Goal: Task Accomplishment & Management: Use online tool/utility

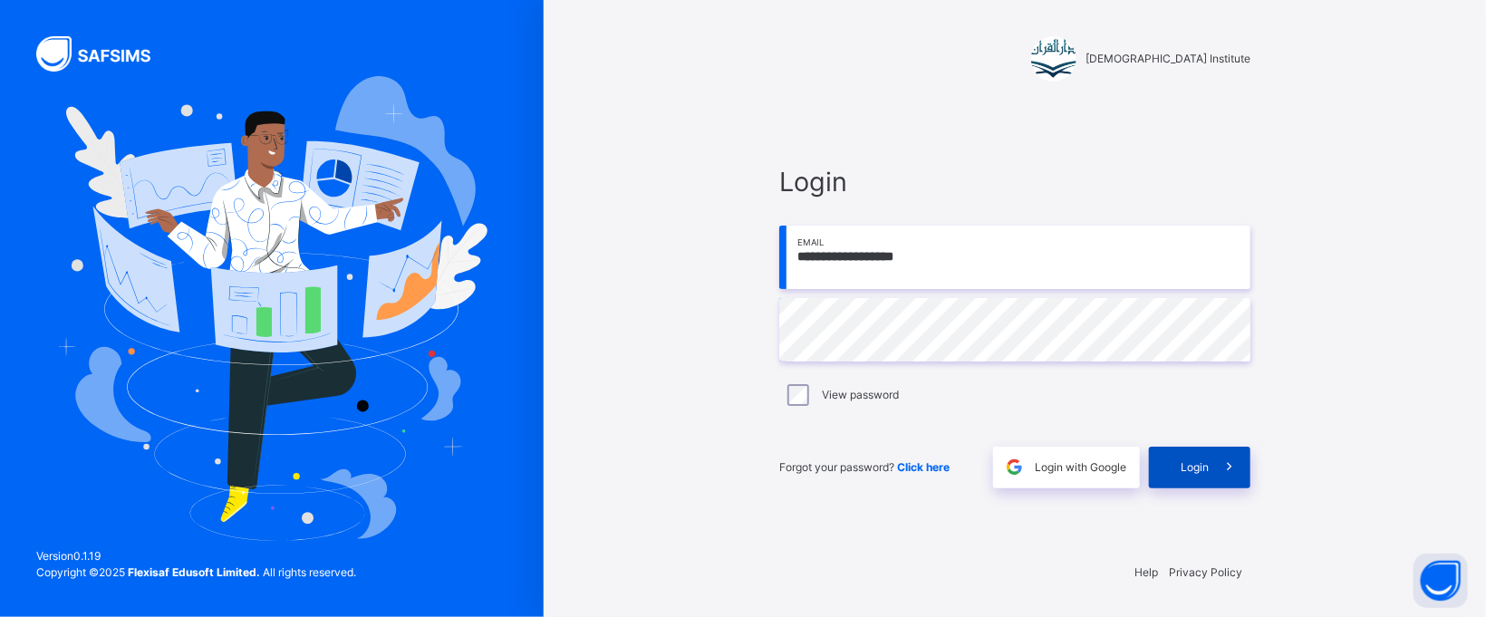
click at [1221, 461] on icon at bounding box center [1228, 467] width 19 height 21
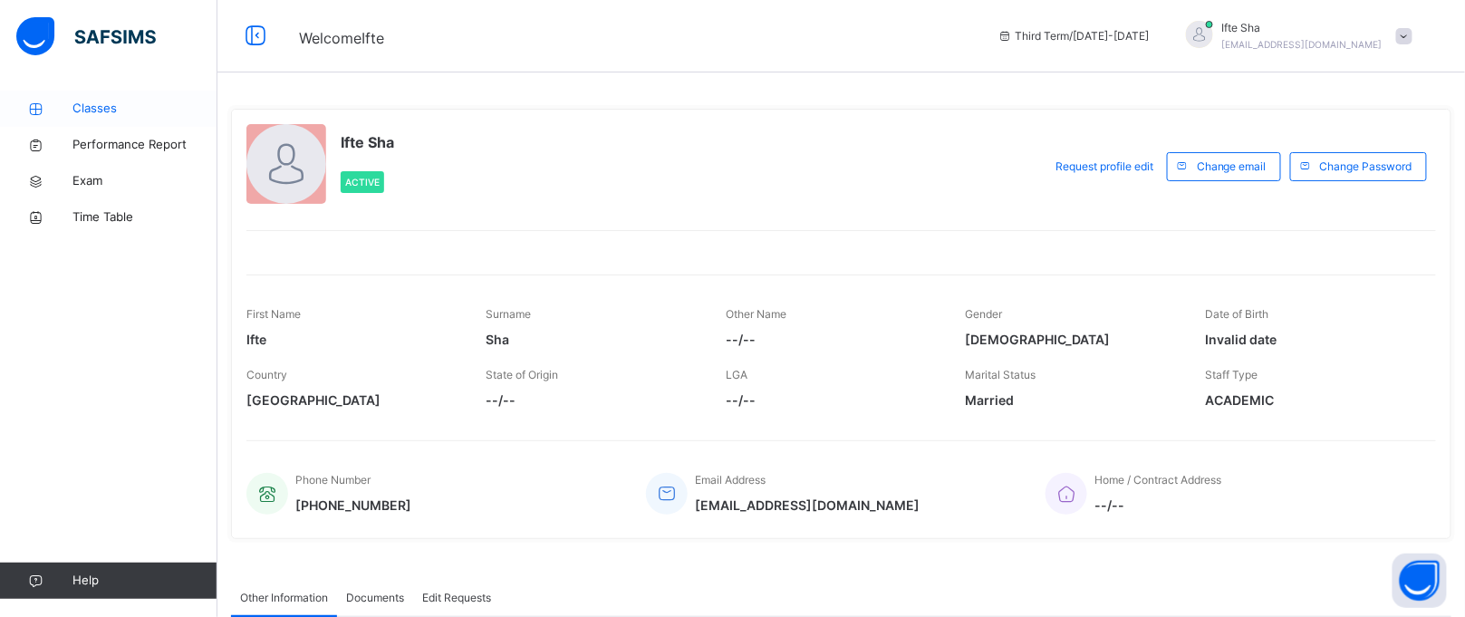
click at [21, 103] on icon at bounding box center [36, 109] width 72 height 14
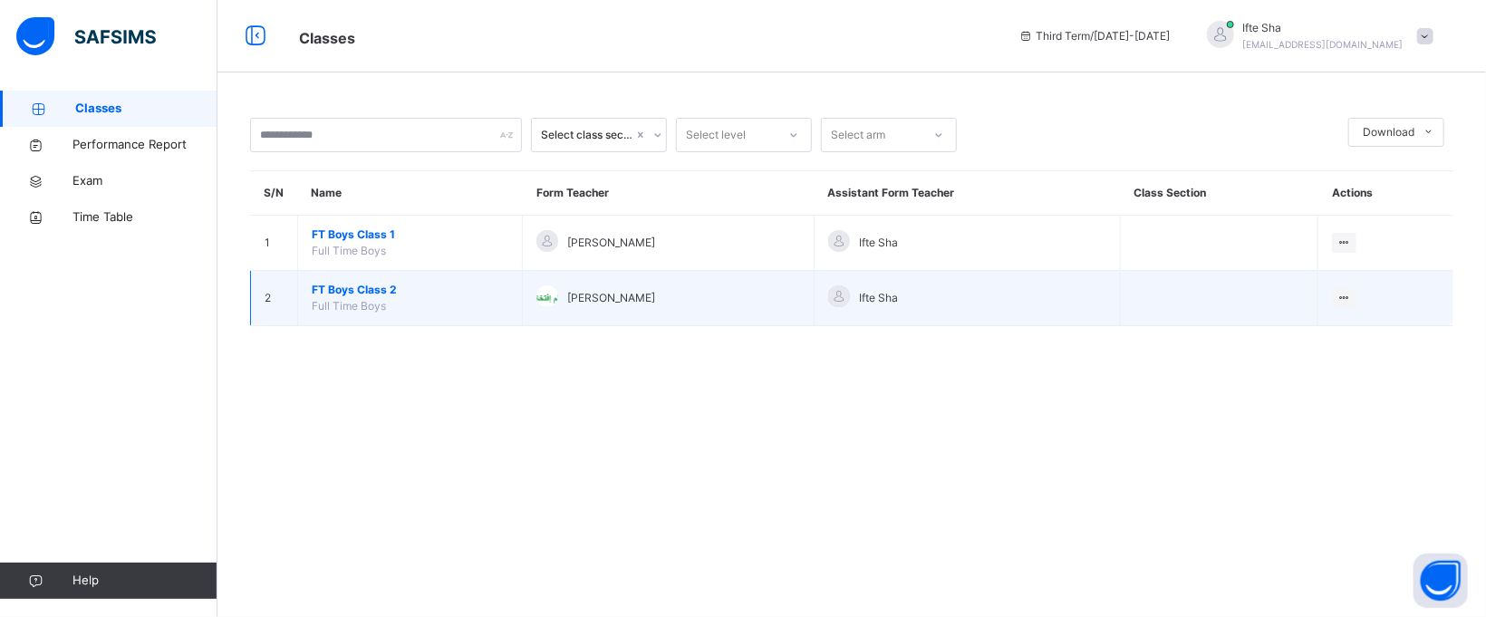
click at [392, 291] on span "FT Boys Class 2" at bounding box center [410, 290] width 197 height 16
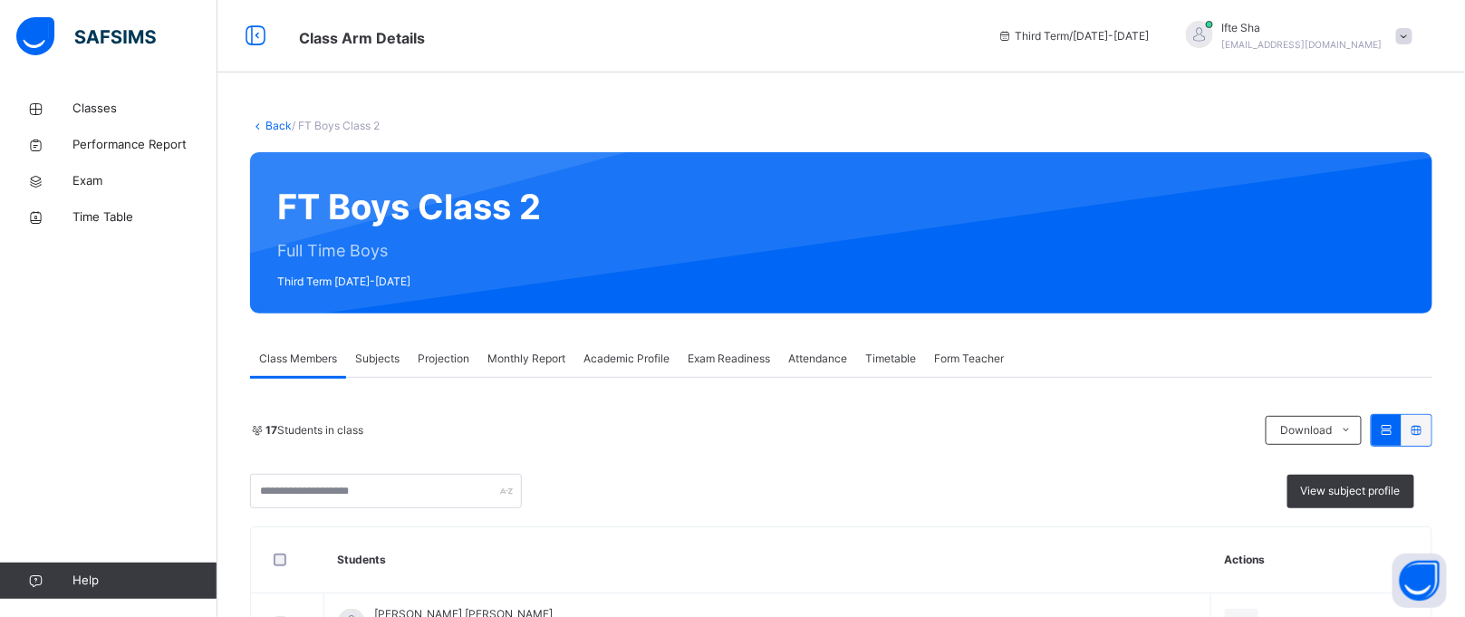
click at [421, 344] on div "Projection" at bounding box center [444, 359] width 70 height 36
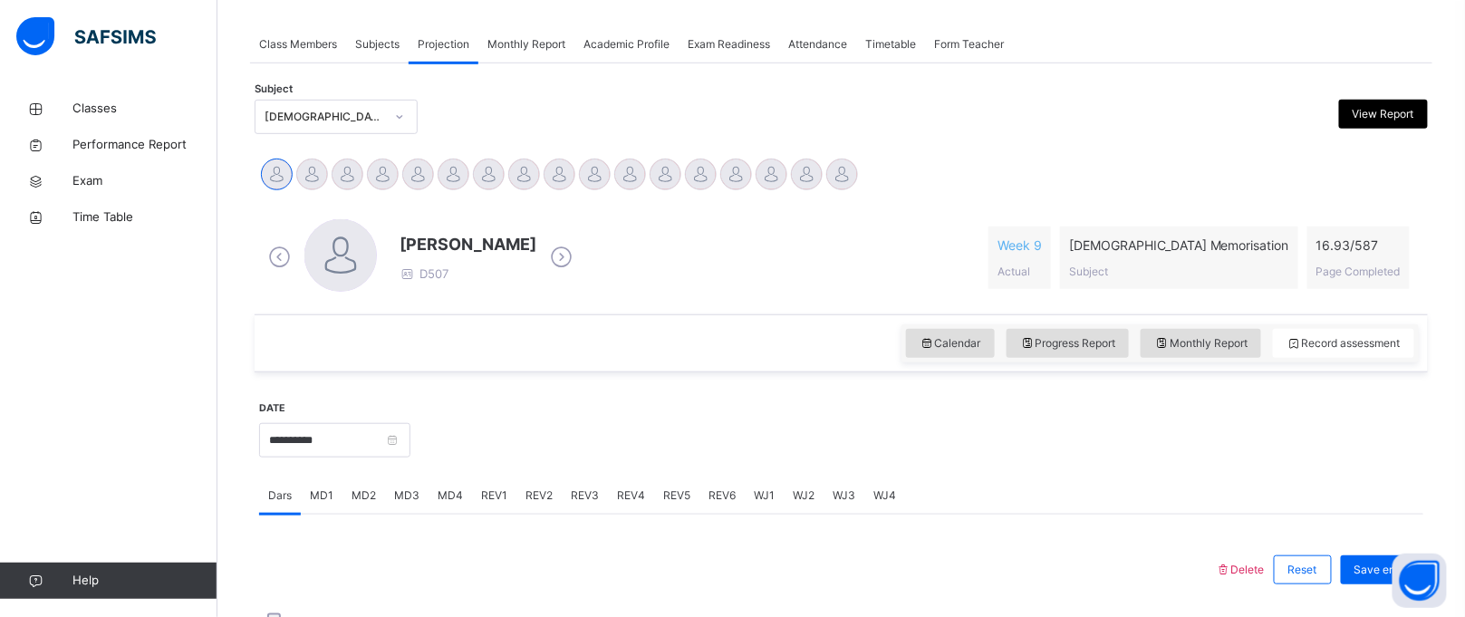
scroll to position [313, 0]
click at [513, 34] on div "Monthly Report" at bounding box center [526, 45] width 96 height 36
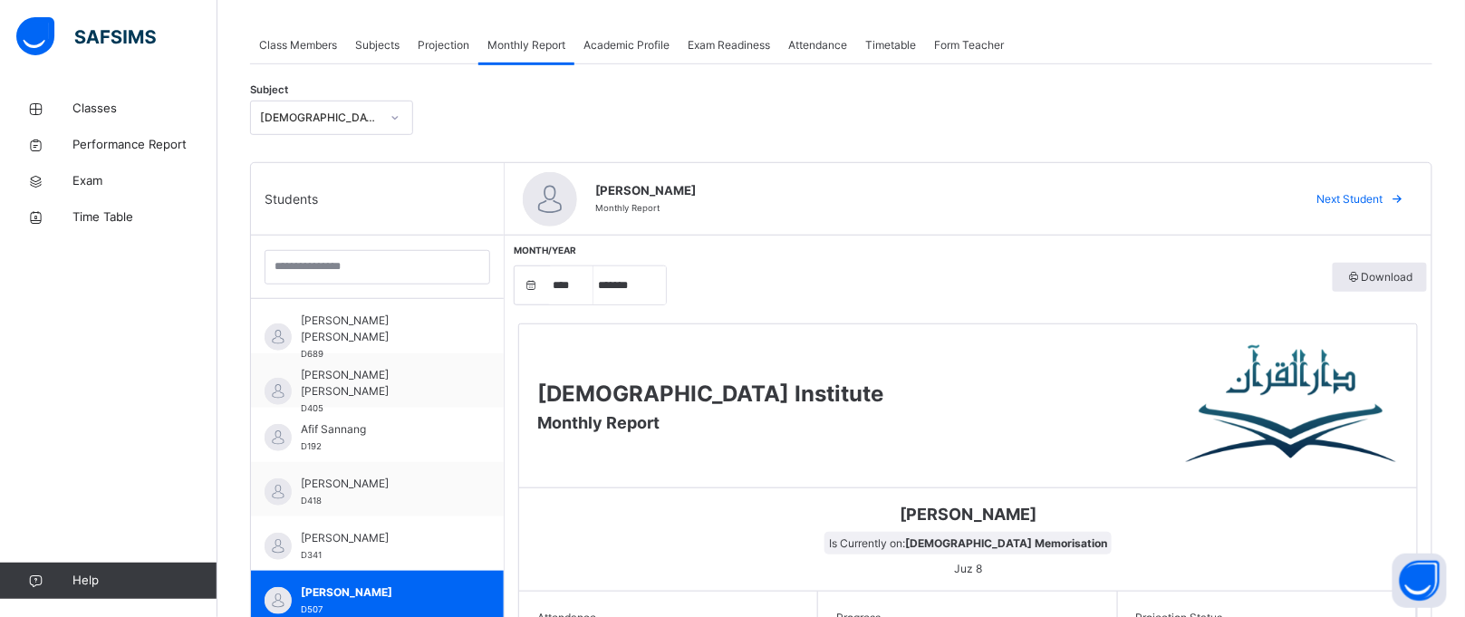
click at [617, 34] on div "Academic Profile" at bounding box center [626, 45] width 104 height 36
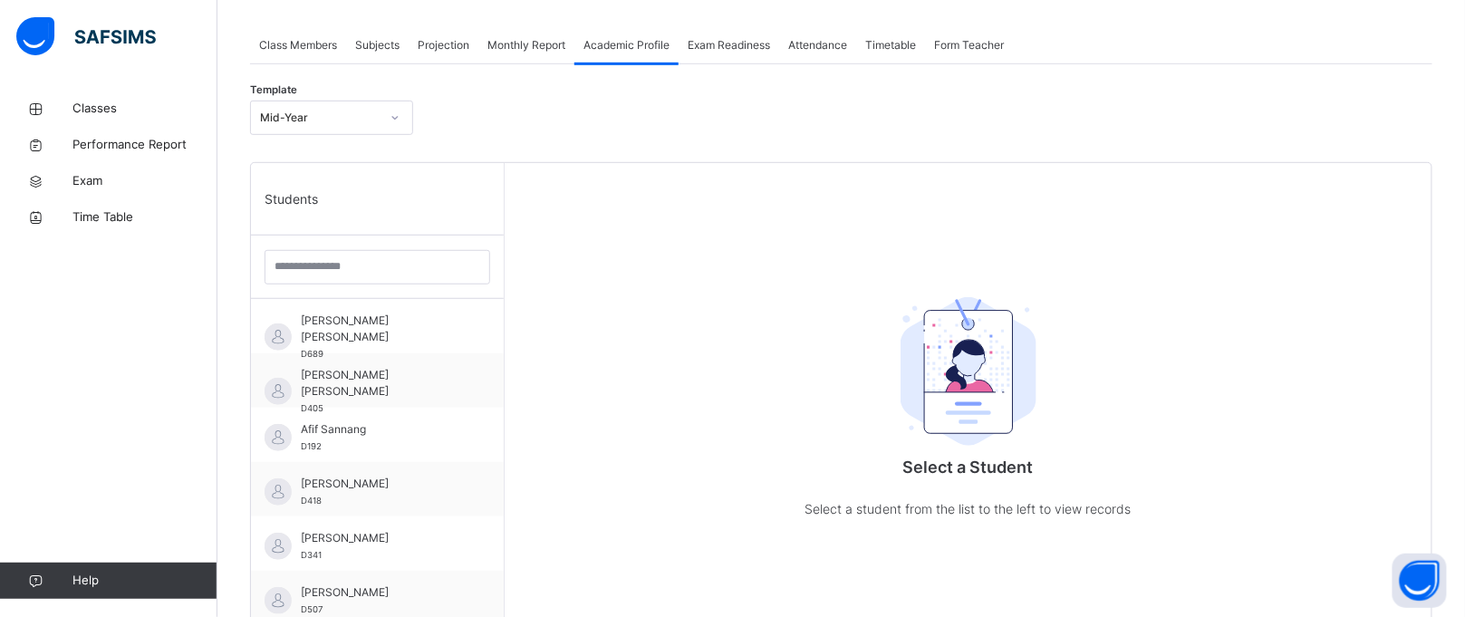
click at [726, 33] on div "Exam Readiness" at bounding box center [729, 45] width 101 height 36
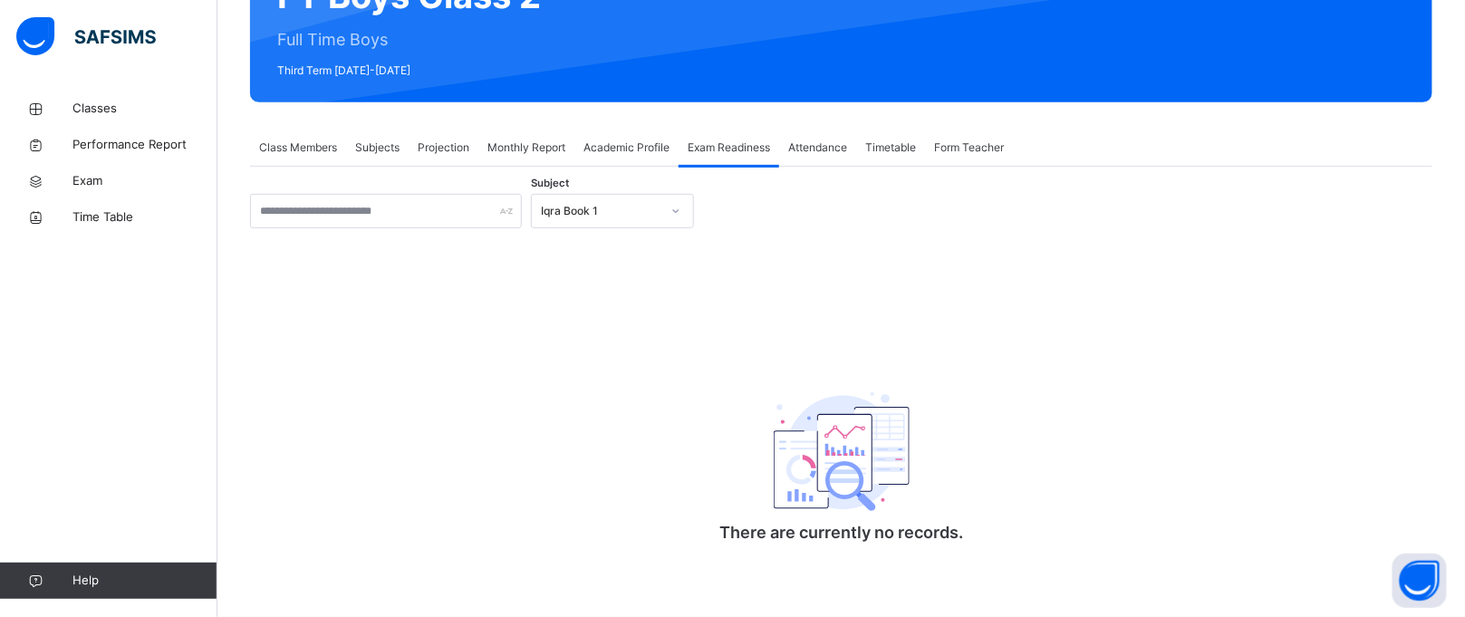
scroll to position [213, 0]
click at [806, 134] on div "Attendance" at bounding box center [817, 148] width 77 height 36
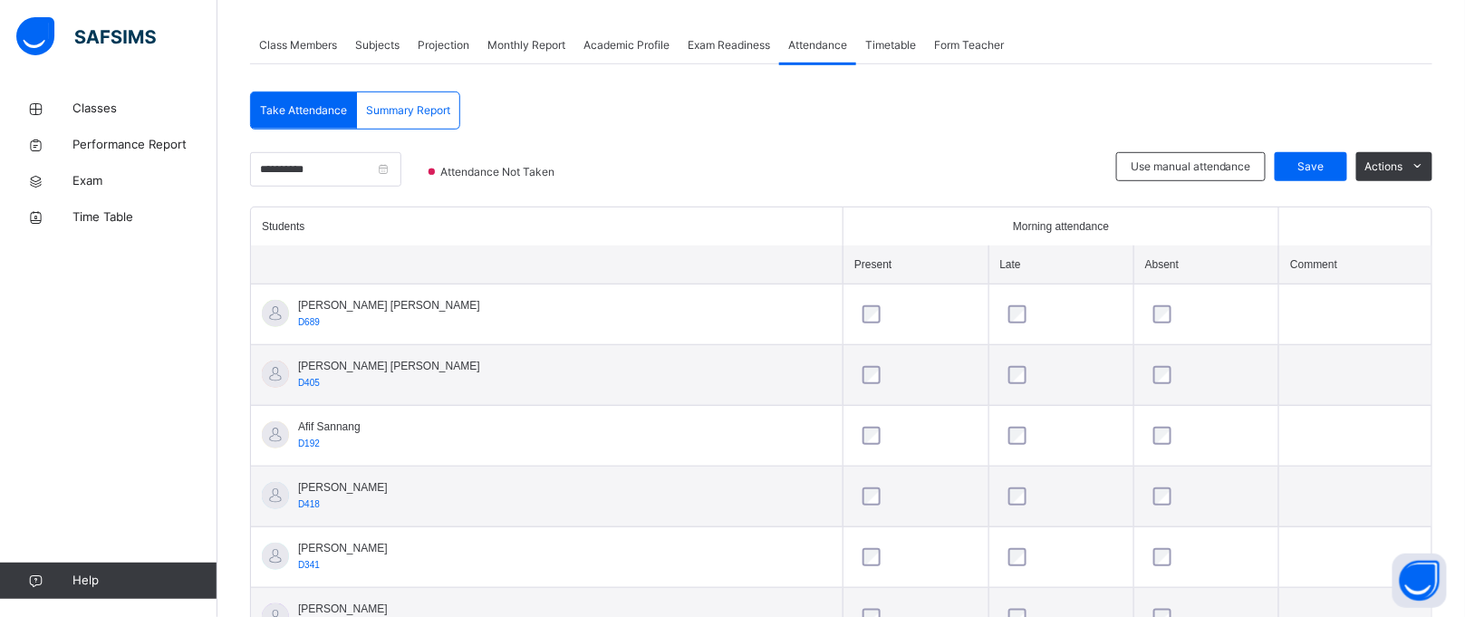
click at [892, 37] on span "Timetable" at bounding box center [890, 45] width 51 height 16
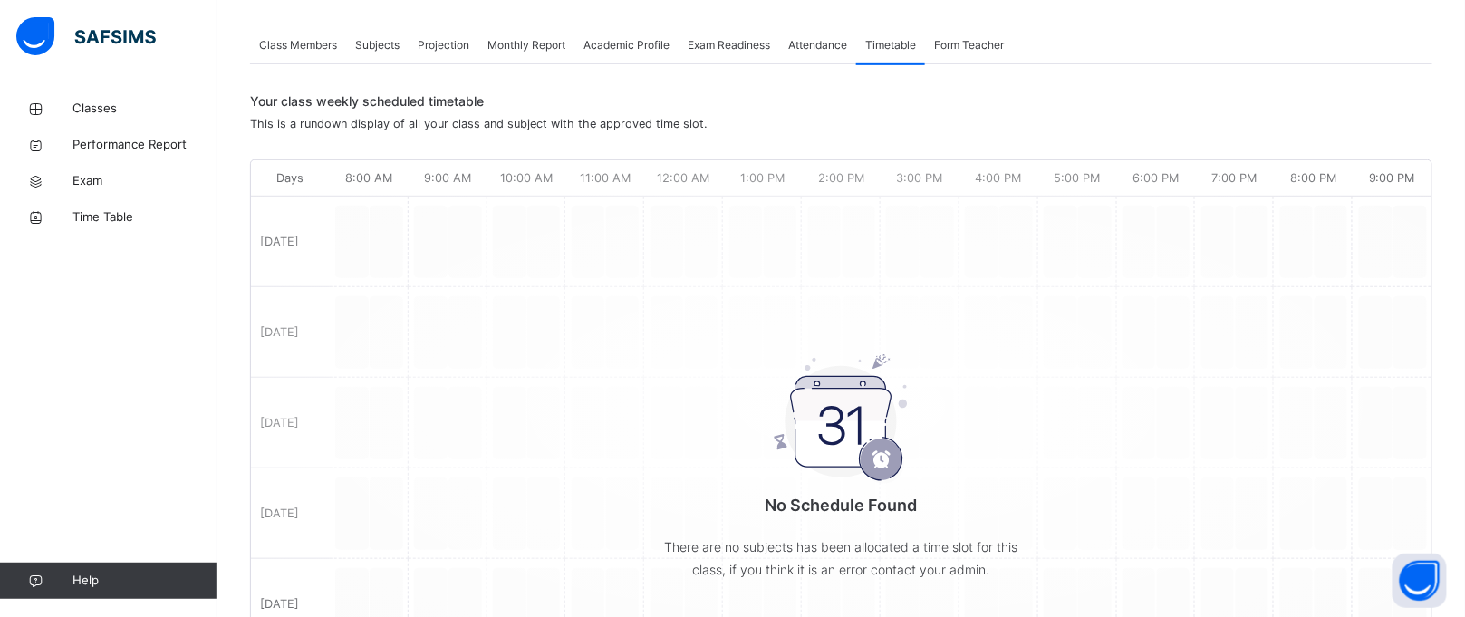
click at [431, 29] on div "Projection" at bounding box center [444, 45] width 70 height 36
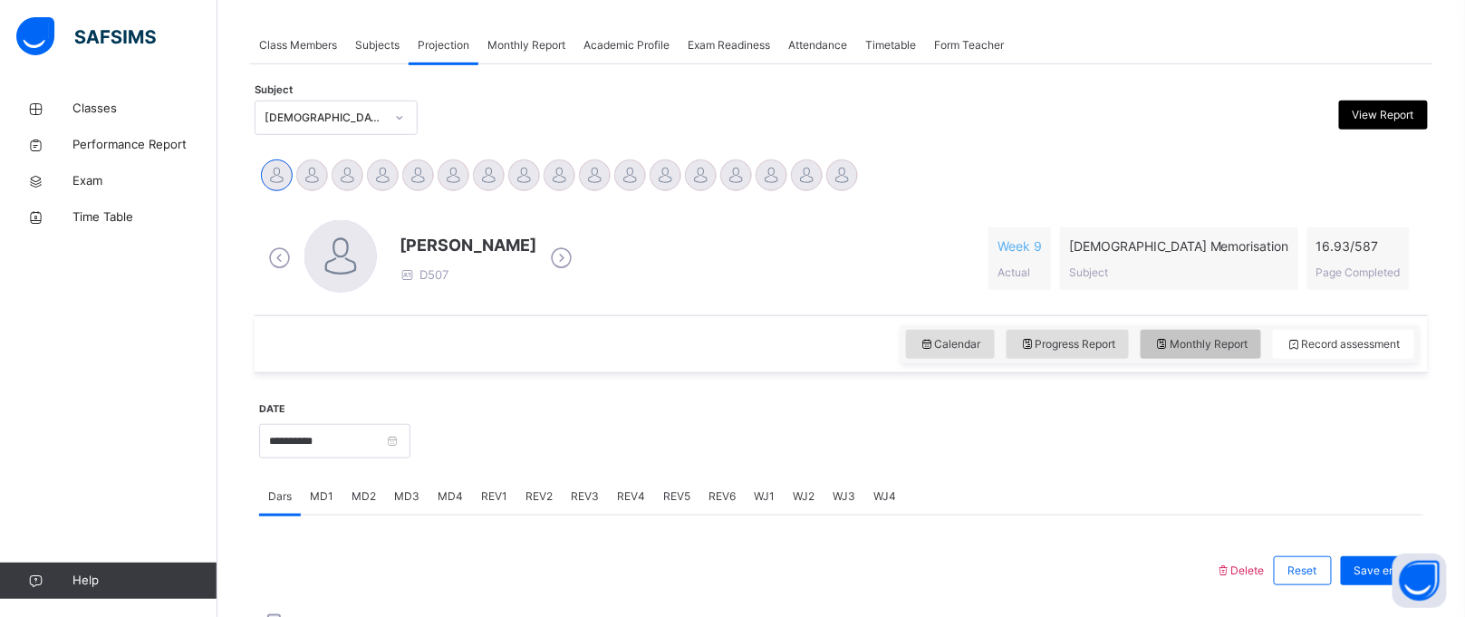
click at [1229, 337] on span "Monthly Report" at bounding box center [1200, 344] width 93 height 16
select select "****"
select select "*"
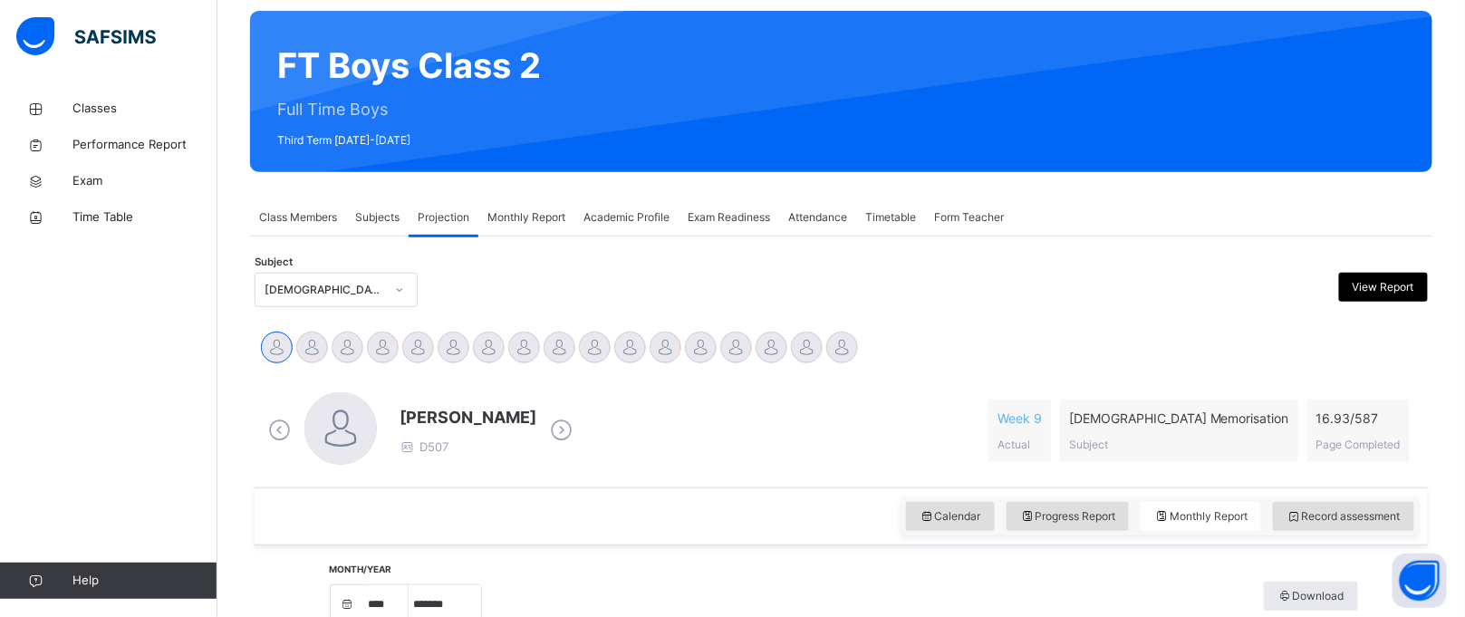
scroll to position [129, 0]
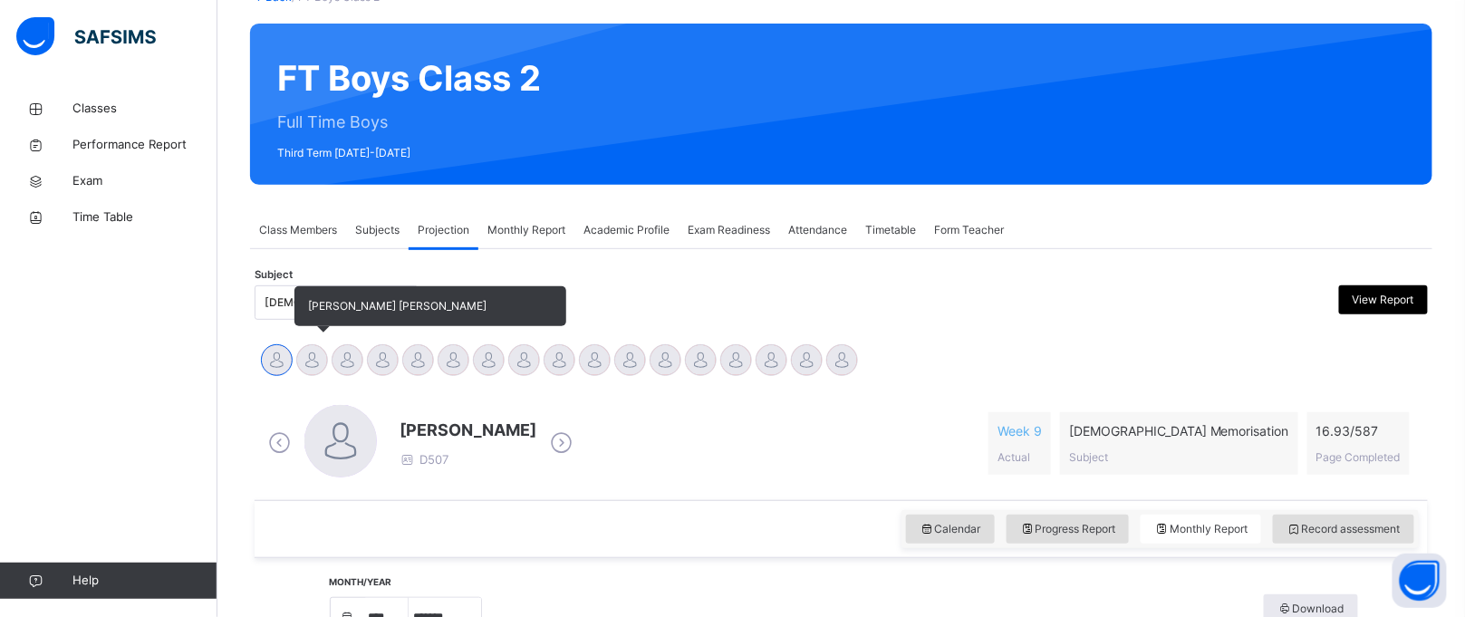
click at [314, 358] on div at bounding box center [312, 360] width 32 height 32
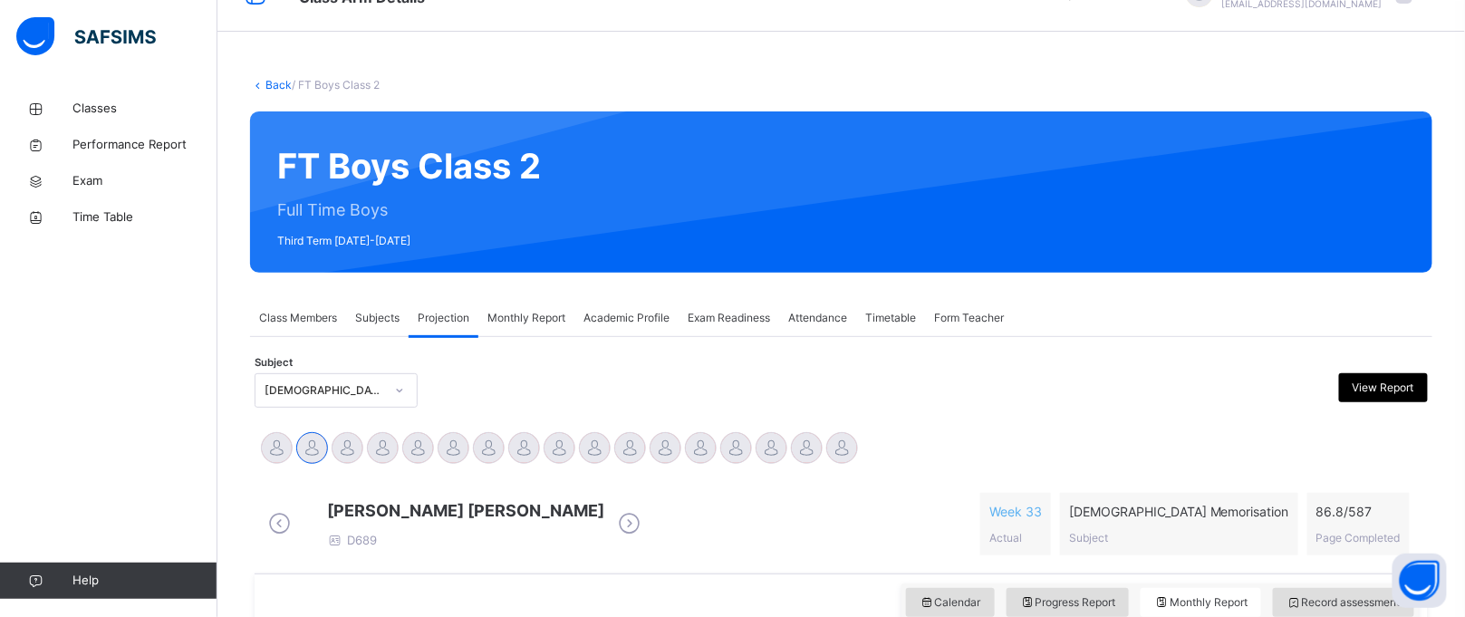
scroll to position [96, 0]
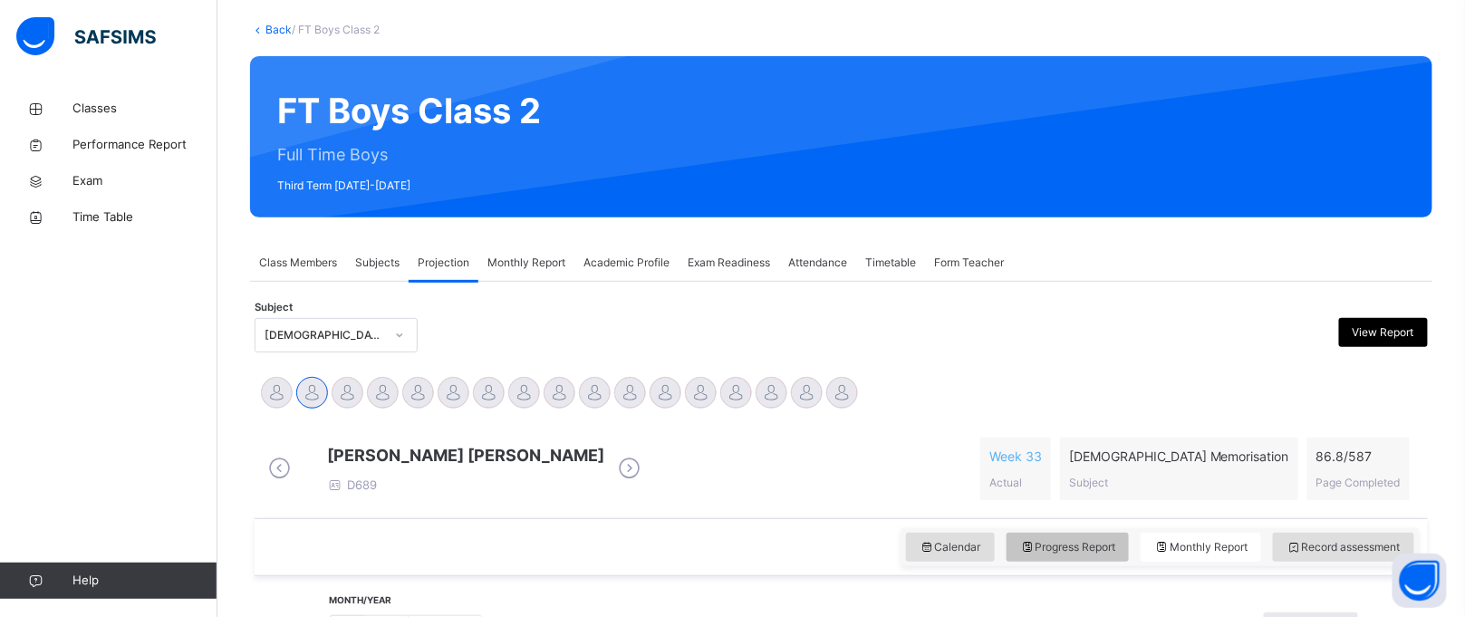
click at [1108, 552] on span "Progress Report" at bounding box center [1068, 547] width 96 height 16
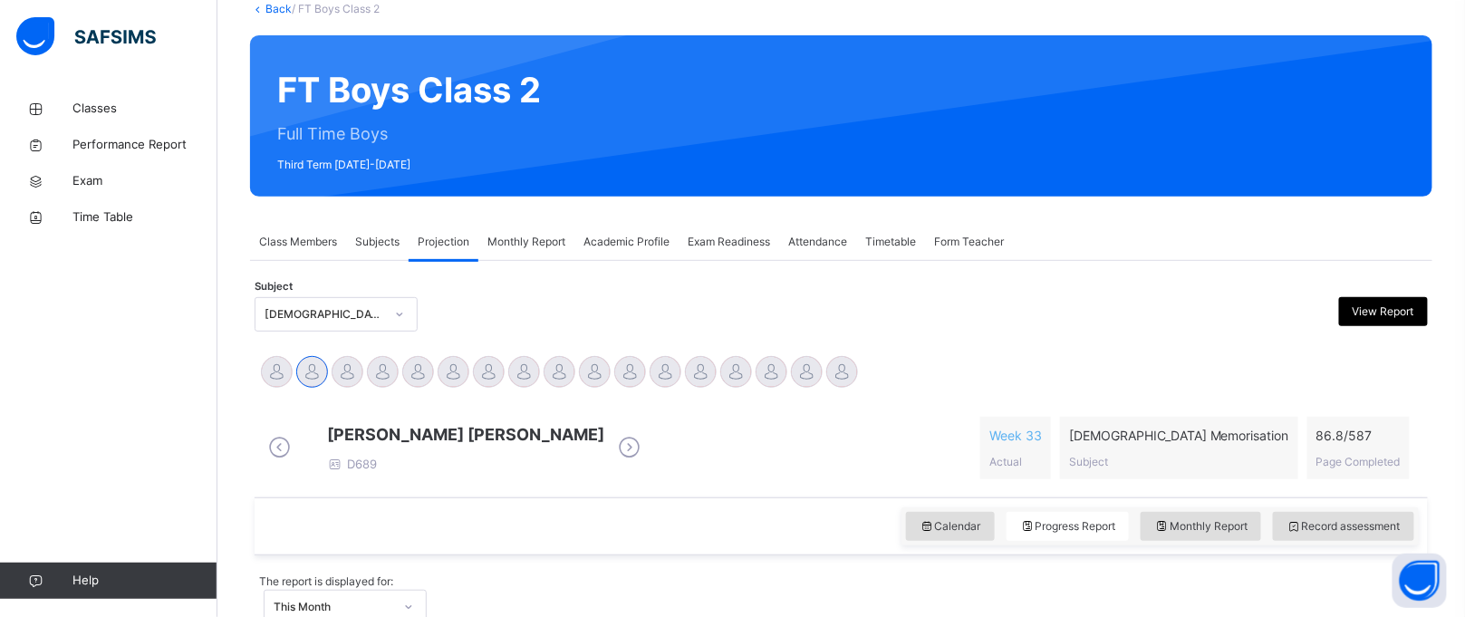
scroll to position [0, 0]
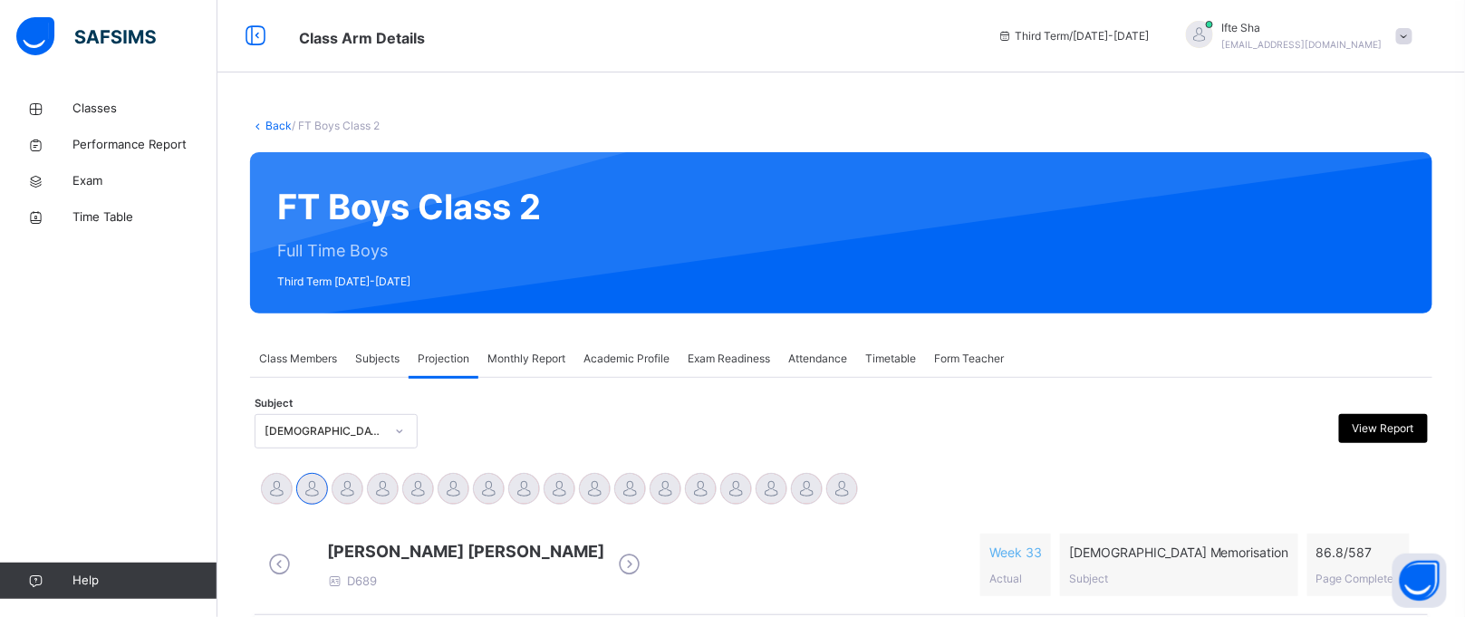
click at [976, 493] on div "[PERSON_NAME] [PERSON_NAME] [PERSON_NAME] [PERSON_NAME] [PERSON_NAME] [PERSON_N…" at bounding box center [841, 491] width 1164 height 40
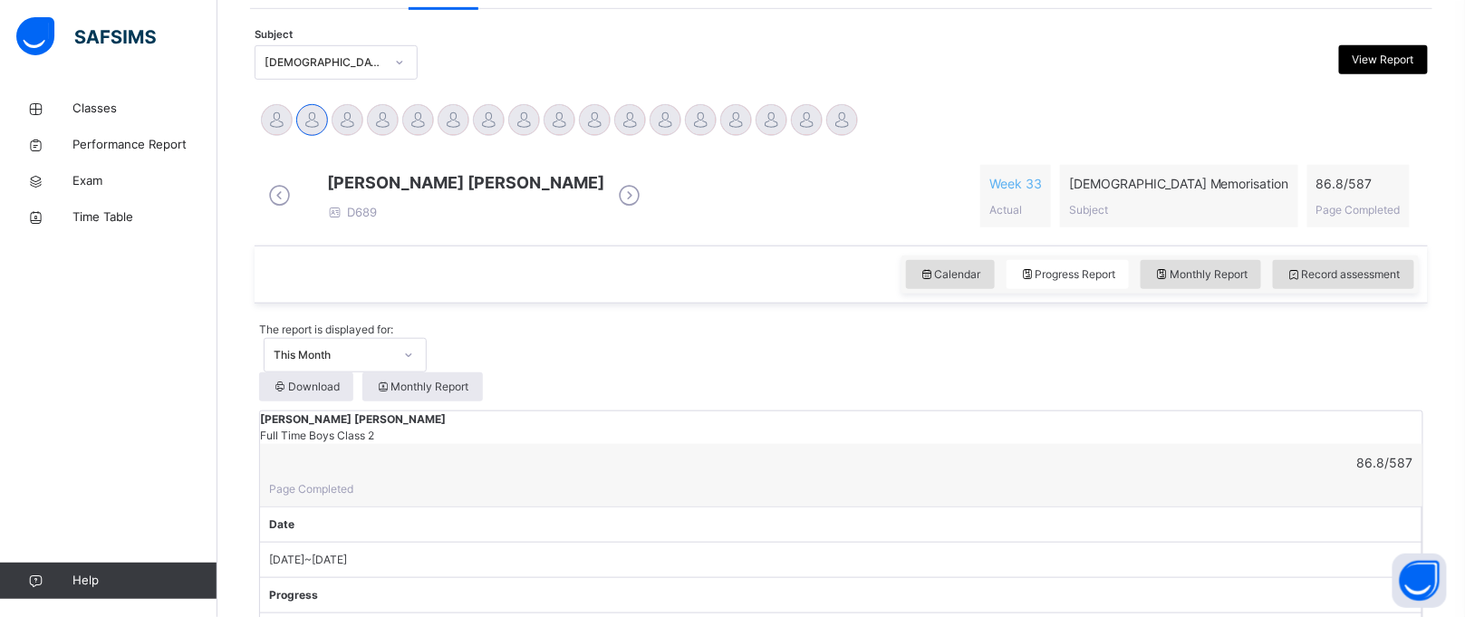
scroll to position [389, 0]
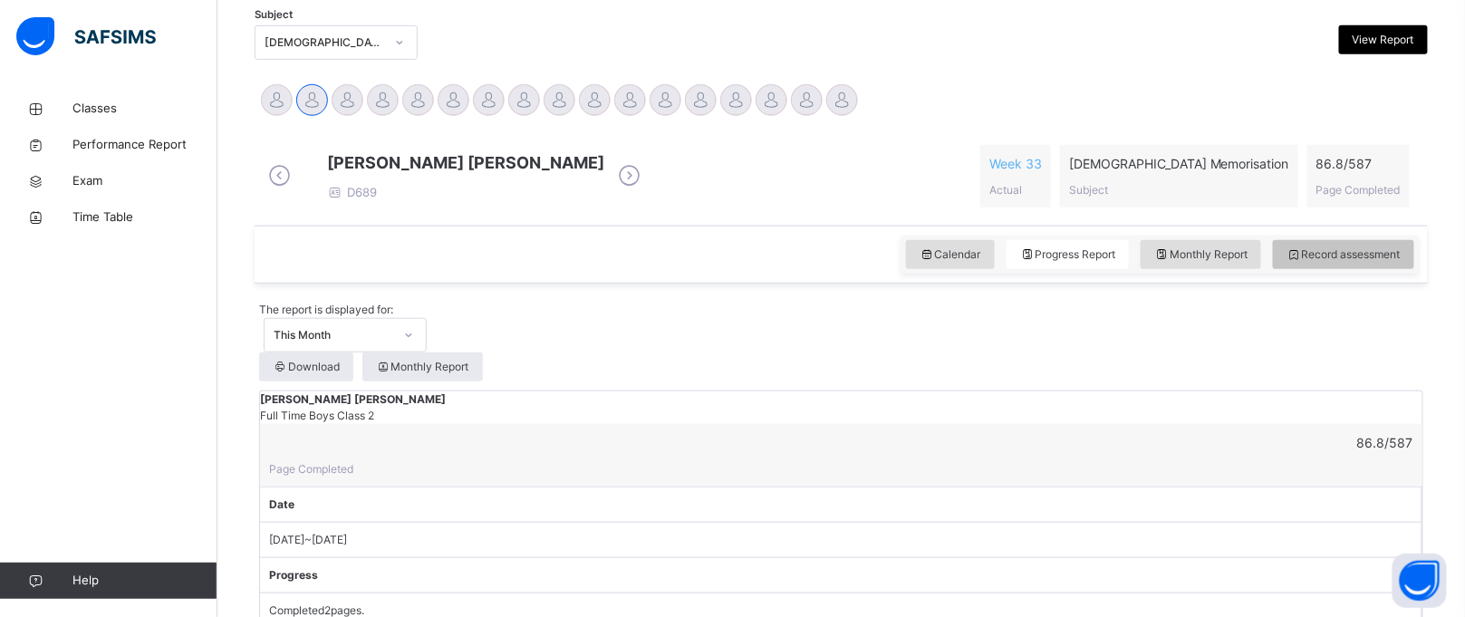
click at [1334, 261] on span "Record assessment" at bounding box center [1343, 254] width 114 height 16
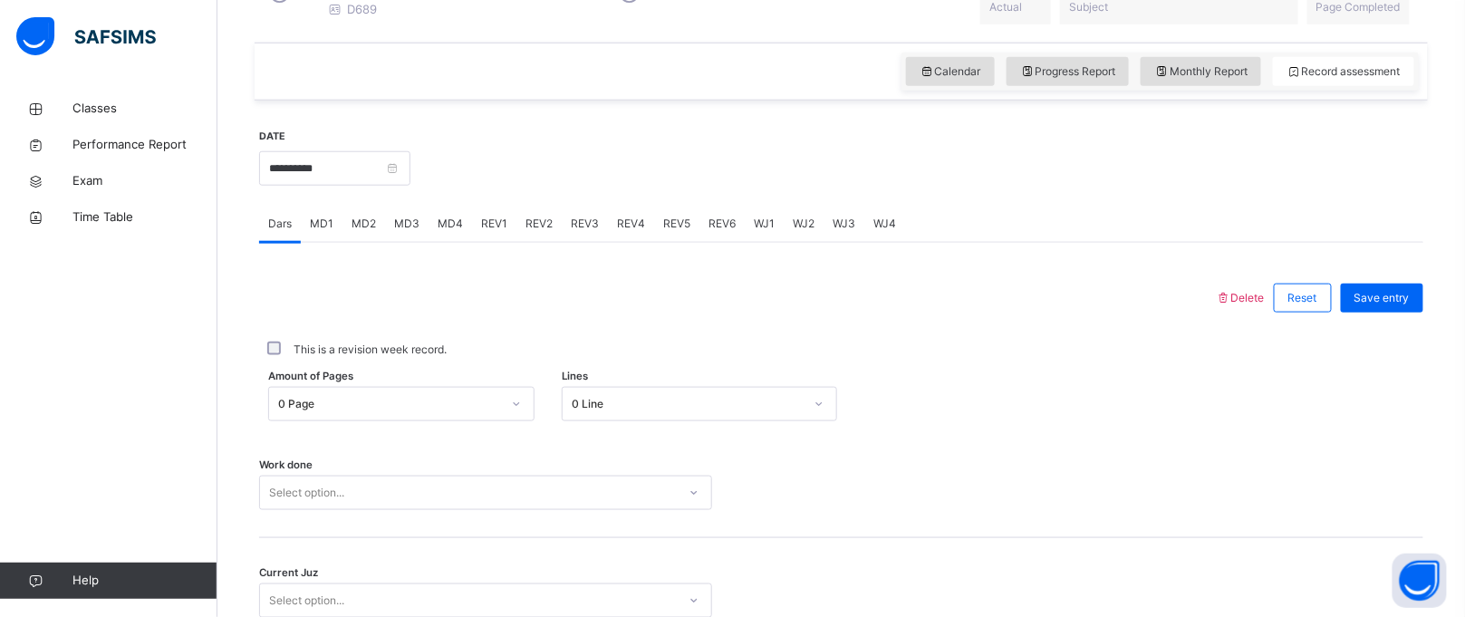
scroll to position [568, 0]
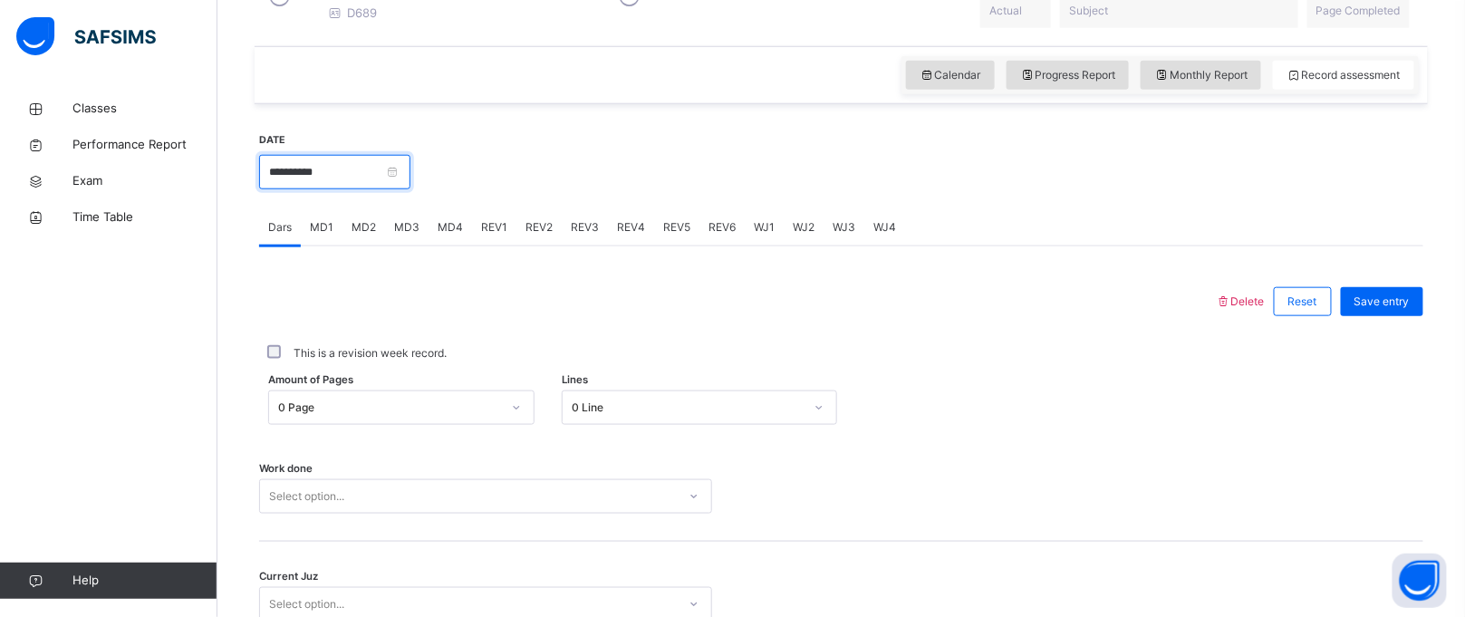
click at [341, 173] on input "**********" at bounding box center [334, 172] width 151 height 34
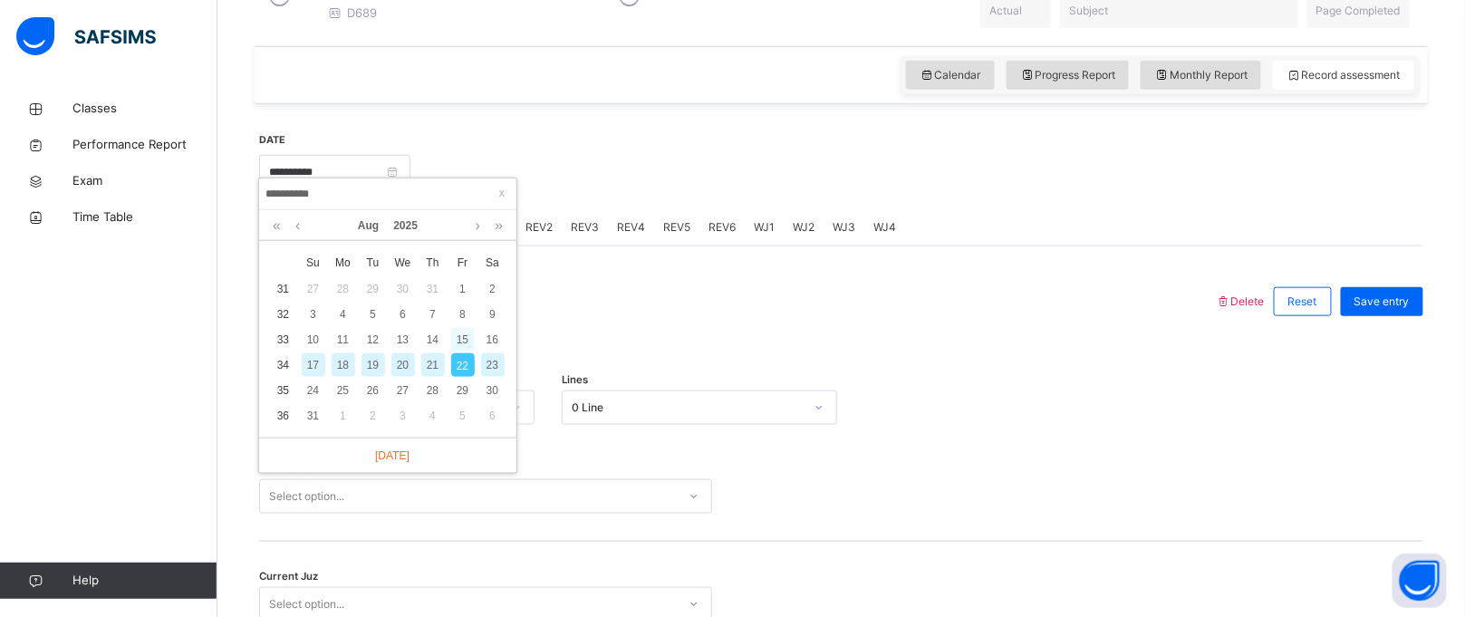
click at [460, 333] on div "15" at bounding box center [463, 340] width 24 height 24
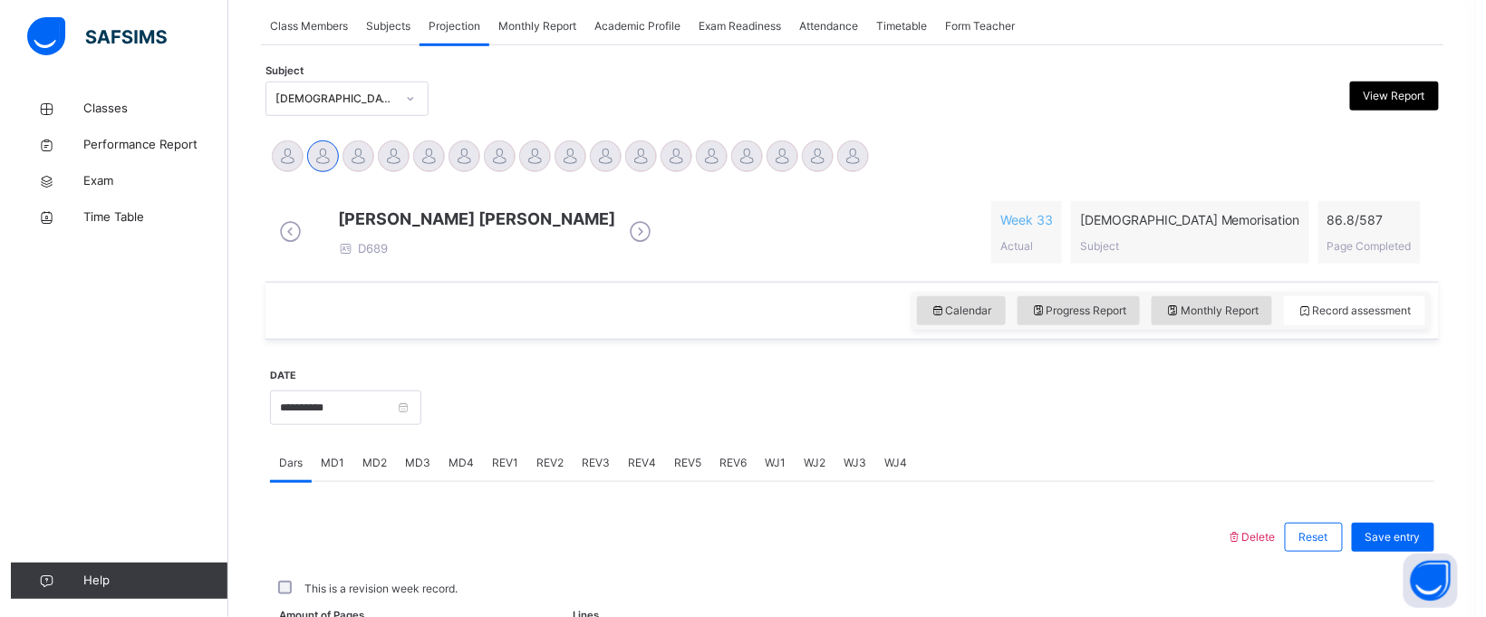
scroll to position [743, 0]
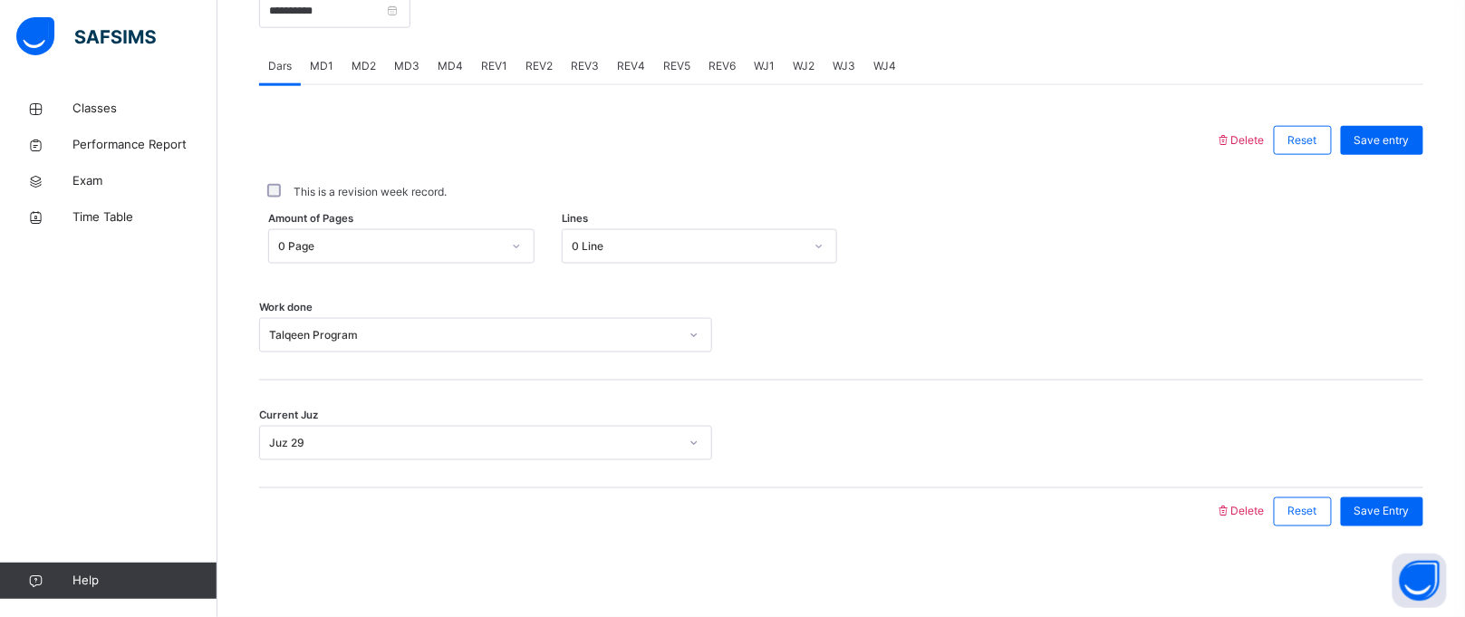
click at [1231, 141] on icon at bounding box center [1223, 140] width 15 height 14
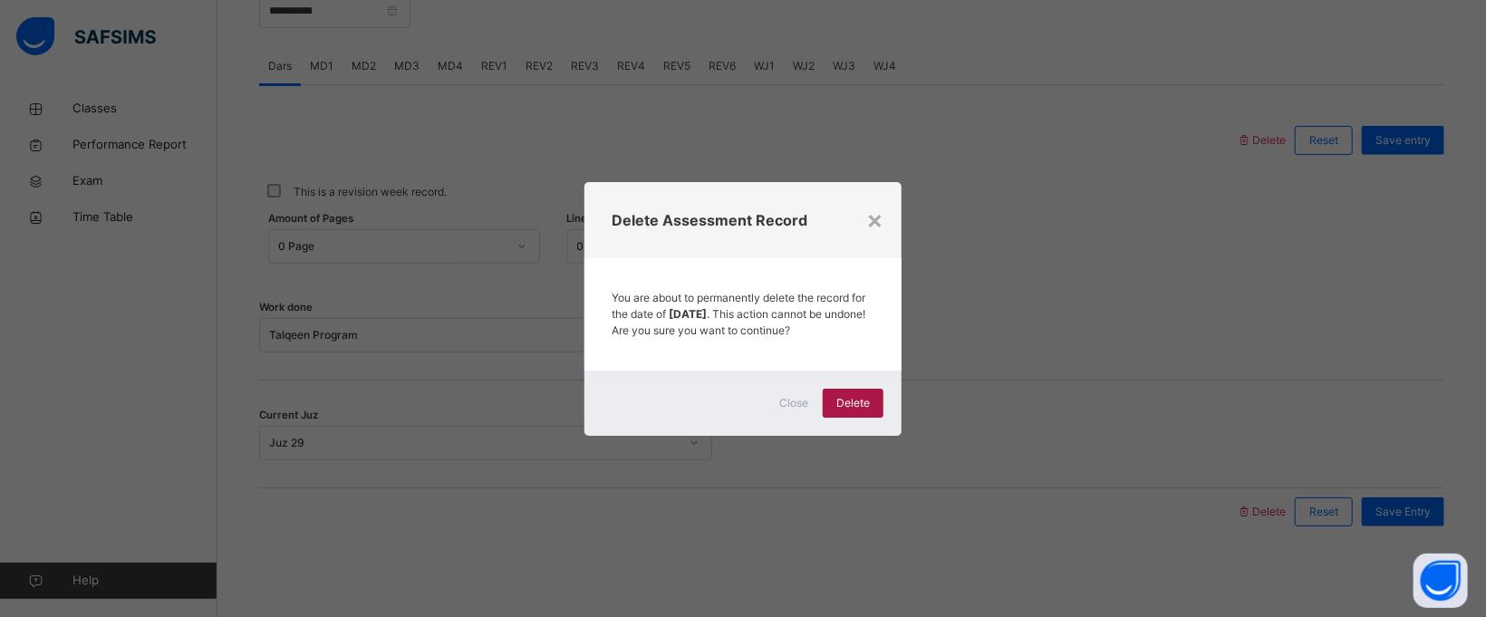
click at [857, 418] on div "Delete" at bounding box center [853, 403] width 61 height 29
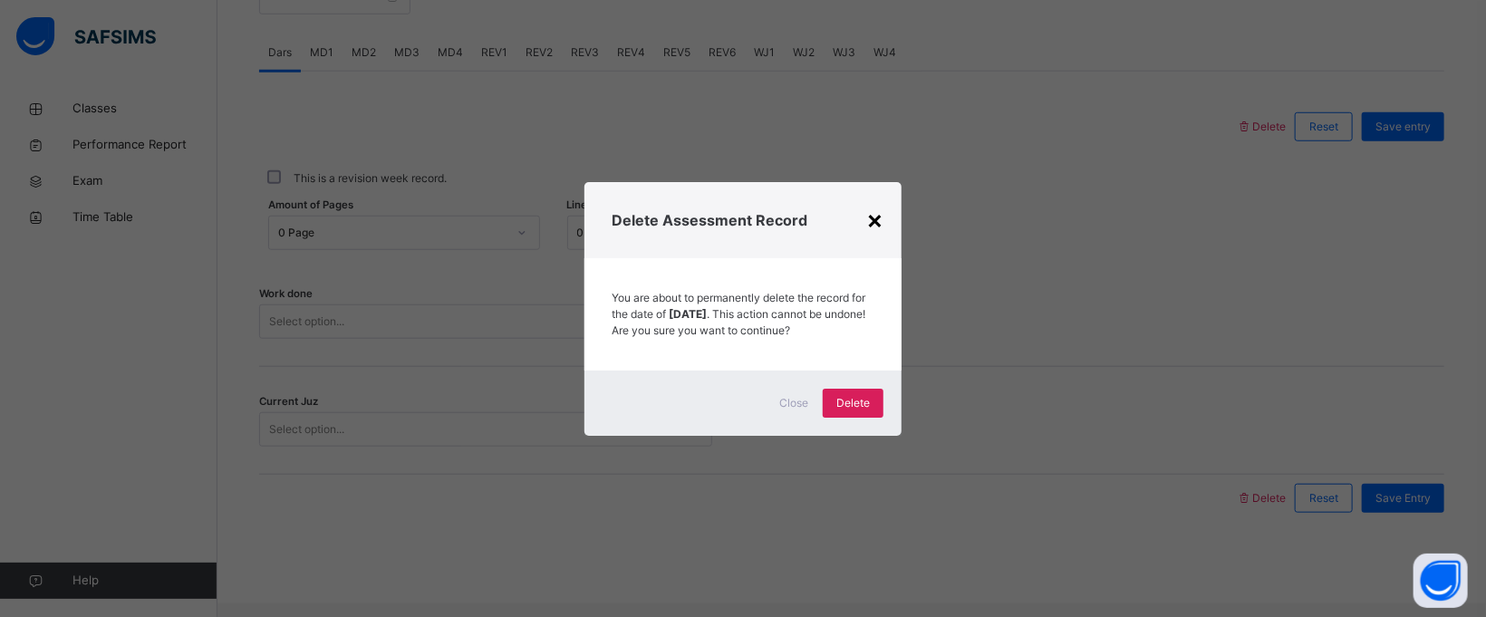
click at [878, 217] on div "×" at bounding box center [874, 219] width 17 height 38
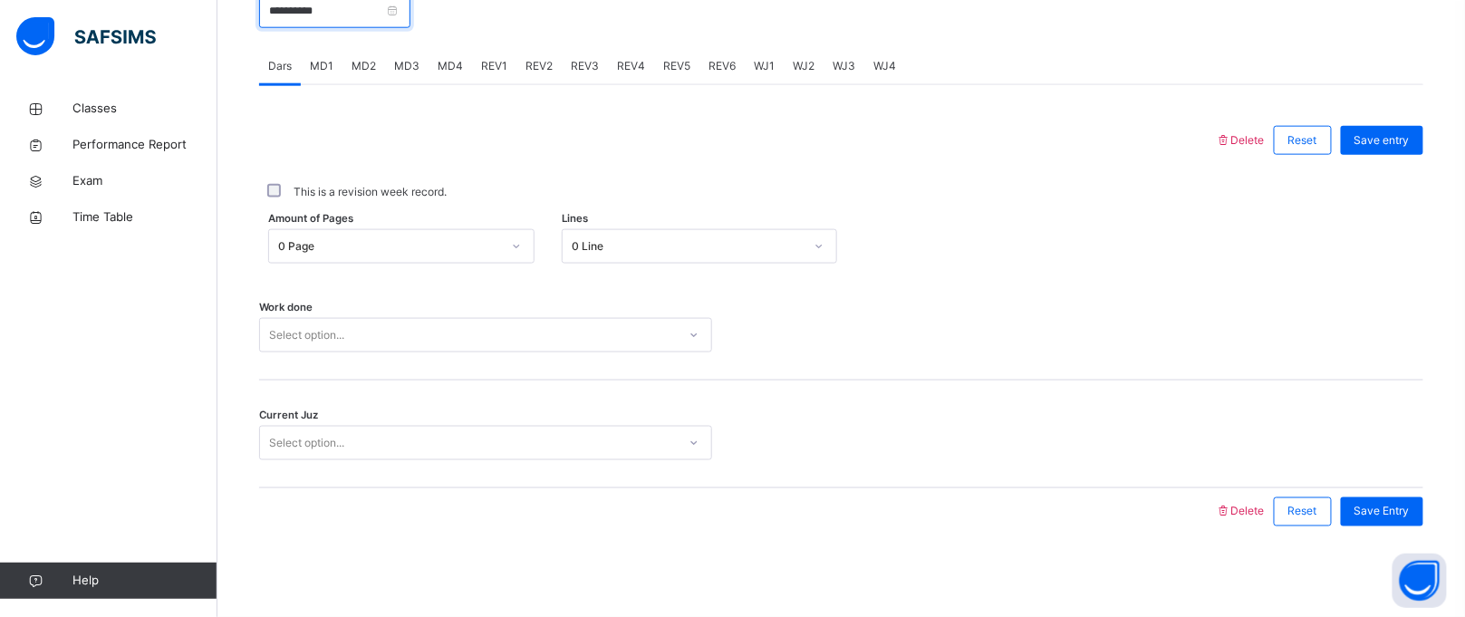
click at [340, 15] on input "**********" at bounding box center [334, 11] width 151 height 34
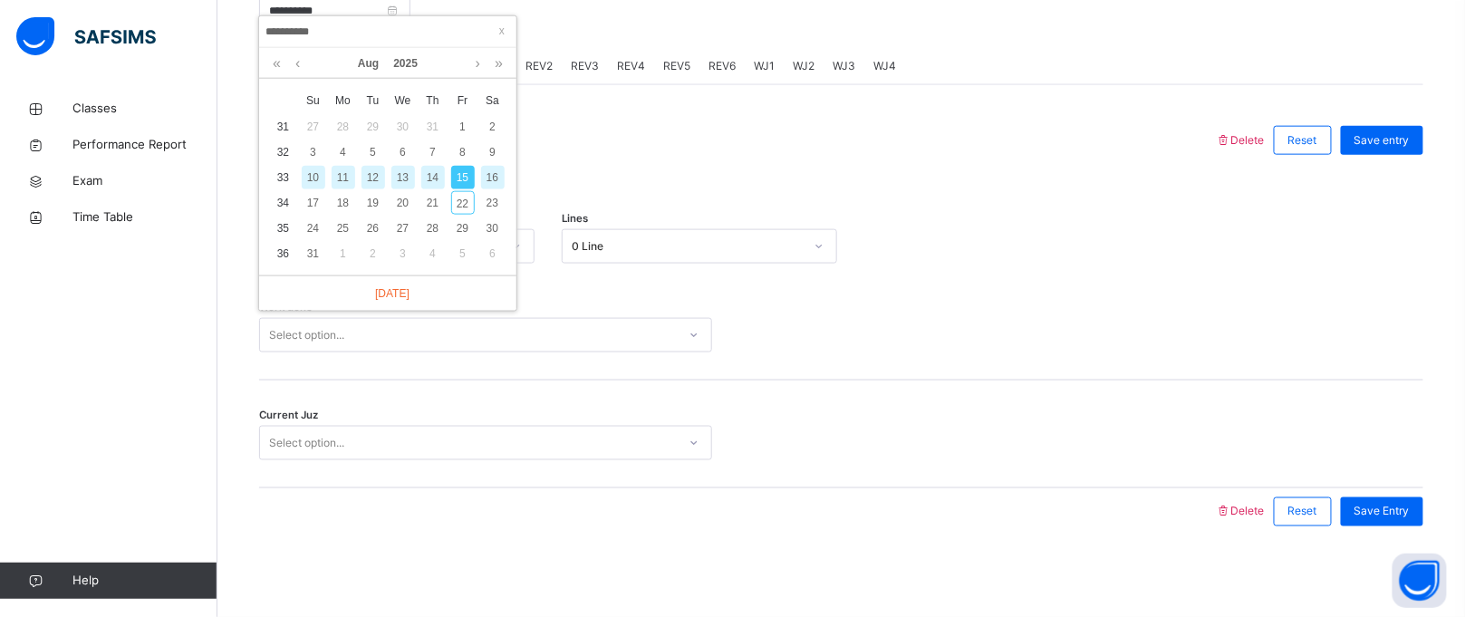
click at [486, 166] on div "16" at bounding box center [493, 178] width 24 height 24
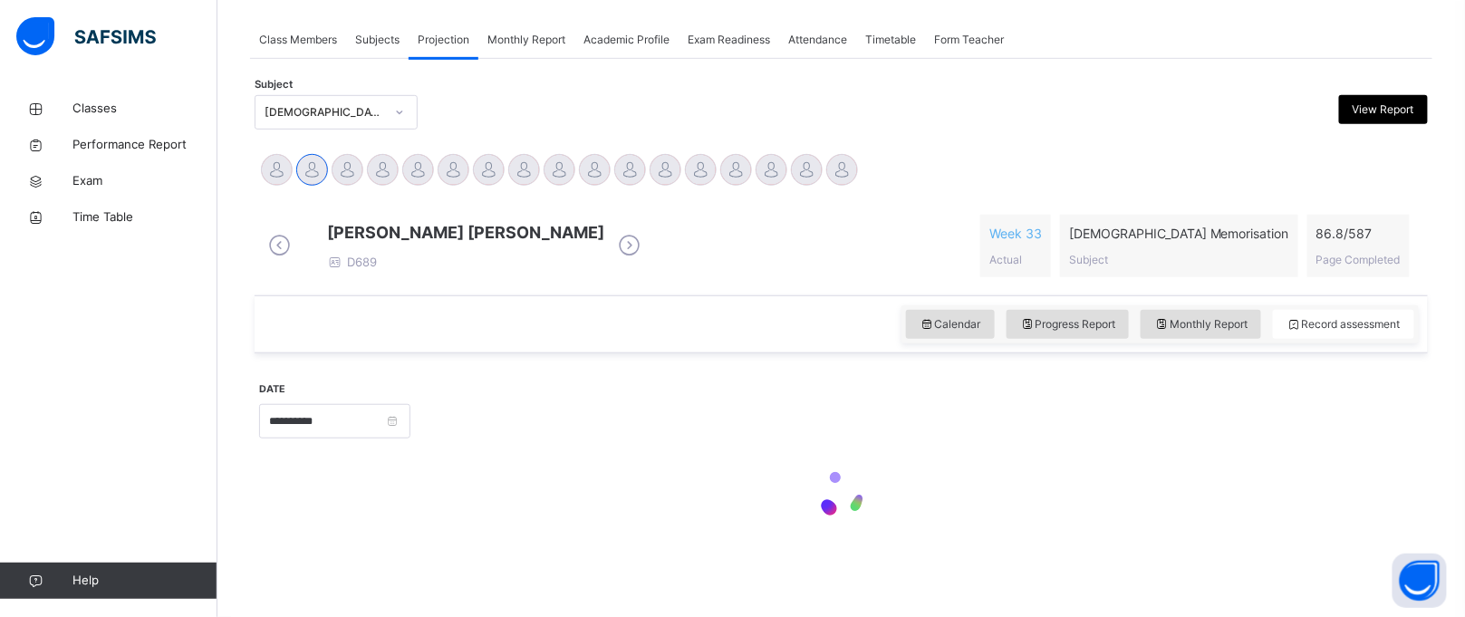
type input "**********"
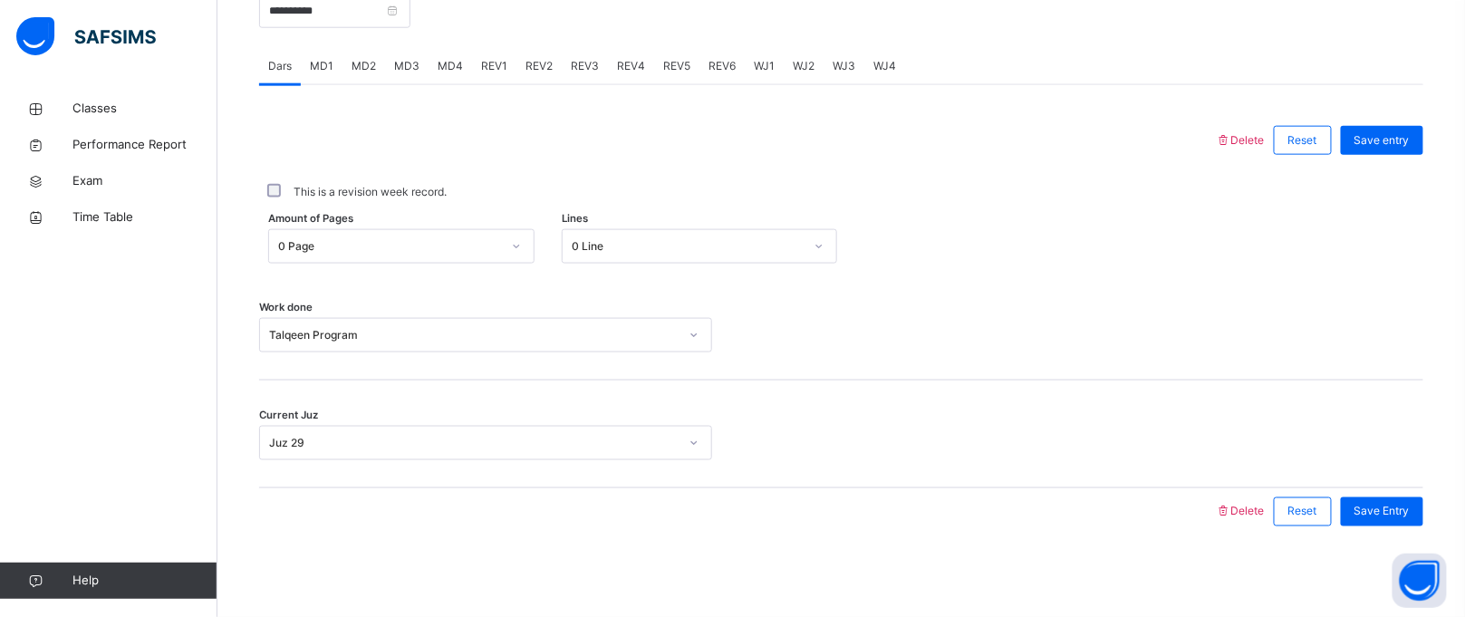
click at [1241, 130] on div "Delete Reset Save entry" at bounding box center [1319, 140] width 207 height 47
click at [1246, 130] on div "Delete Reset Save entry" at bounding box center [1319, 140] width 207 height 47
click at [1265, 133] on span "Delete" at bounding box center [1240, 140] width 49 height 14
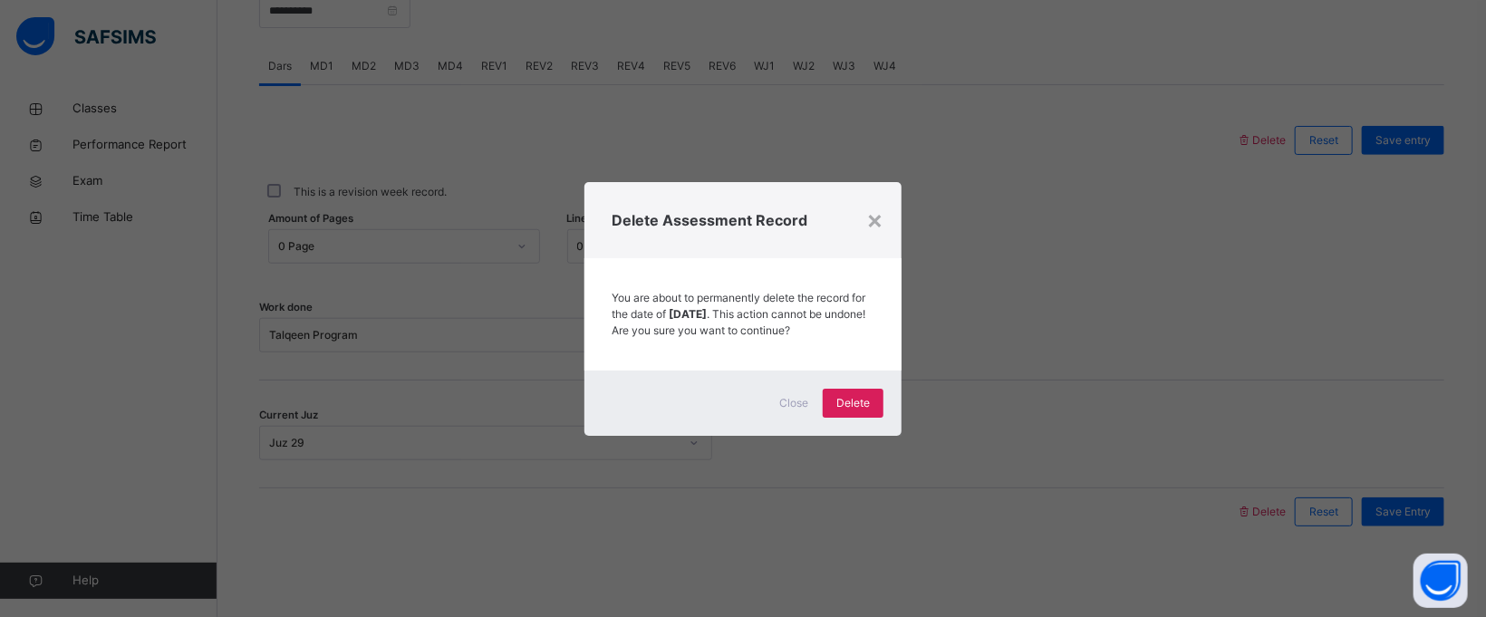
click at [1271, 133] on div "× Delete Assessment Record You are about to permanently delete the record for t…" at bounding box center [743, 308] width 1486 height 617
click at [852, 400] on div "Delete" at bounding box center [853, 403] width 61 height 29
click at [869, 200] on div "×" at bounding box center [874, 219] width 17 height 38
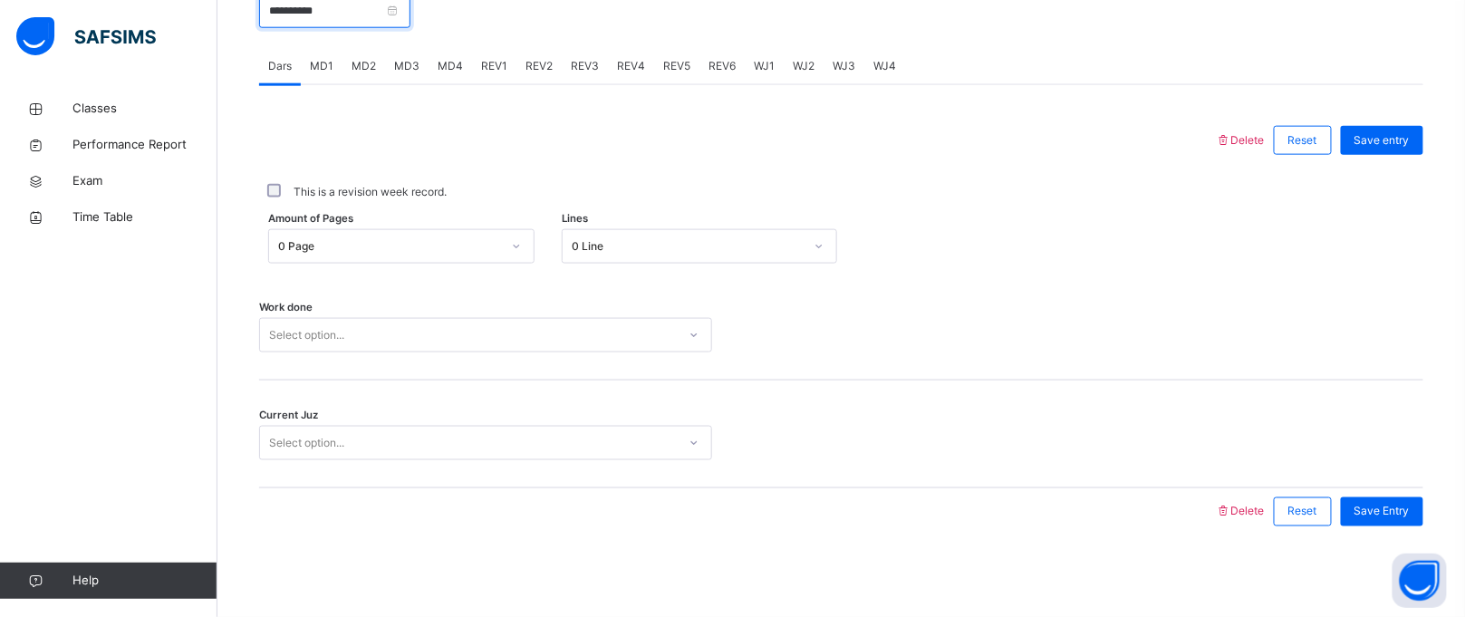
click at [296, 9] on input "**********" at bounding box center [334, 11] width 151 height 34
click at [808, 105] on div "Delete Reset Save entry This is a revision week record. Amount of Pages 0 Page …" at bounding box center [841, 310] width 1164 height 450
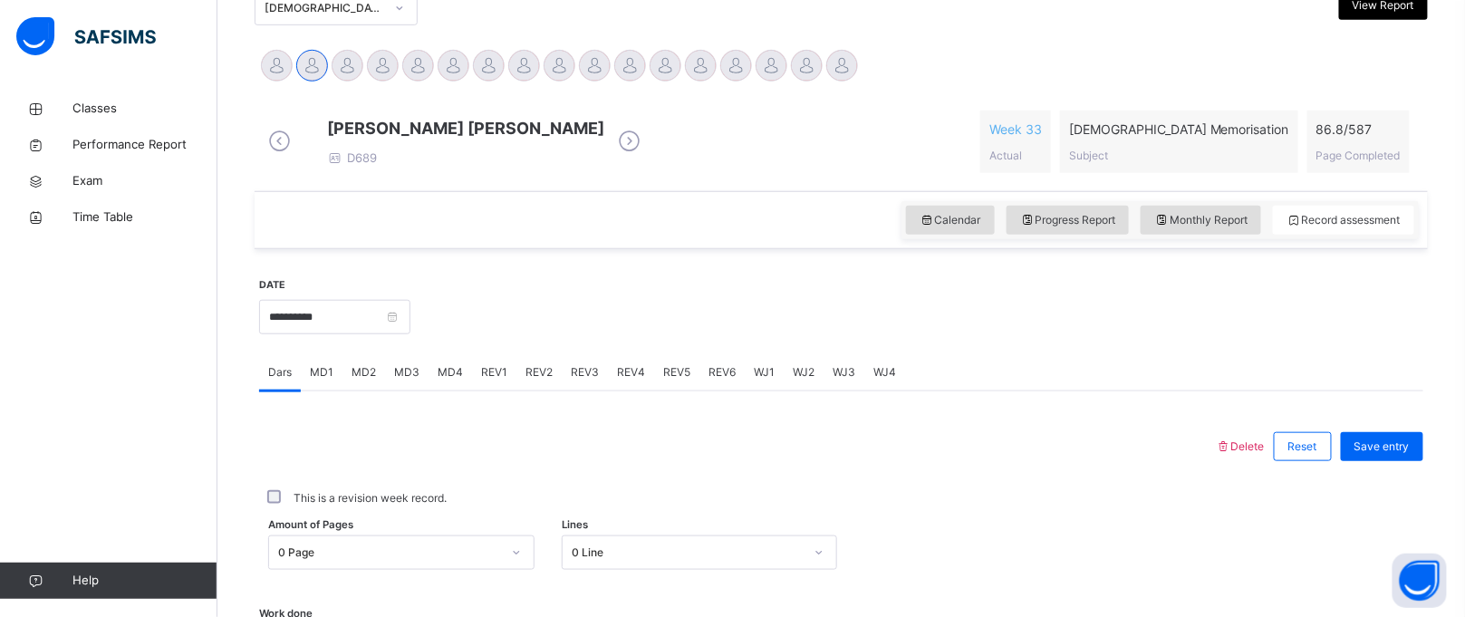
scroll to position [388, 0]
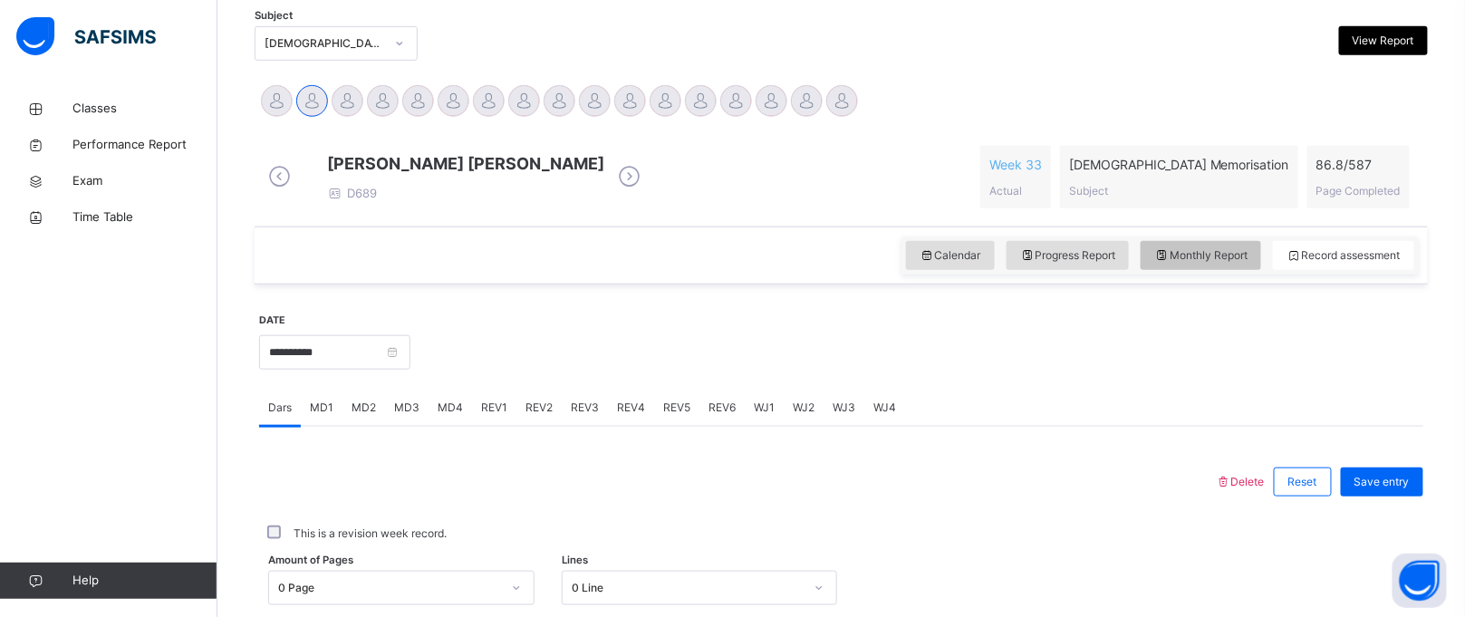
click at [1170, 263] on icon at bounding box center [1161, 255] width 15 height 16
select select "****"
select select "*"
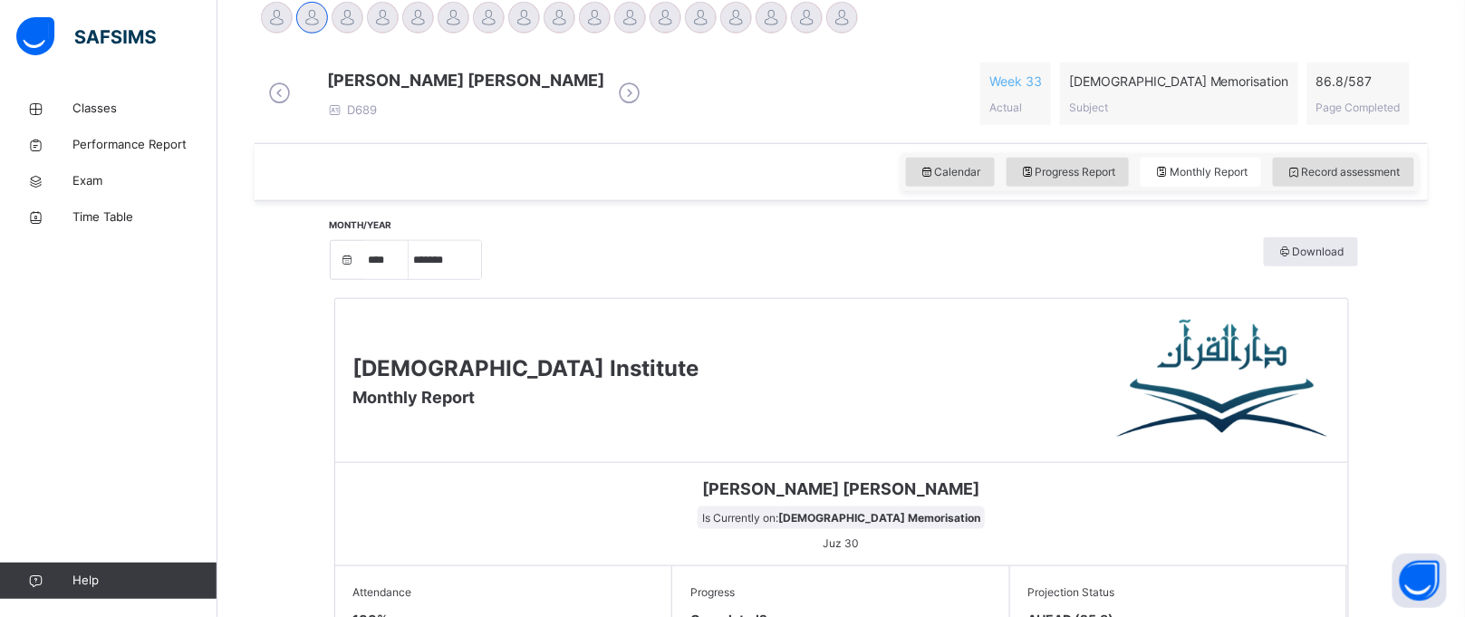
scroll to position [481, 0]
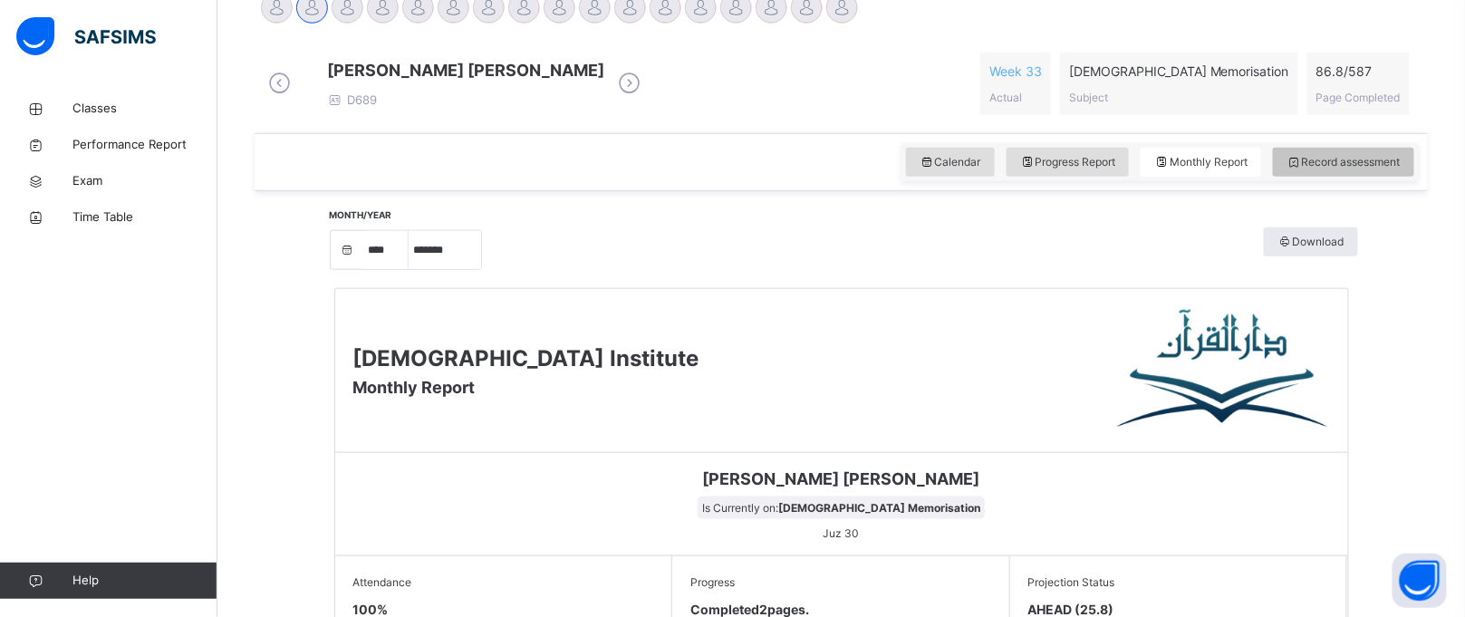
click at [1394, 170] on span "Record assessment" at bounding box center [1343, 162] width 114 height 16
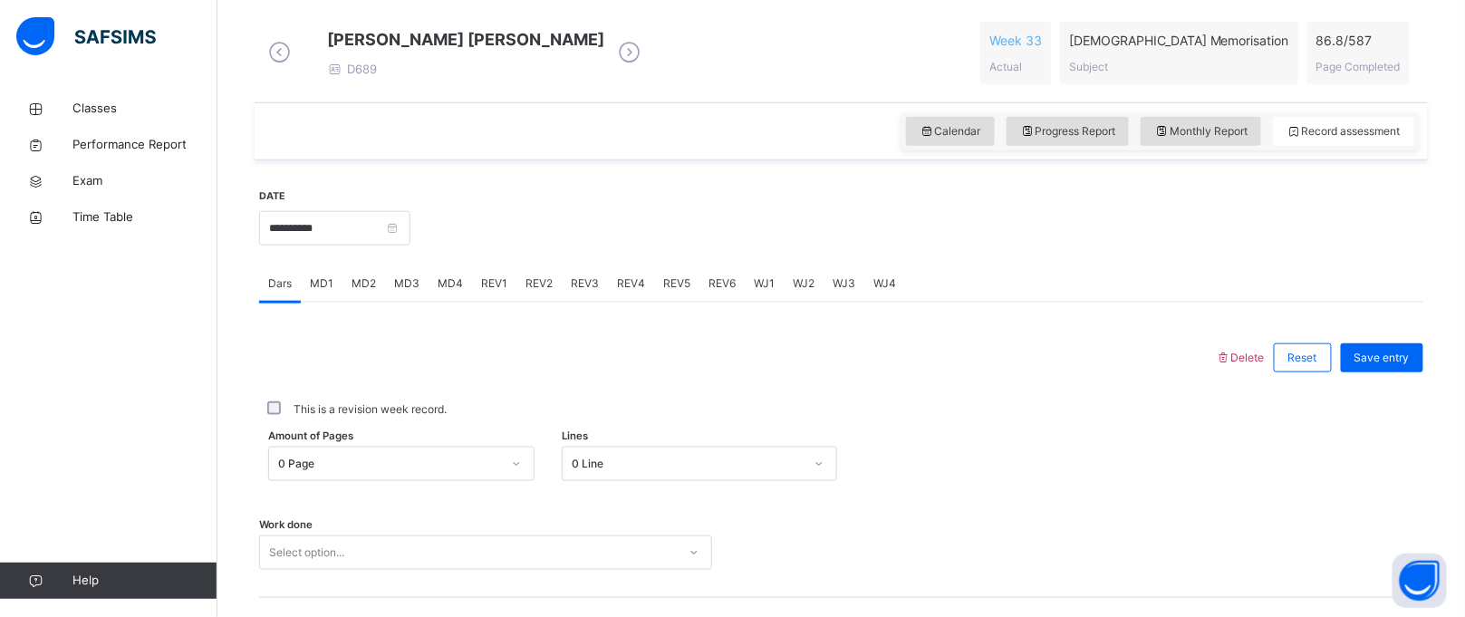
scroll to position [496, 0]
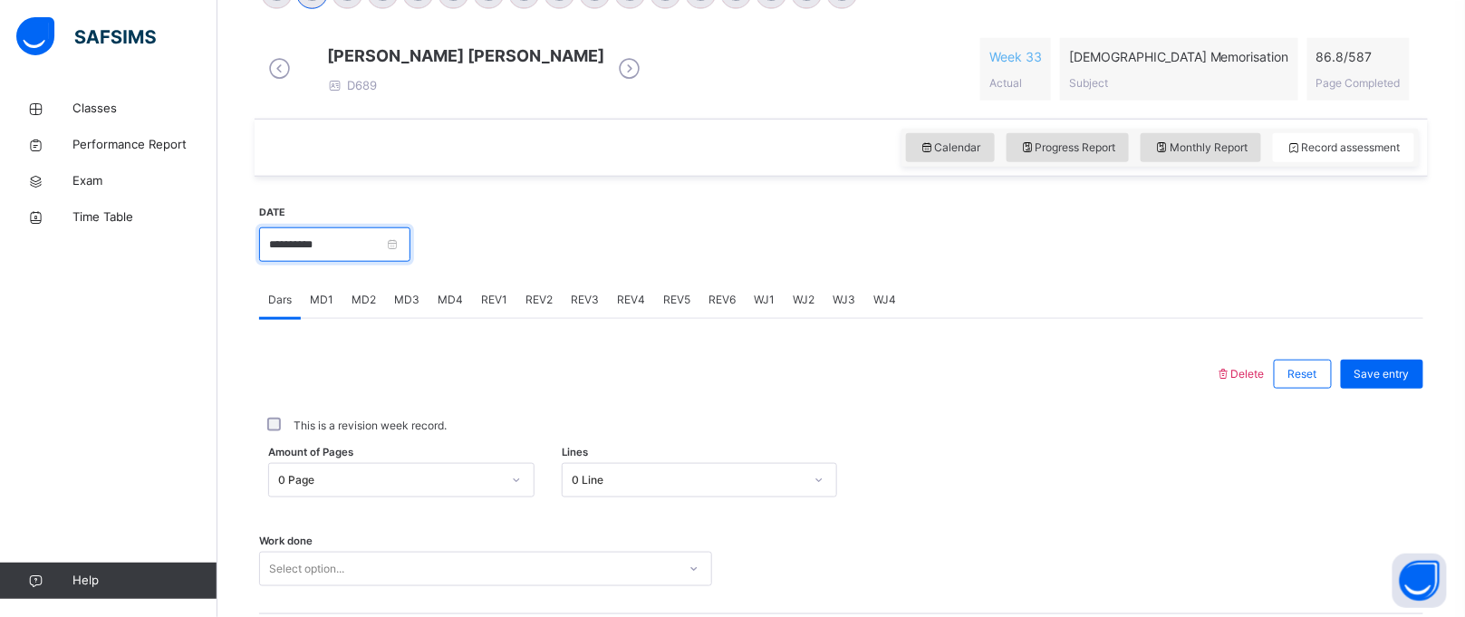
click at [287, 245] on input "**********" at bounding box center [334, 244] width 151 height 34
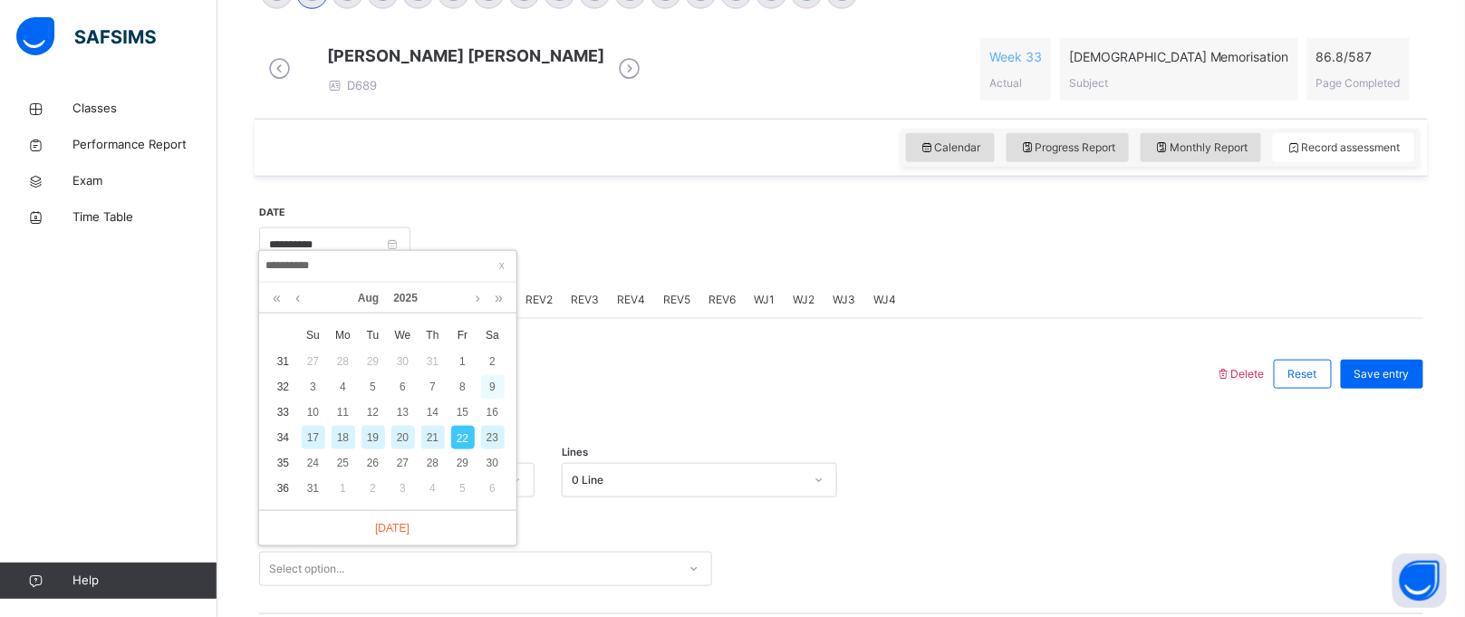
click at [488, 380] on div "9" at bounding box center [493, 387] width 24 height 24
type input "**********"
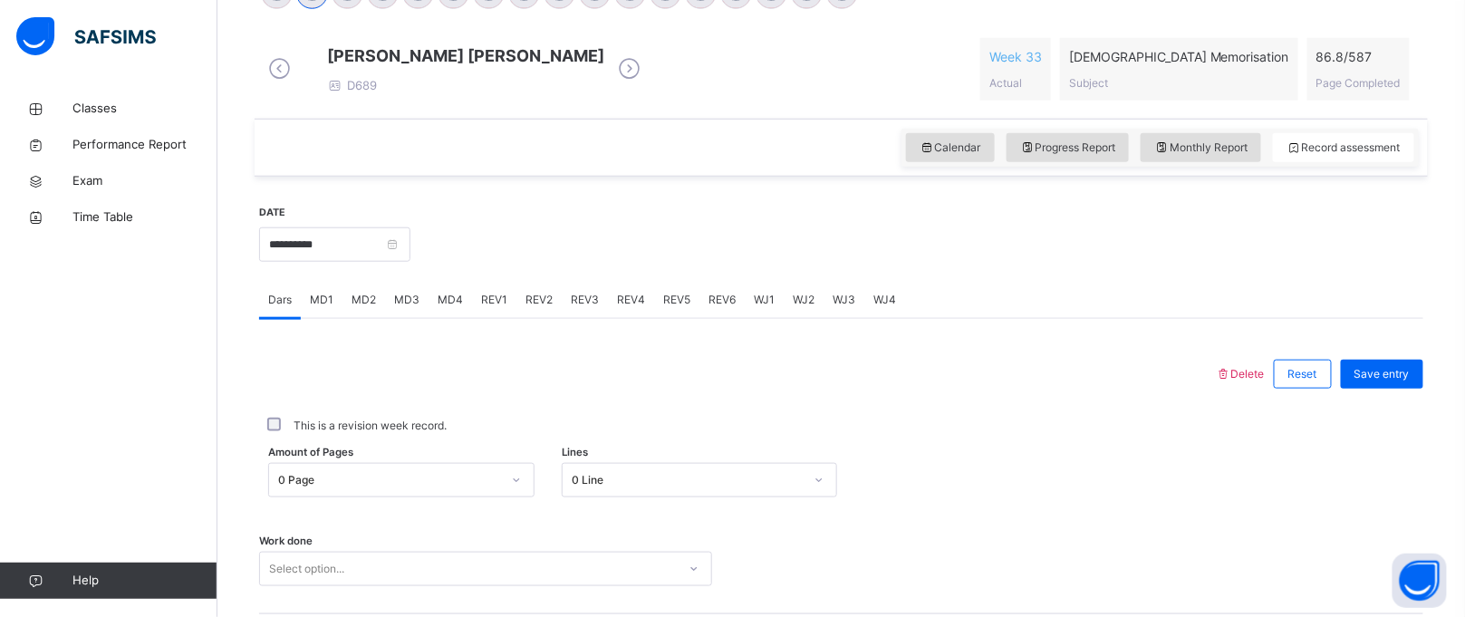
click at [345, 487] on div "0 Page" at bounding box center [401, 480] width 266 height 34
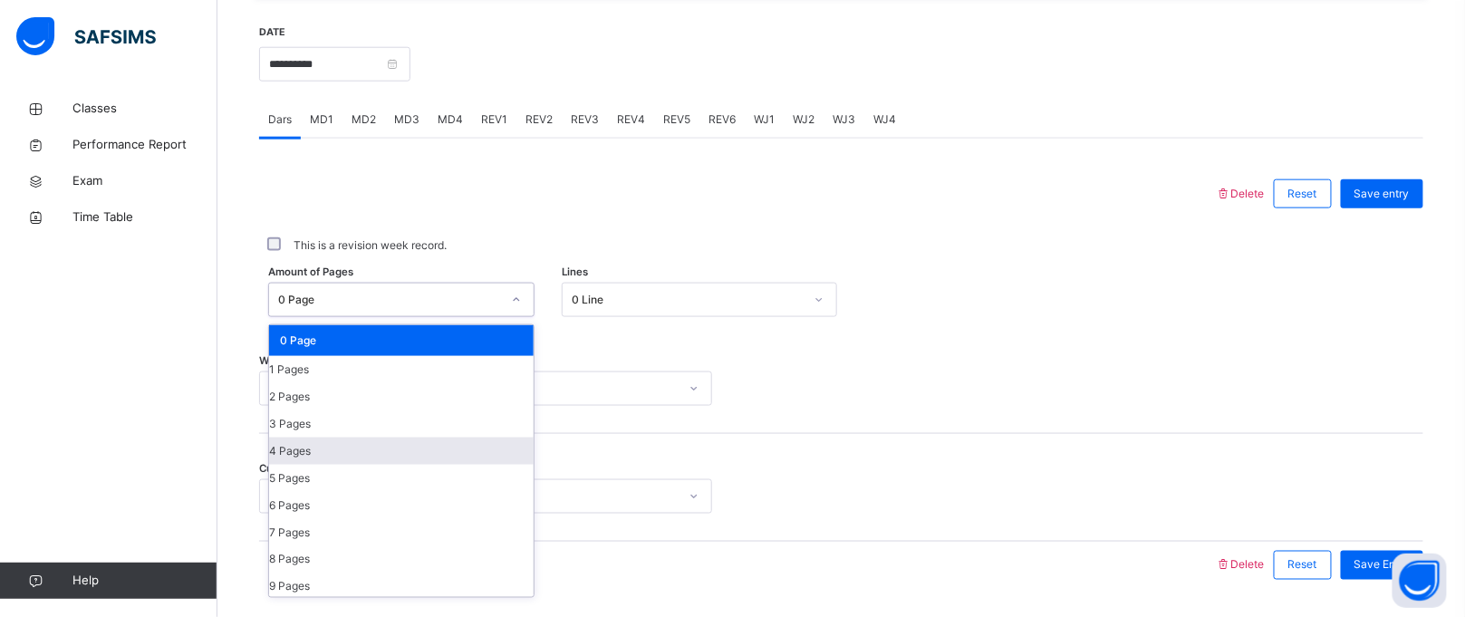
scroll to position [679, 0]
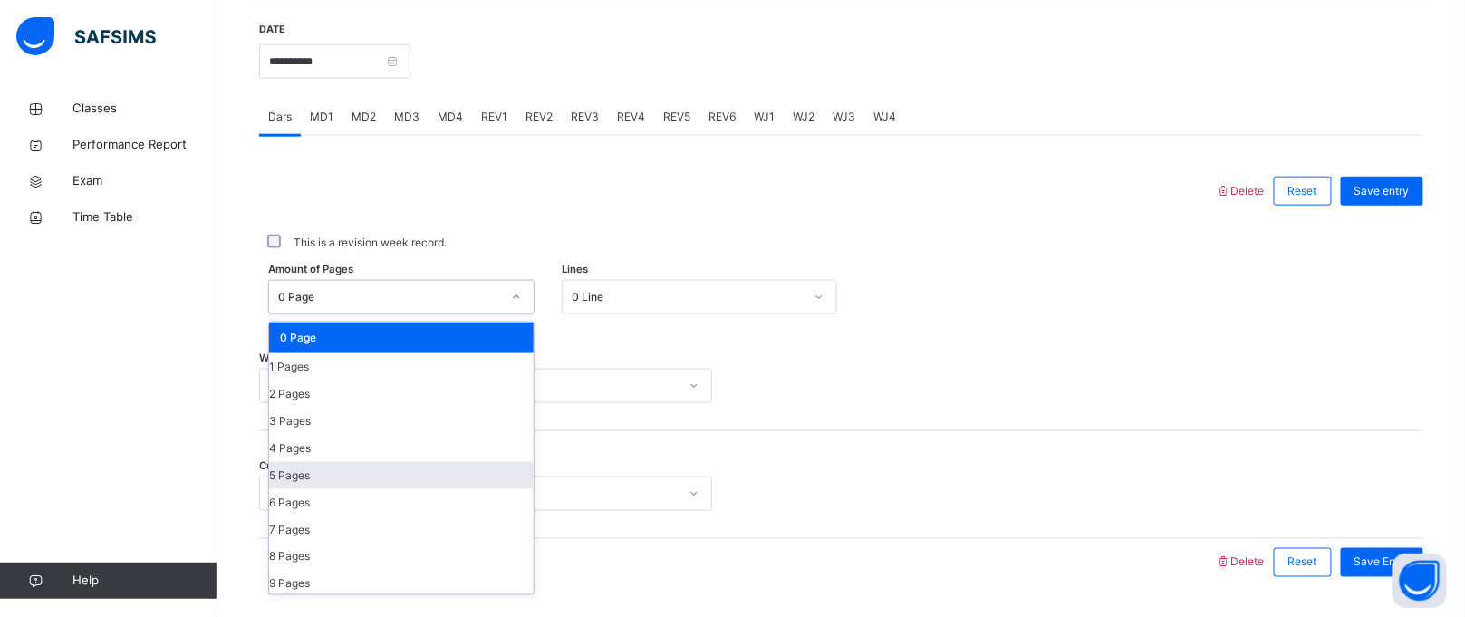
click at [327, 489] on div "5 Pages" at bounding box center [401, 475] width 265 height 27
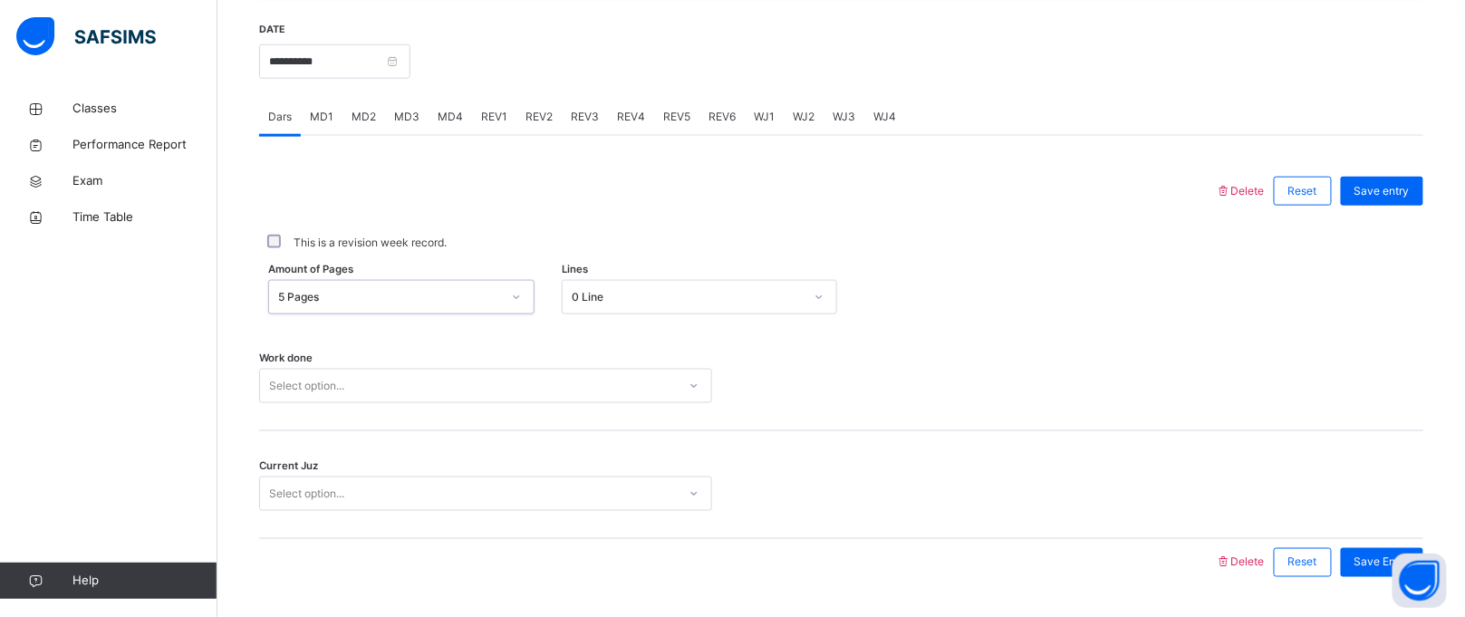
click at [624, 305] on div "0 Line" at bounding box center [688, 297] width 232 height 16
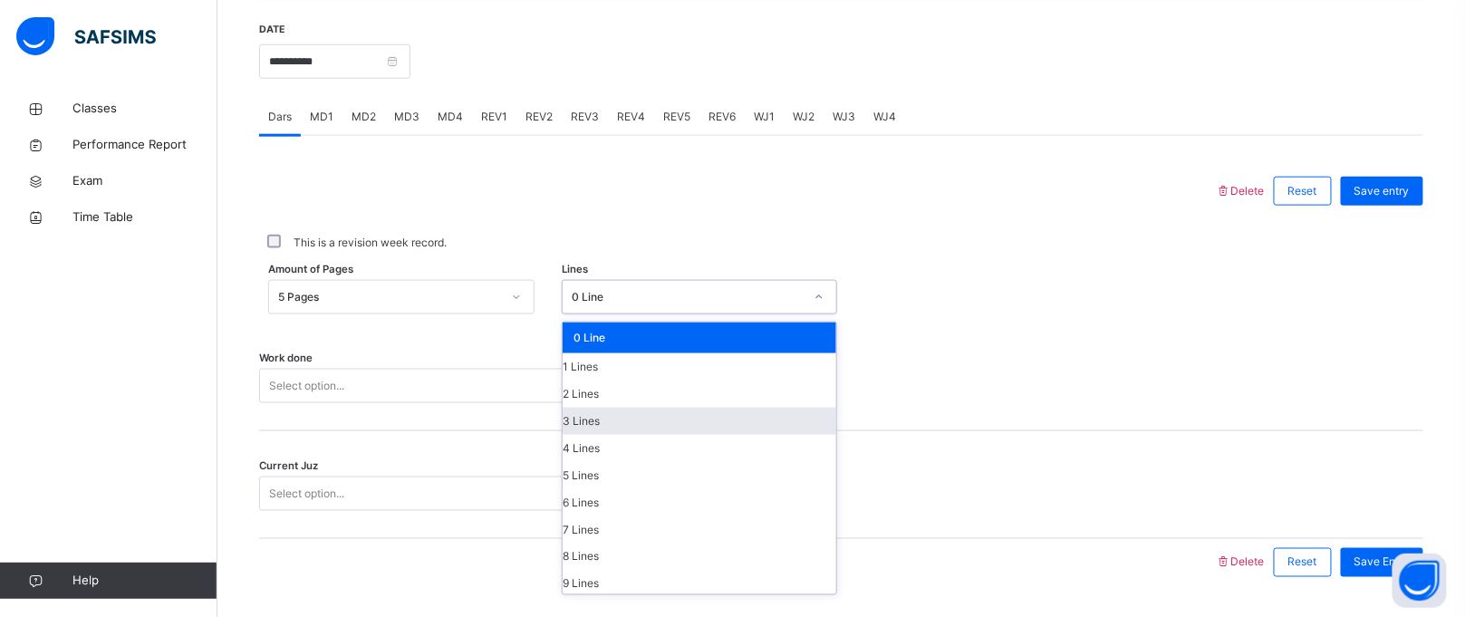
click at [611, 435] on div "3 Lines" at bounding box center [700, 421] width 274 height 27
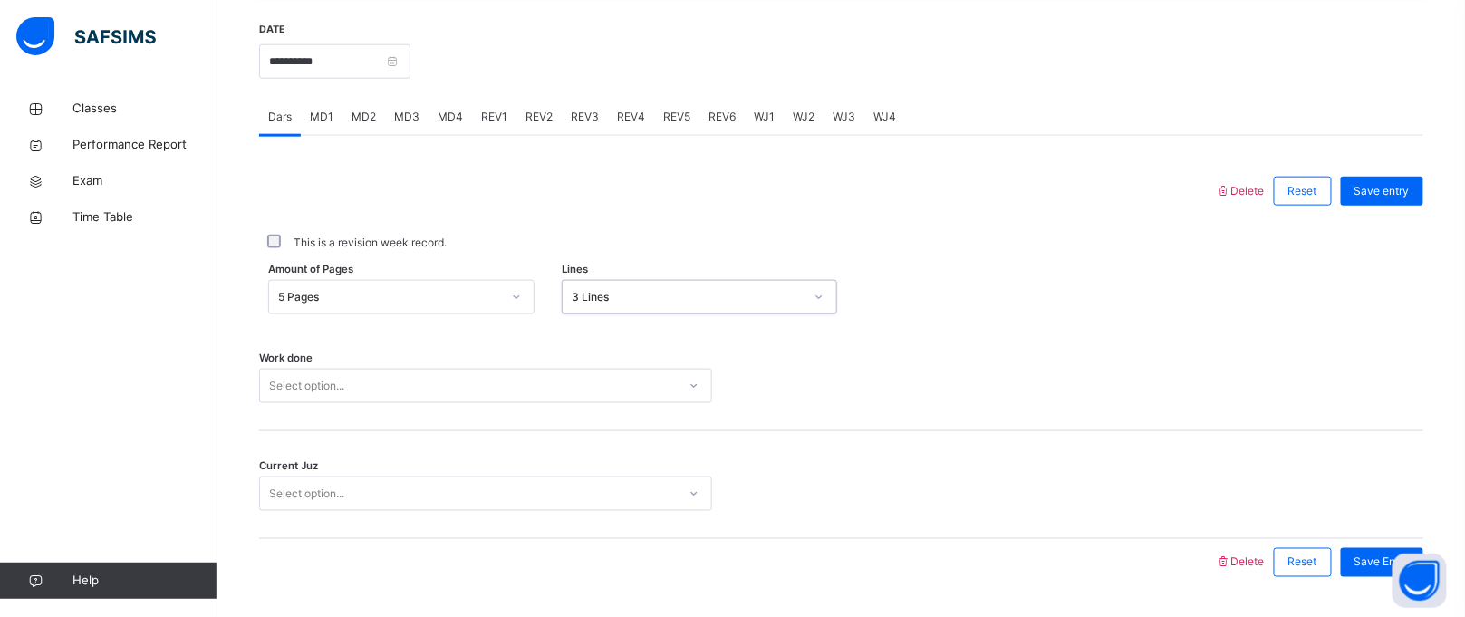
scroll to position [743, 0]
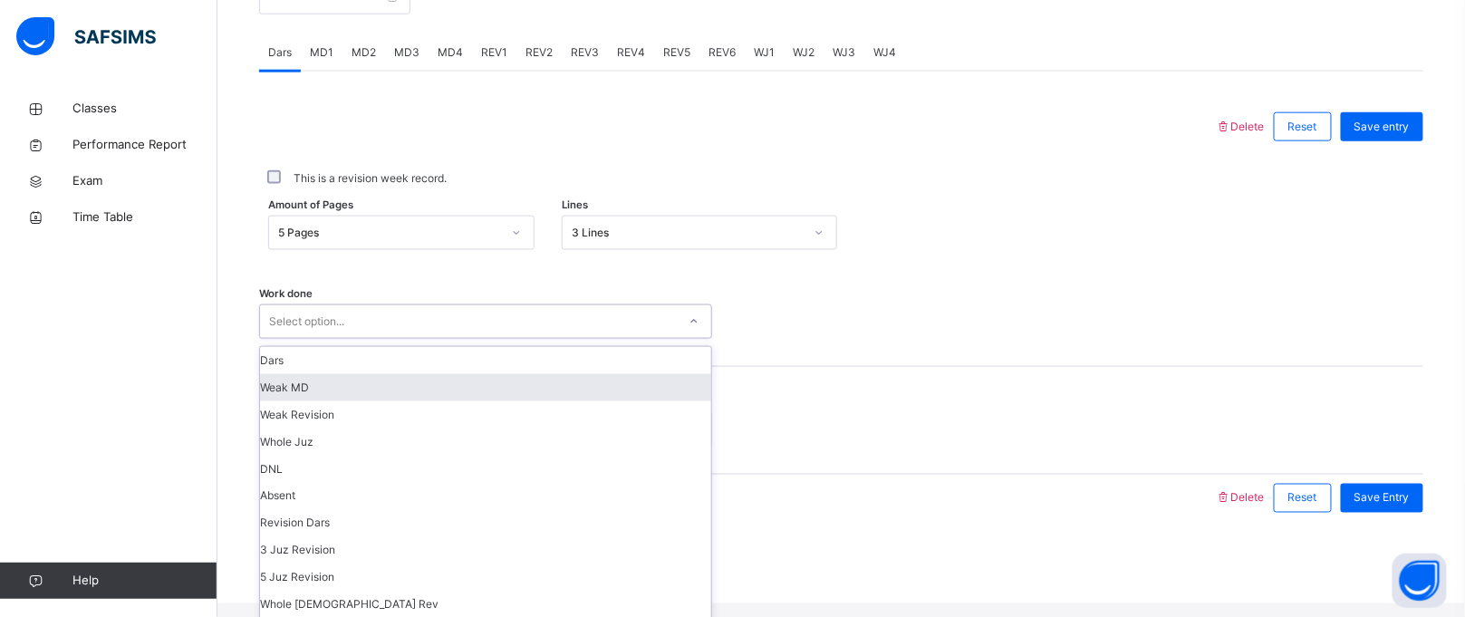
click at [332, 339] on div "option [PERSON_NAME] MD focused, 2 of 16. 16 results available. Use Up and Down…" at bounding box center [485, 321] width 453 height 34
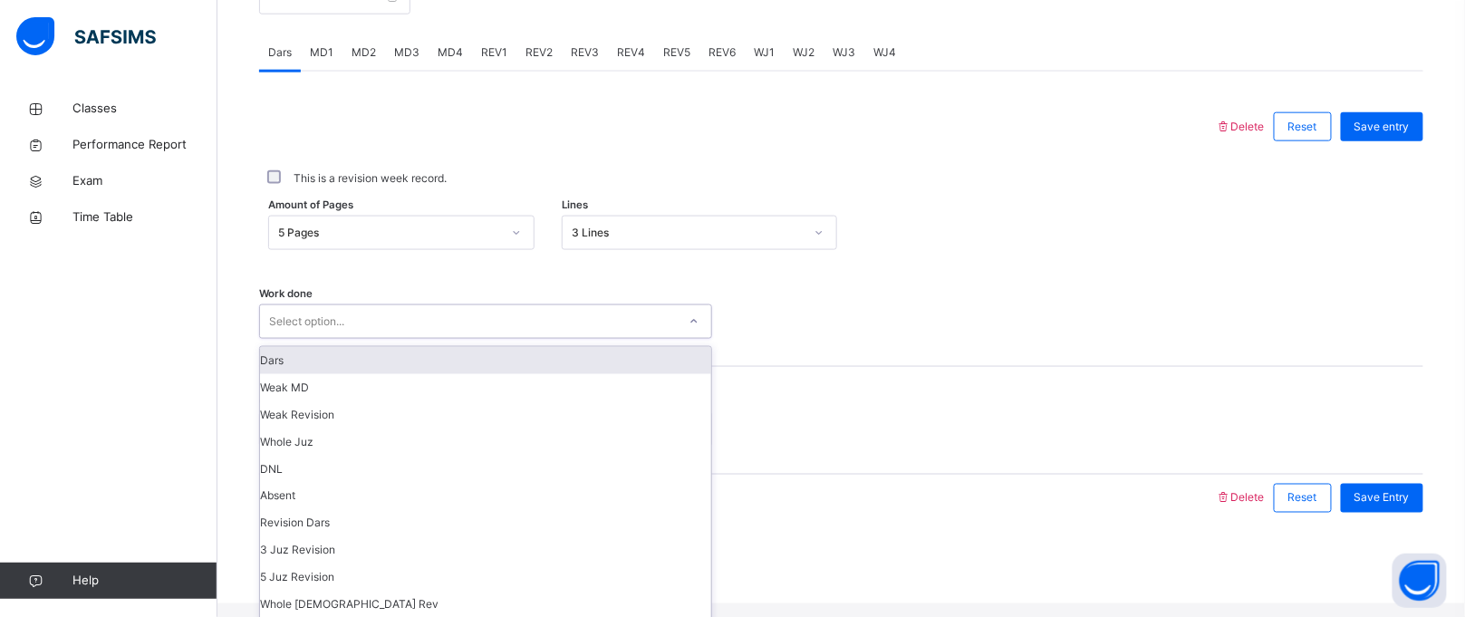
click at [318, 374] on div "Dars" at bounding box center [485, 360] width 451 height 27
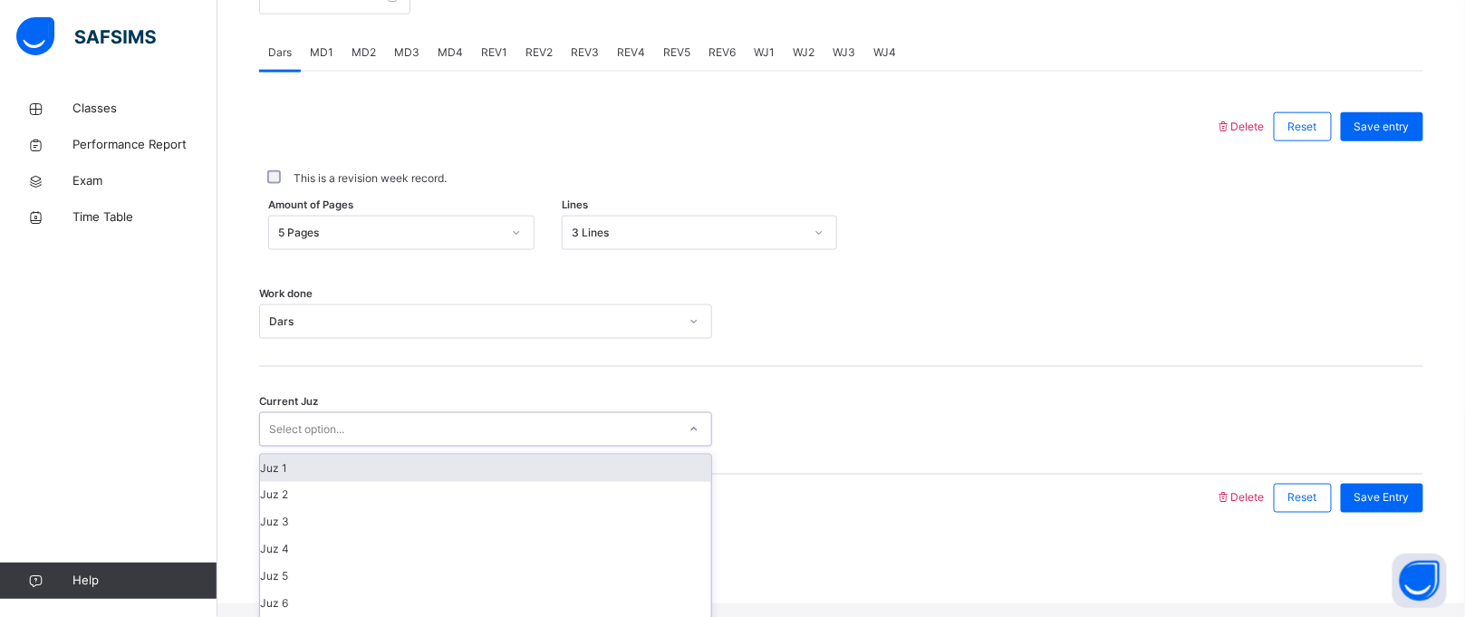
click at [313, 444] on div "Select option..." at bounding box center [306, 429] width 75 height 34
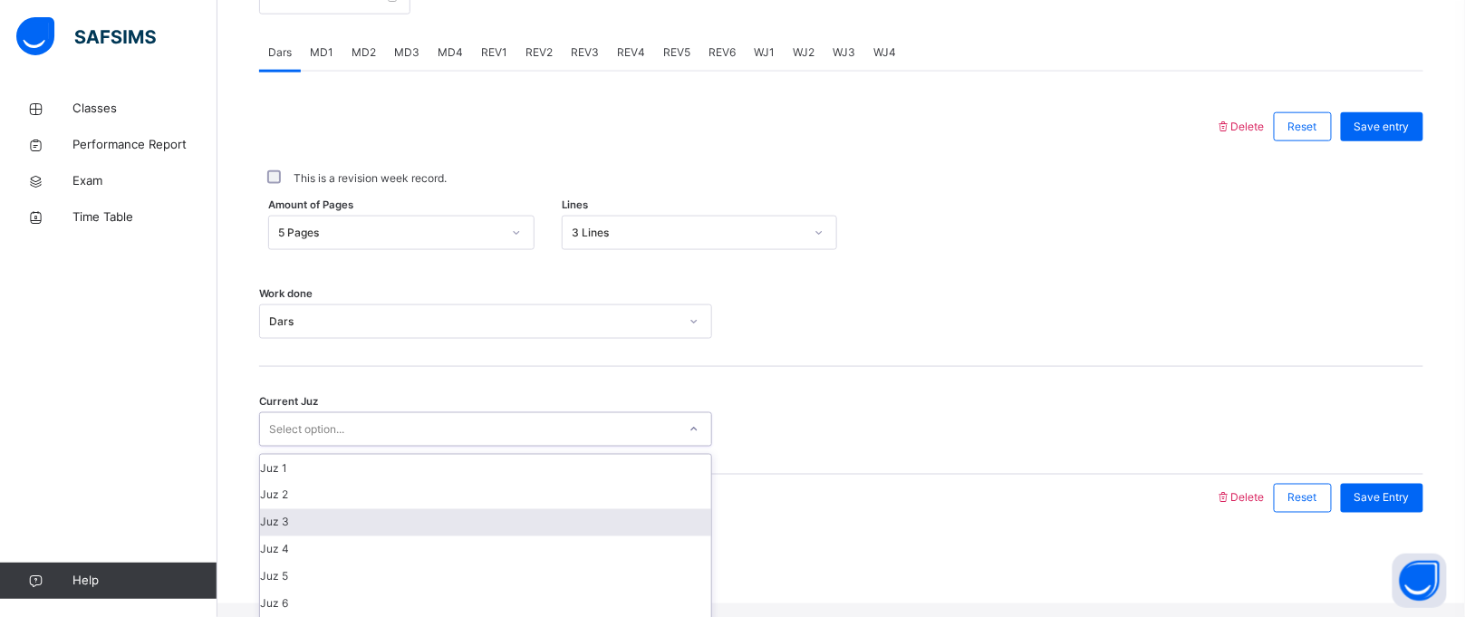
scroll to position [780, 0]
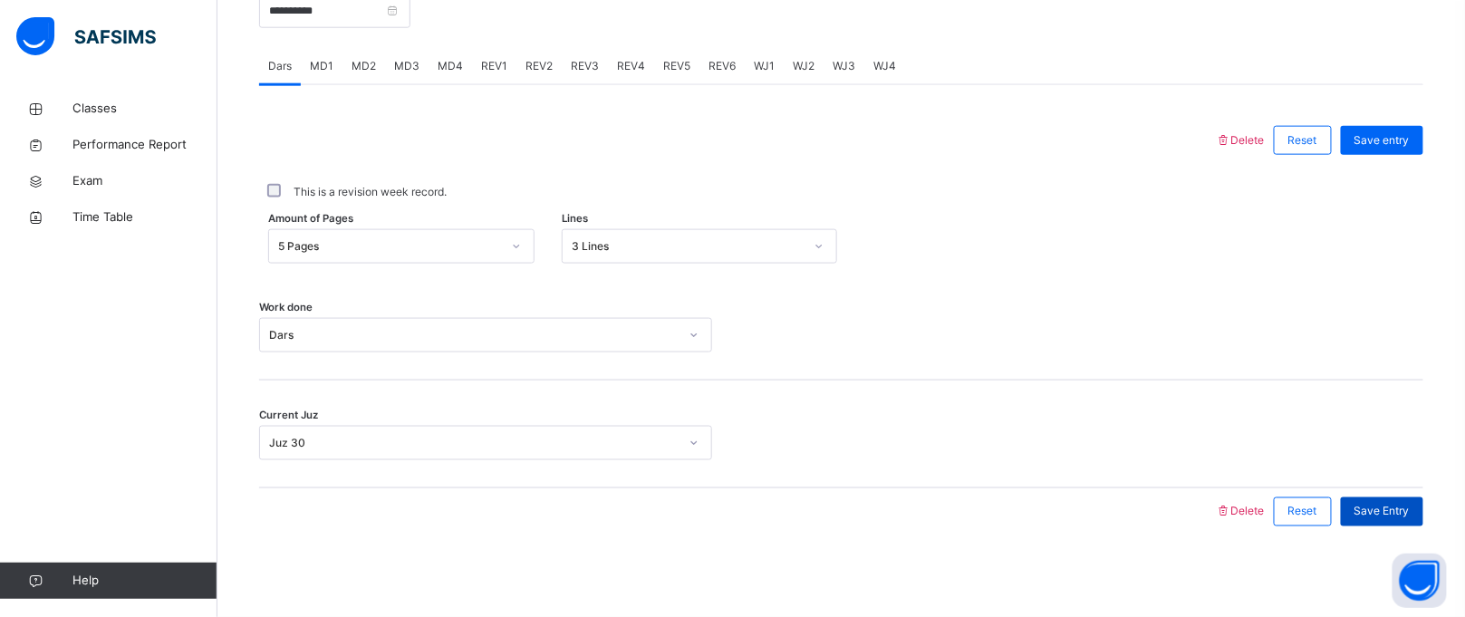
click at [1385, 502] on div "Save Entry" at bounding box center [1382, 511] width 82 height 29
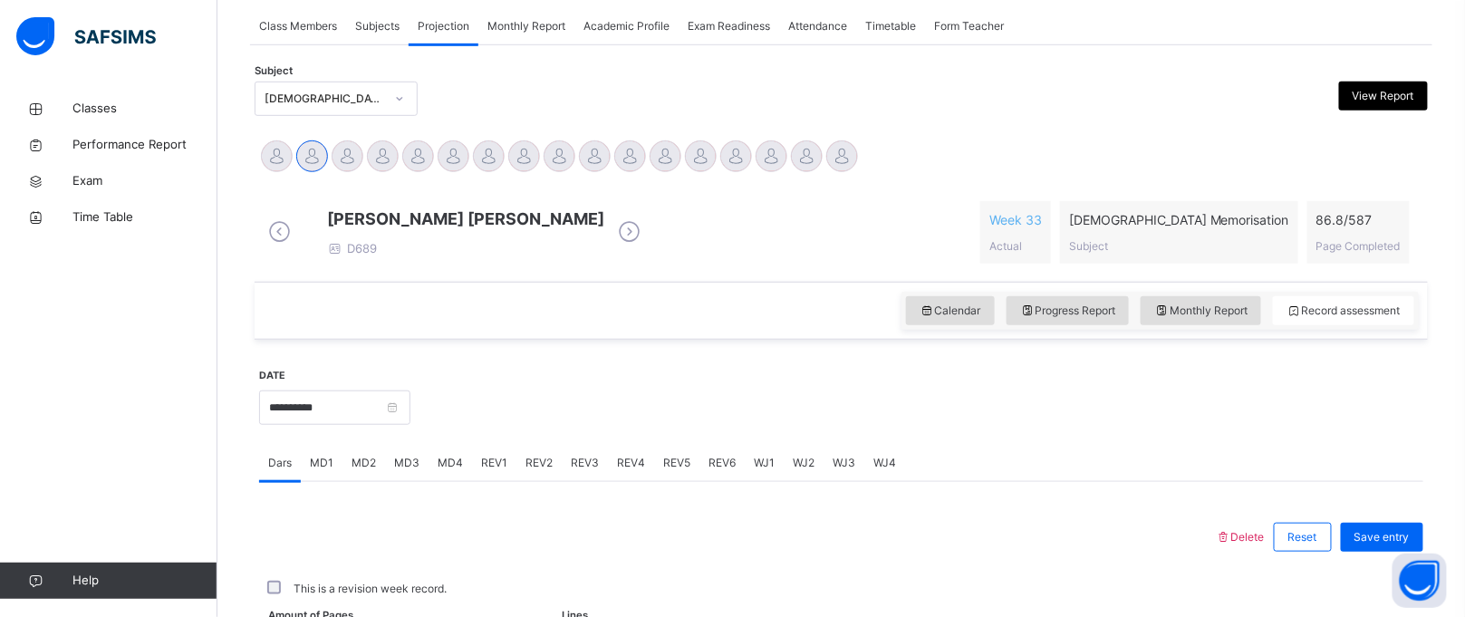
scroll to position [743, 0]
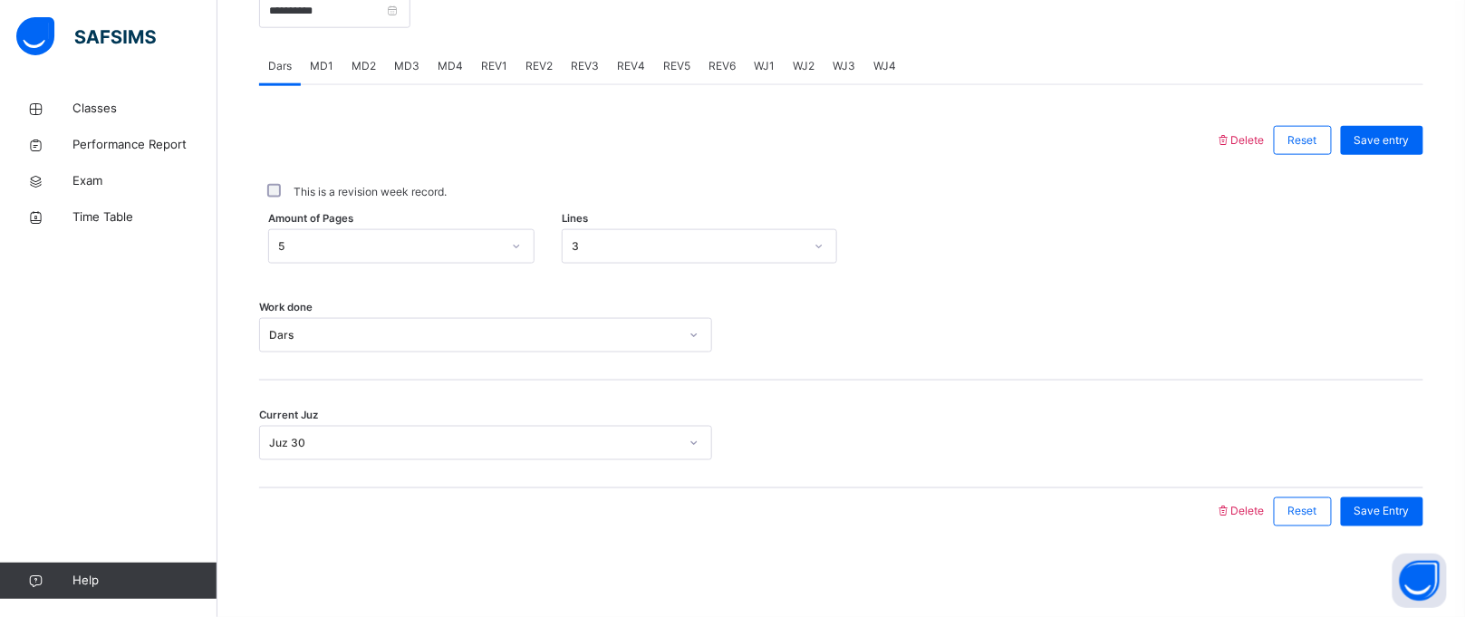
click at [476, 53] on div "REV1" at bounding box center [494, 66] width 44 height 36
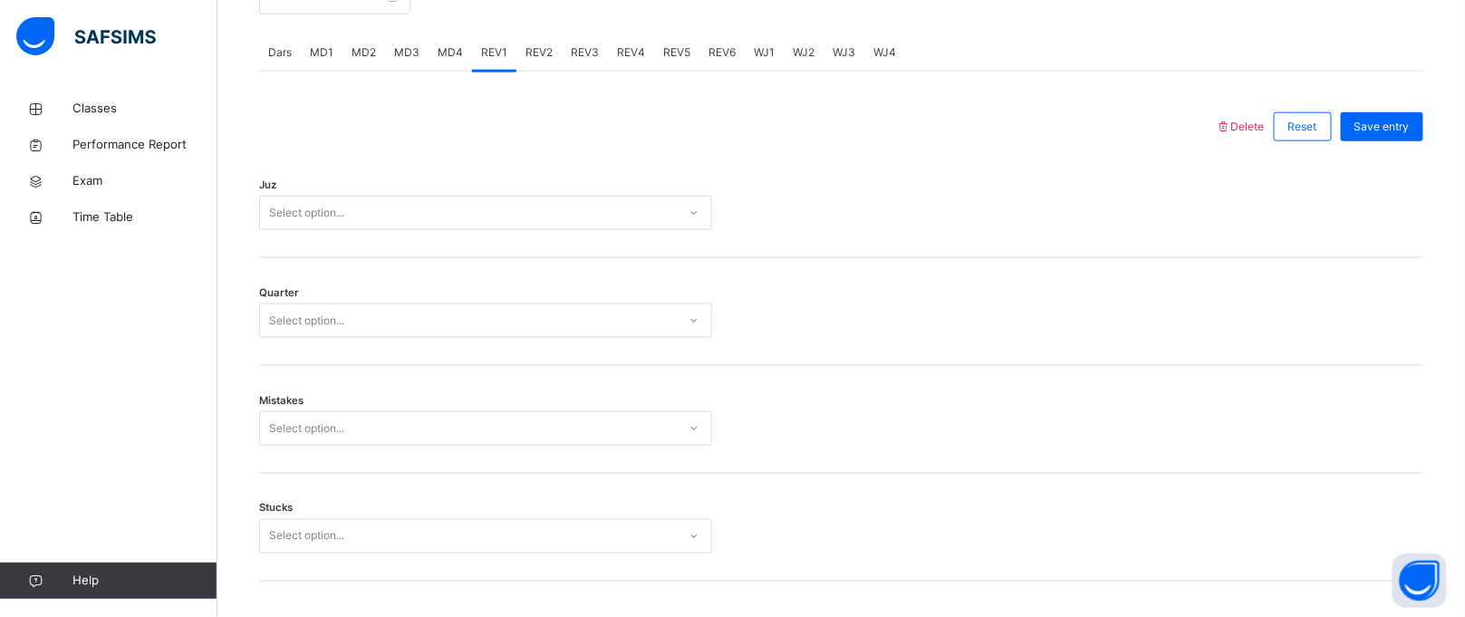
click at [400, 227] on div "Select option..." at bounding box center [468, 213] width 417 height 28
drag, startPoint x: 390, startPoint y: 448, endPoint x: 1285, endPoint y: 260, distance: 914.5
click at [1285, 258] on div "Juz Select option..." at bounding box center [841, 204] width 1164 height 108
click at [483, 217] on div "Select option..." at bounding box center [468, 213] width 417 height 28
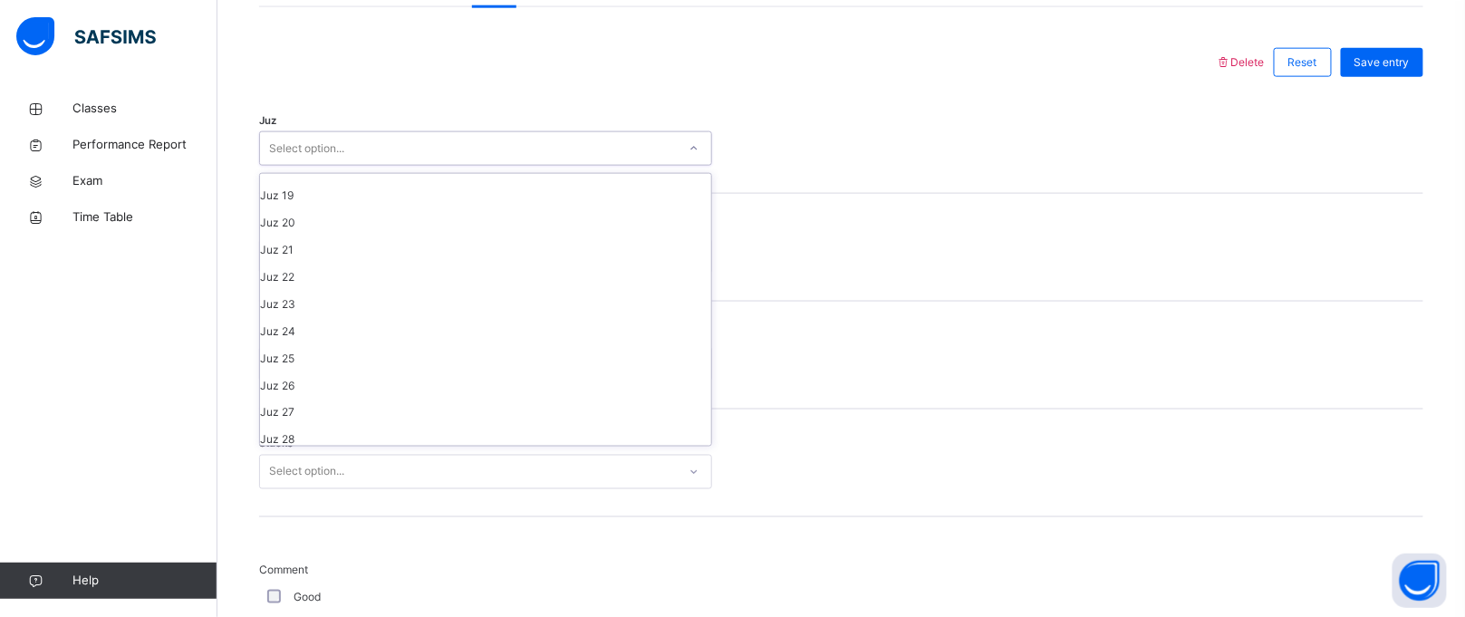
scroll to position [650, 0]
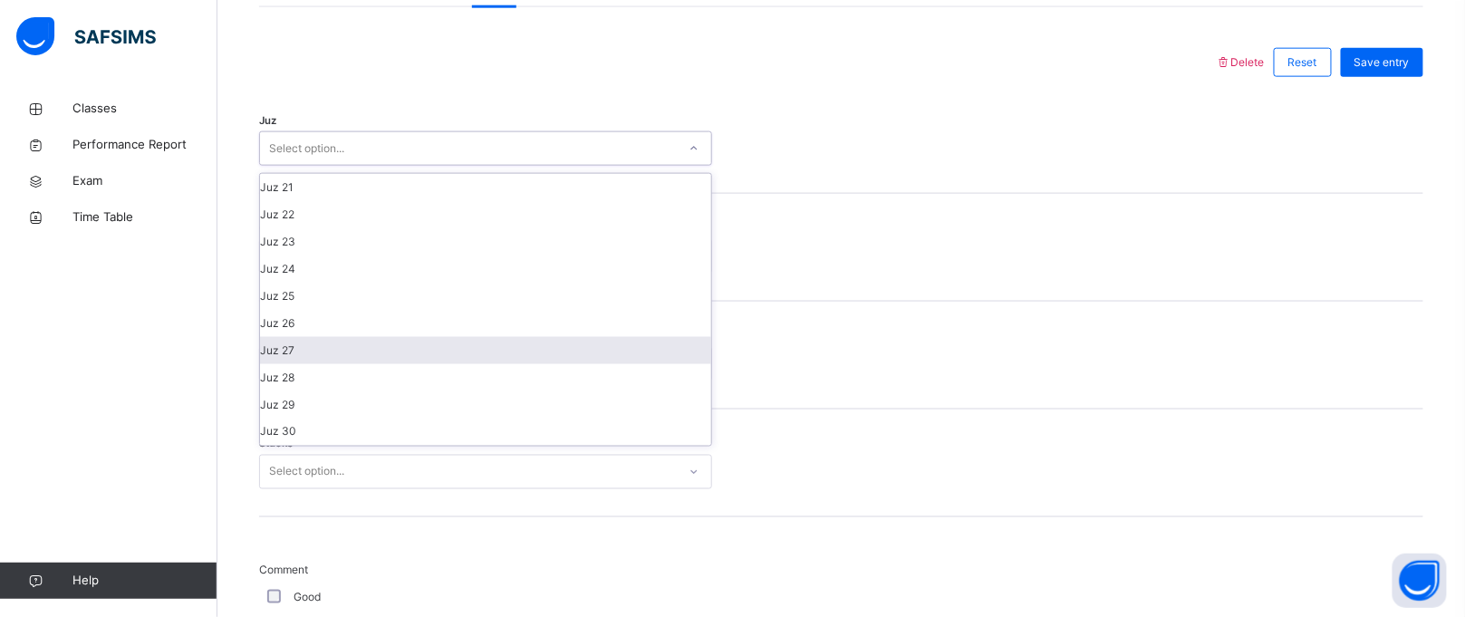
click at [362, 345] on div "Juz 27" at bounding box center [485, 350] width 451 height 27
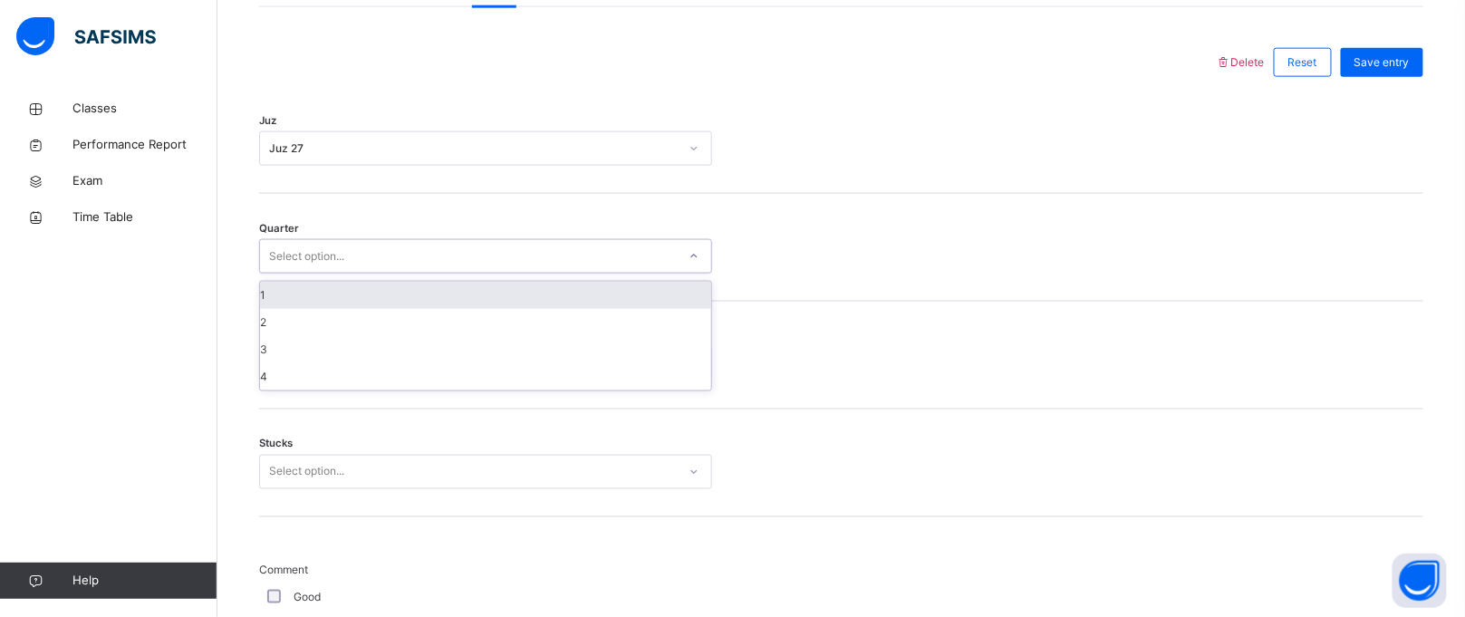
click at [343, 274] on div "Select option..." at bounding box center [306, 256] width 75 height 34
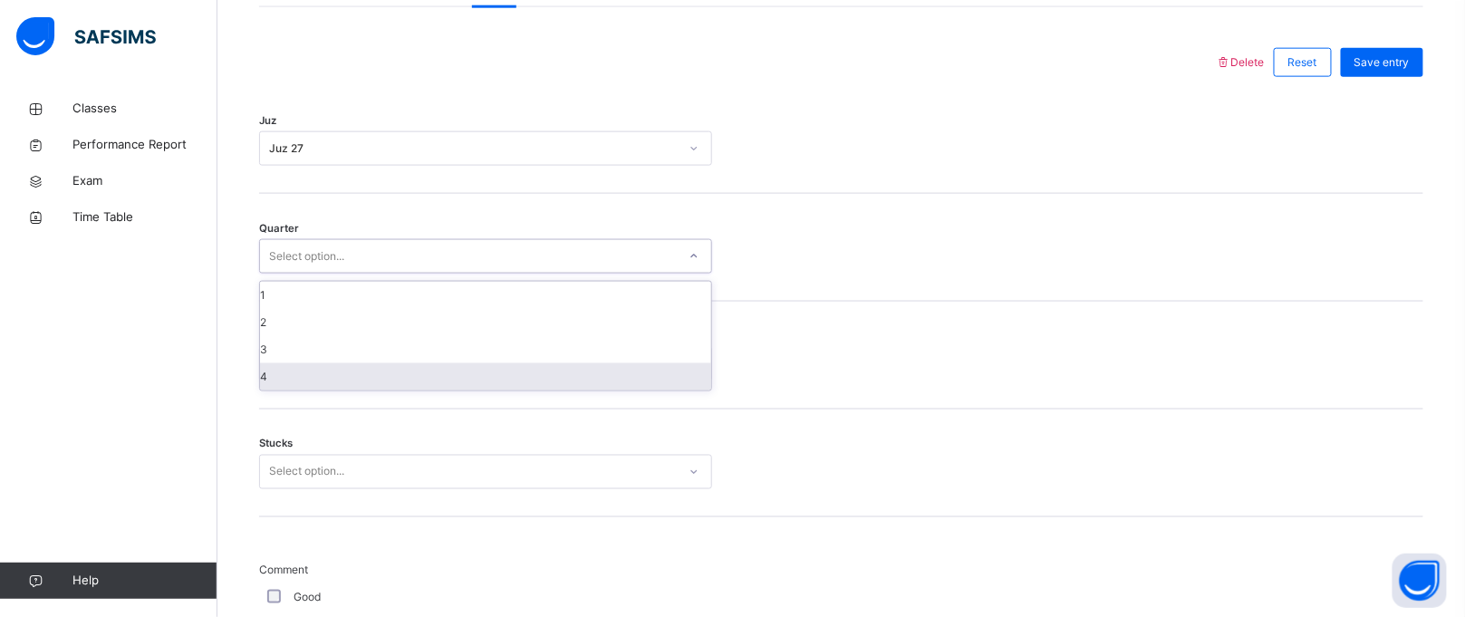
click at [329, 390] on div "4" at bounding box center [485, 376] width 451 height 27
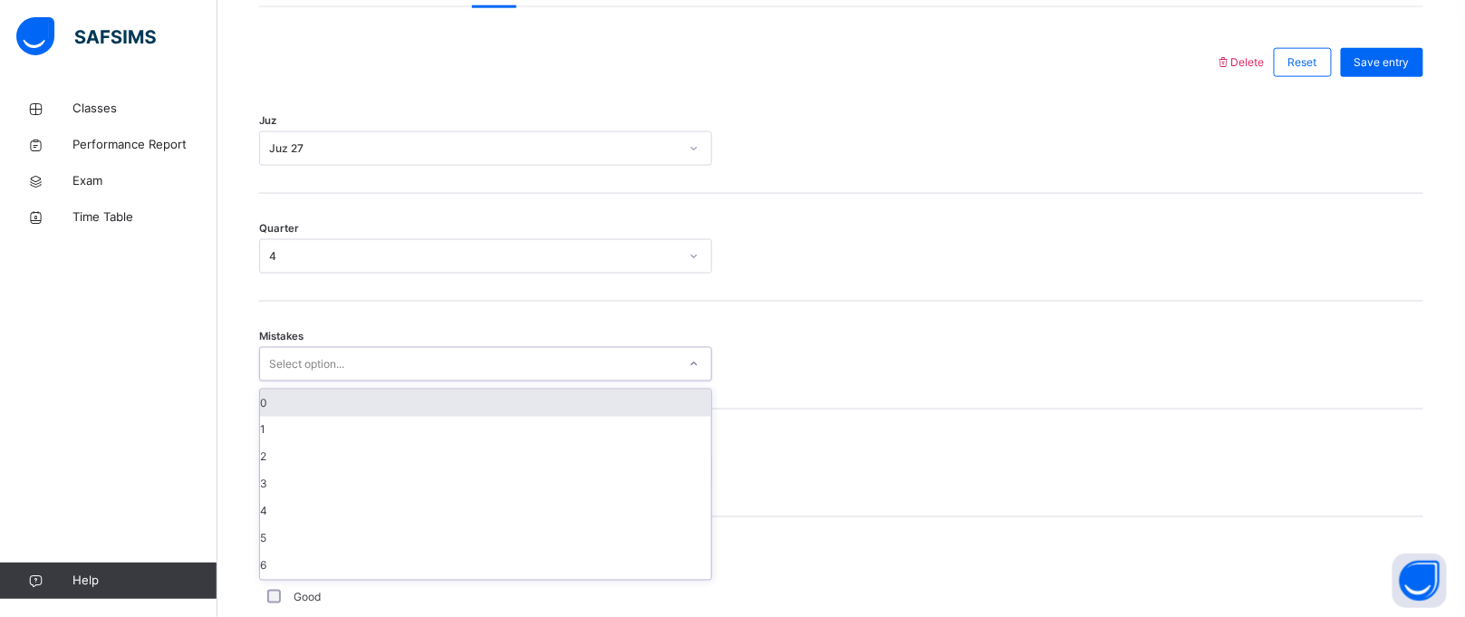
click at [317, 381] on div "Select option..." at bounding box center [485, 364] width 453 height 34
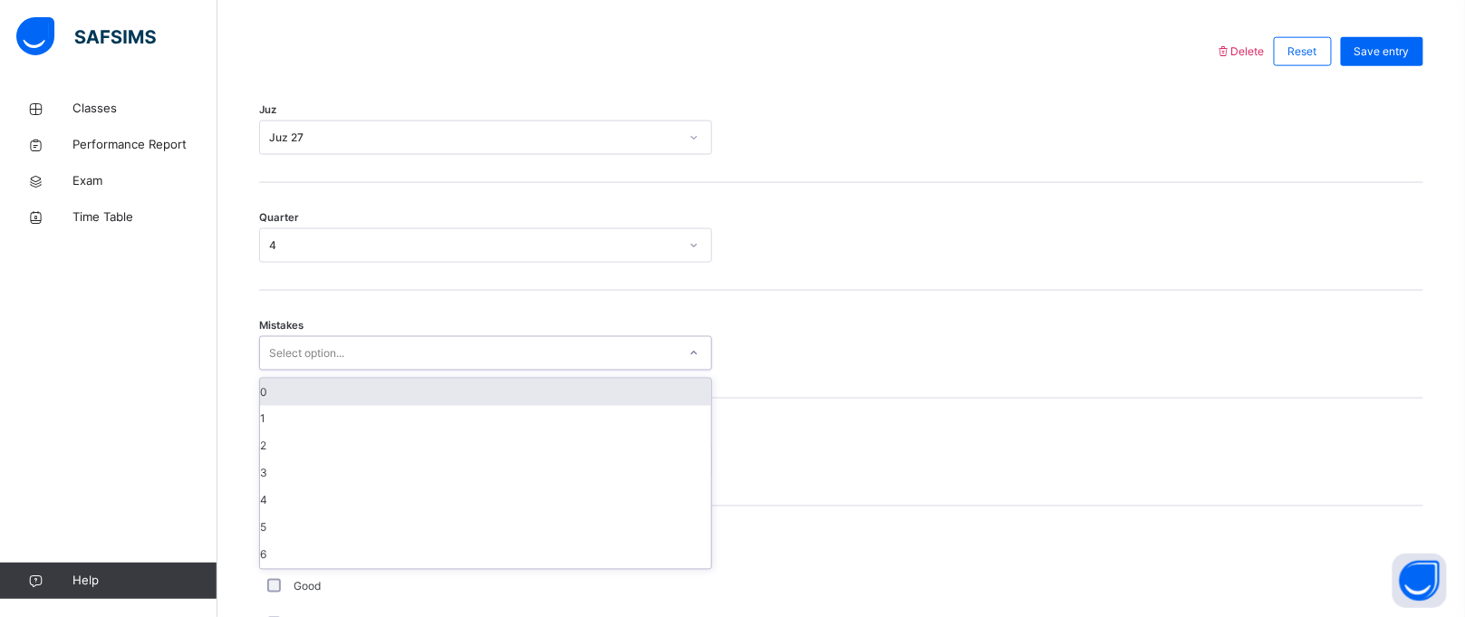
click at [313, 406] on div "0" at bounding box center [485, 392] width 451 height 27
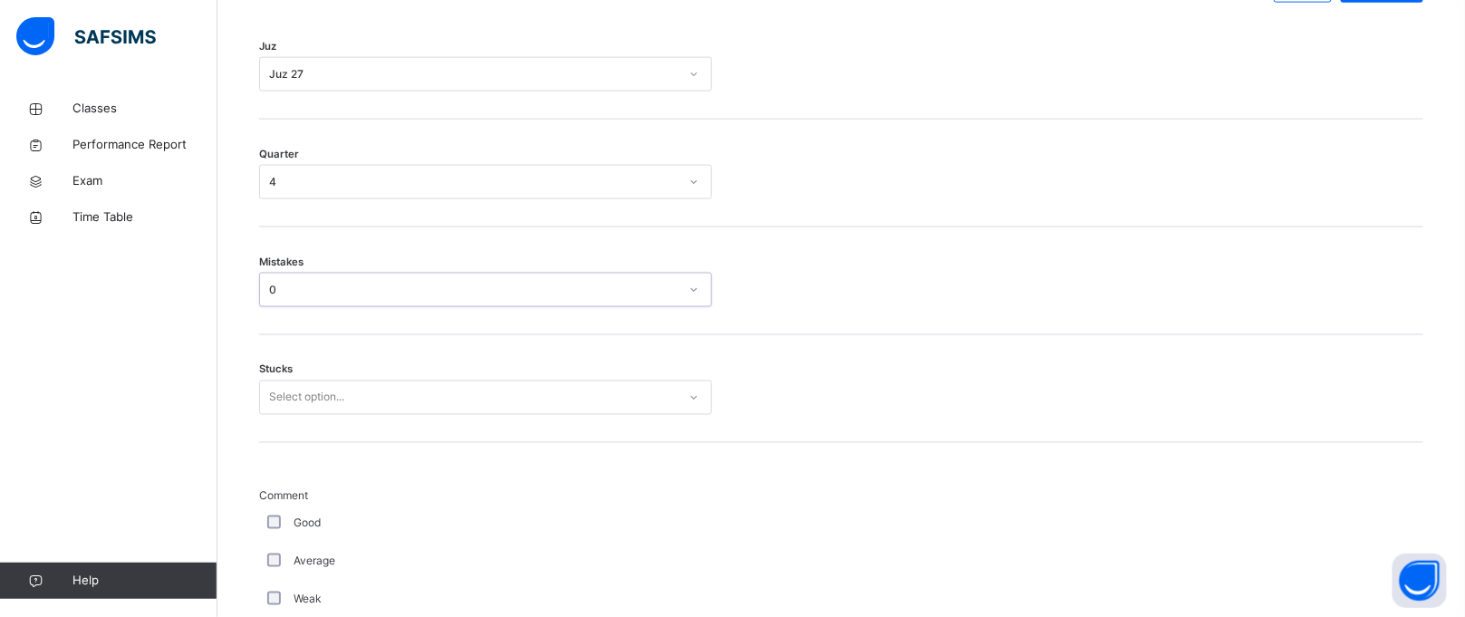
click at [267, 415] on div "Select option..." at bounding box center [485, 397] width 453 height 34
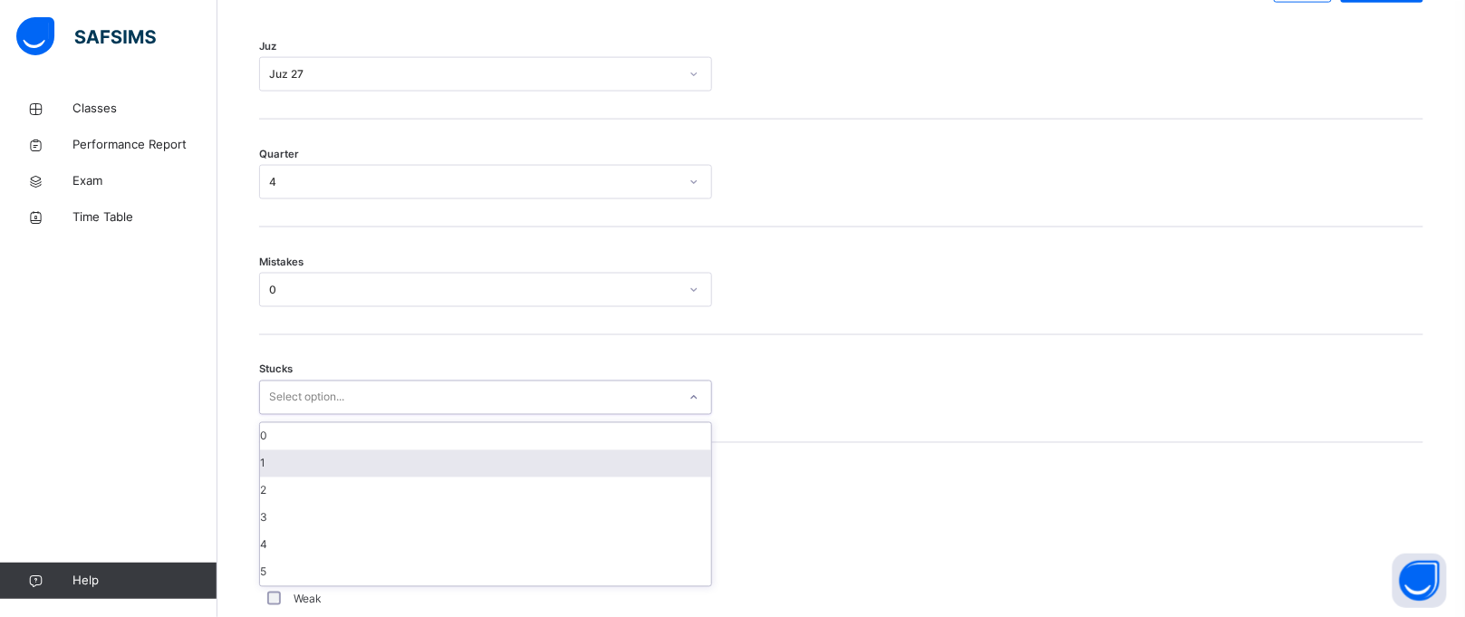
scroll to position [895, 0]
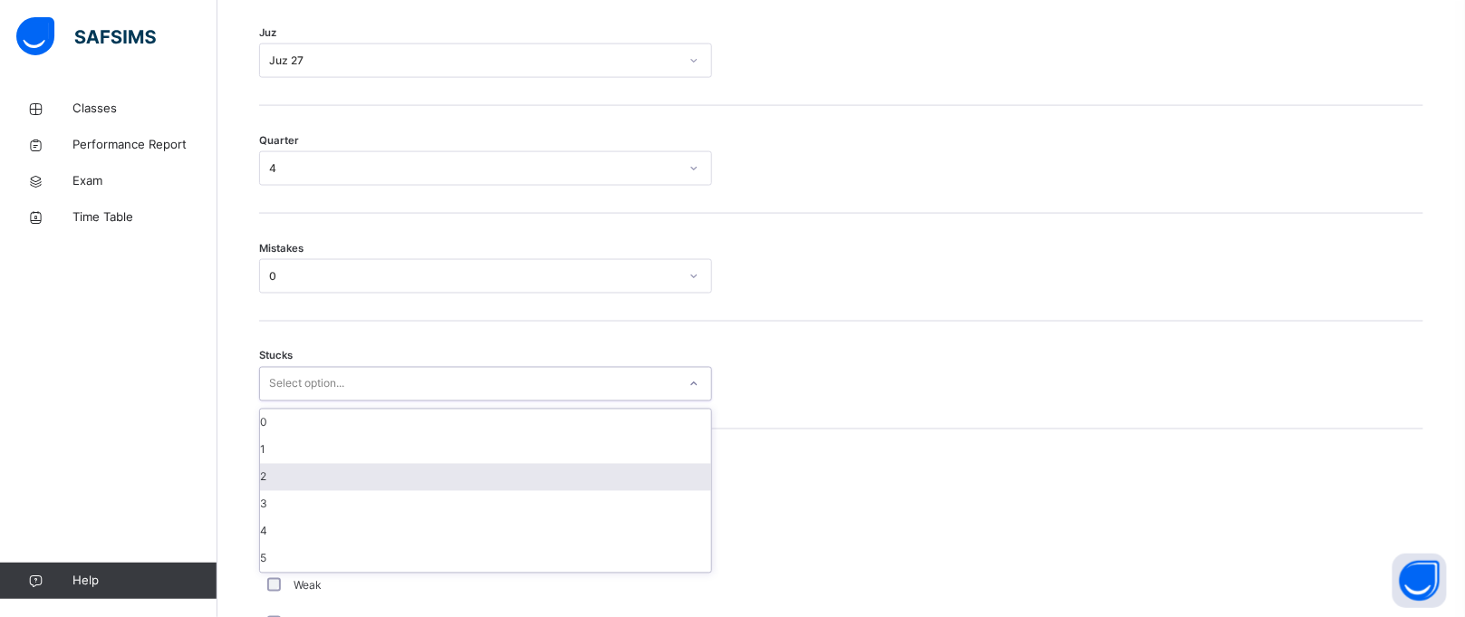
click at [306, 491] on div "2" at bounding box center [485, 477] width 451 height 27
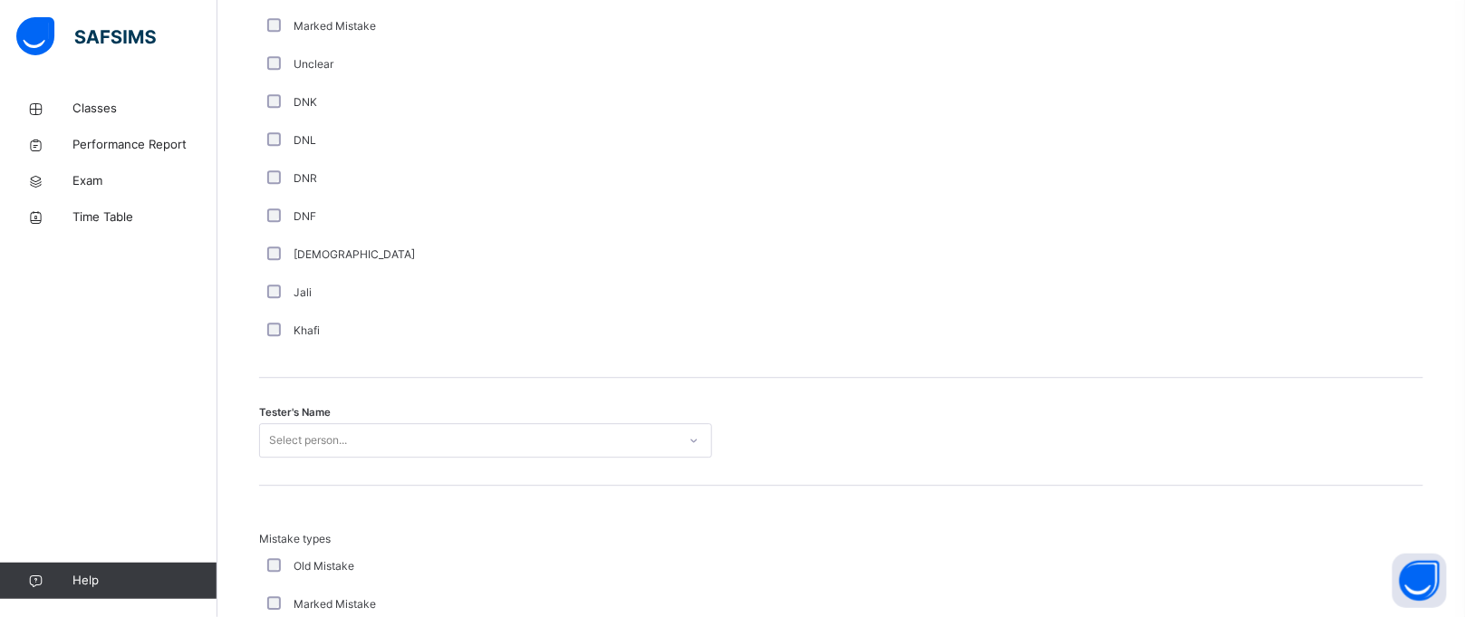
scroll to position [1553, 0]
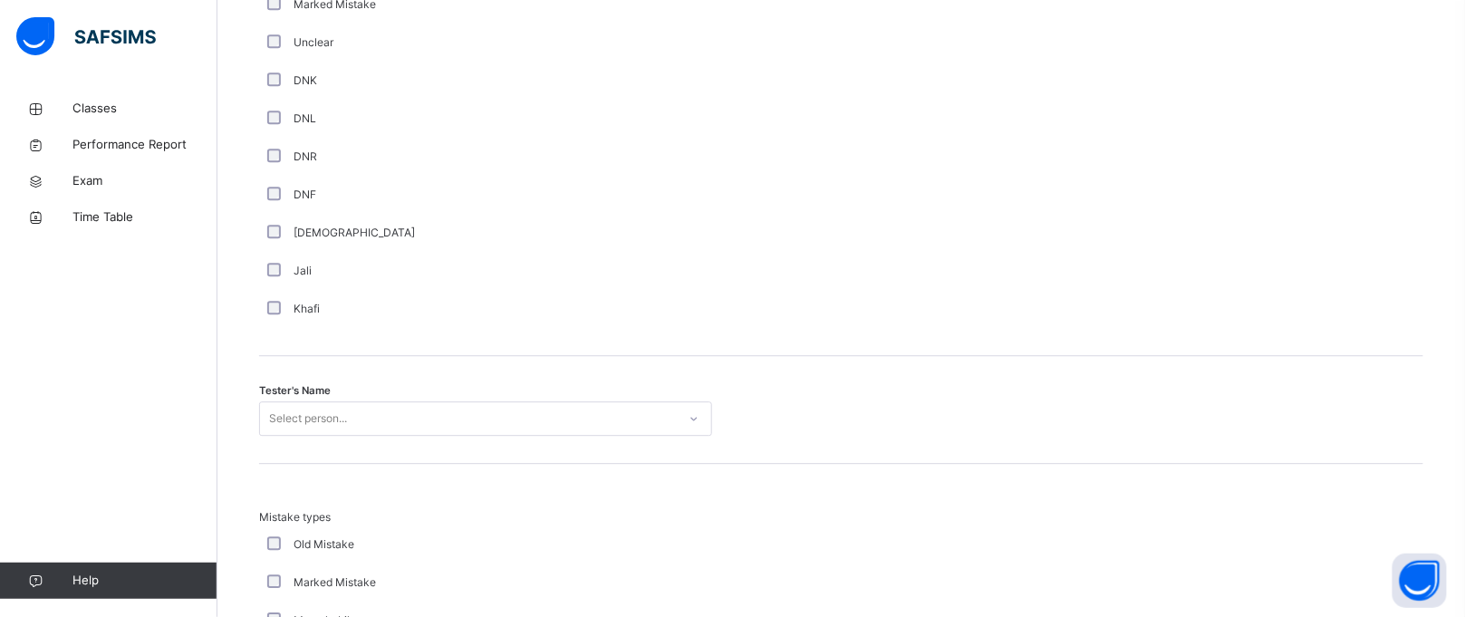
click at [301, 423] on div "Select person..." at bounding box center [485, 418] width 453 height 34
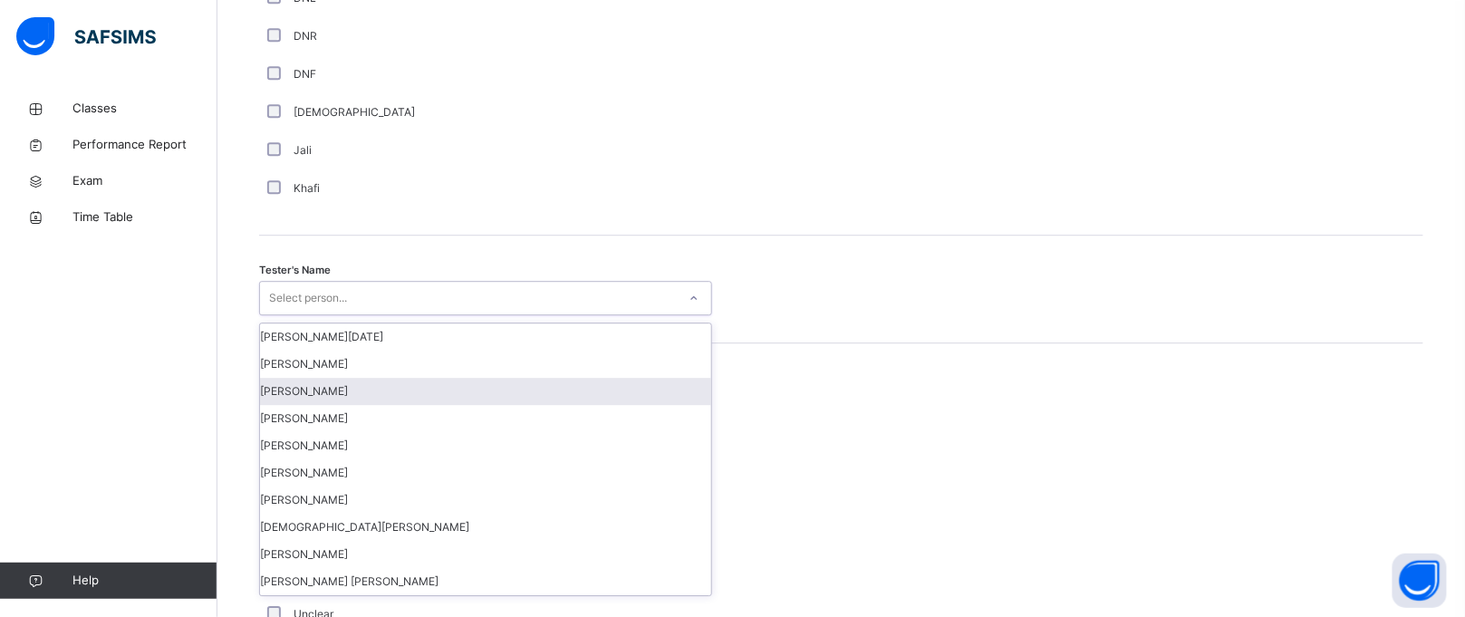
scroll to position [1675, 0]
type input "**"
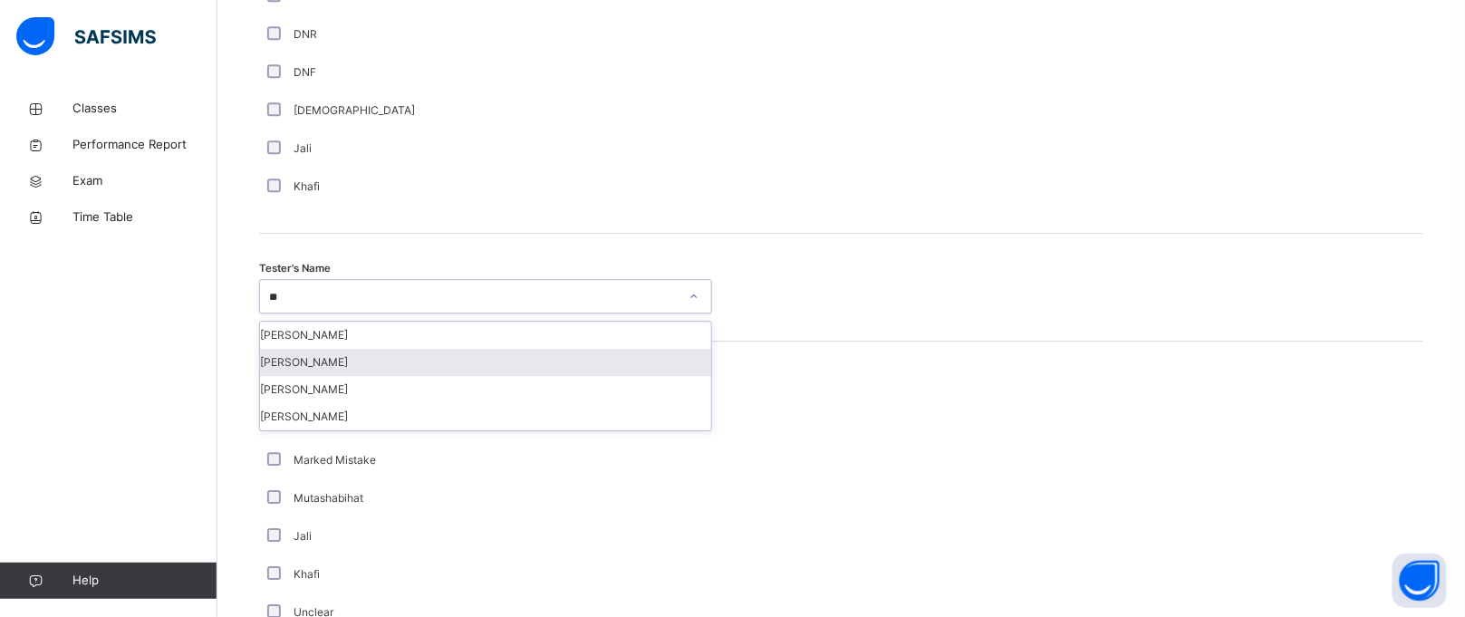
click at [328, 372] on div "[PERSON_NAME]" at bounding box center [485, 362] width 451 height 27
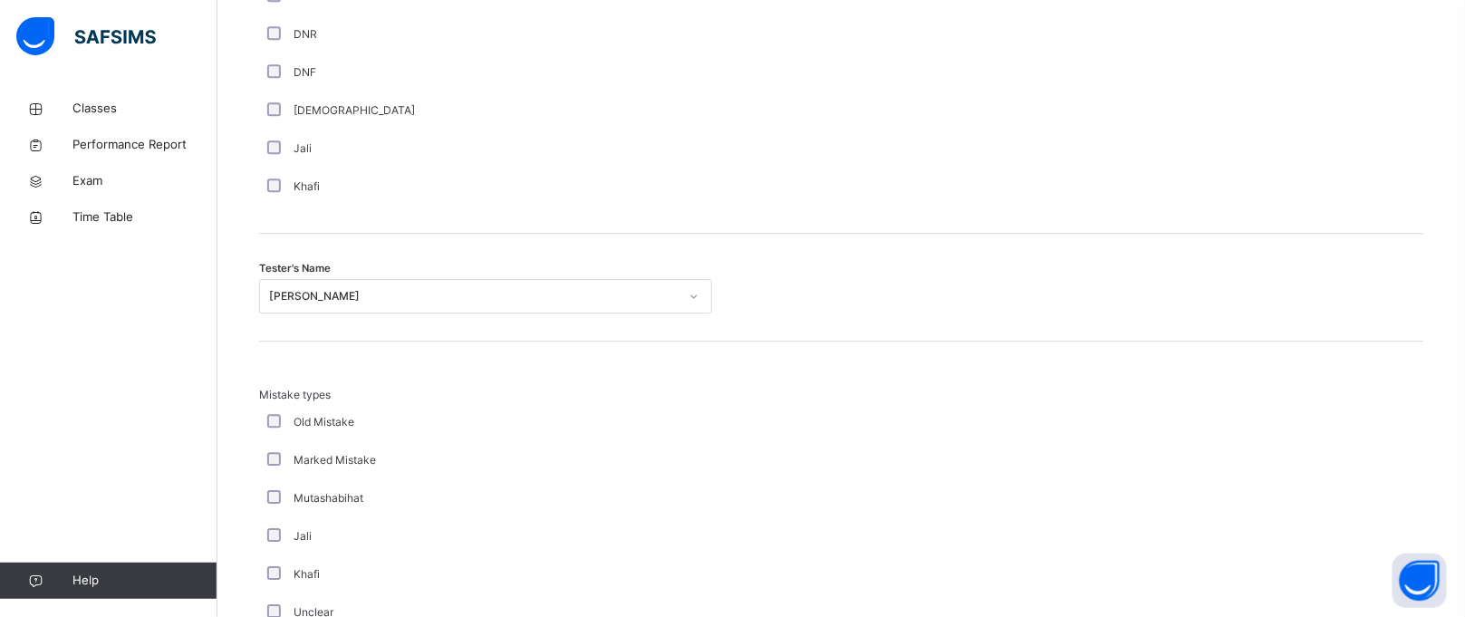
click at [356, 468] on label "Marked Mistake" at bounding box center [335, 460] width 82 height 16
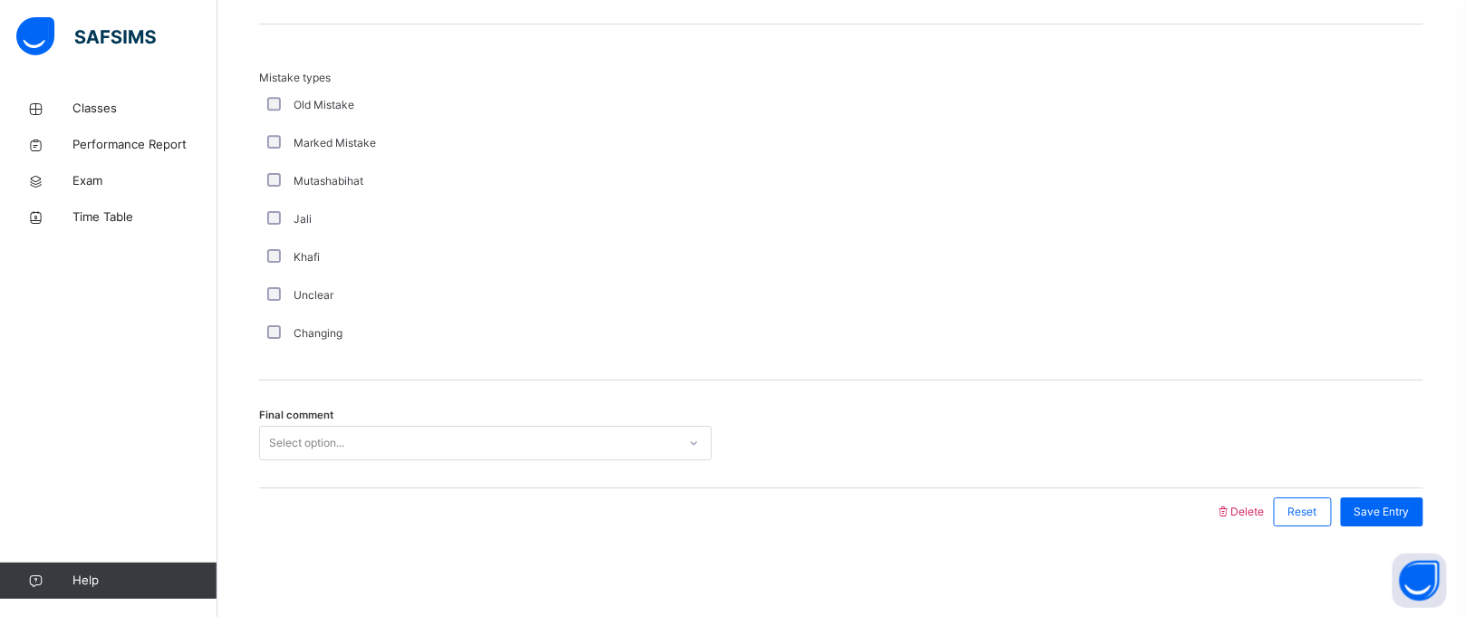
scroll to position [2008, 0]
click at [360, 439] on div "Select option..." at bounding box center [468, 443] width 417 height 28
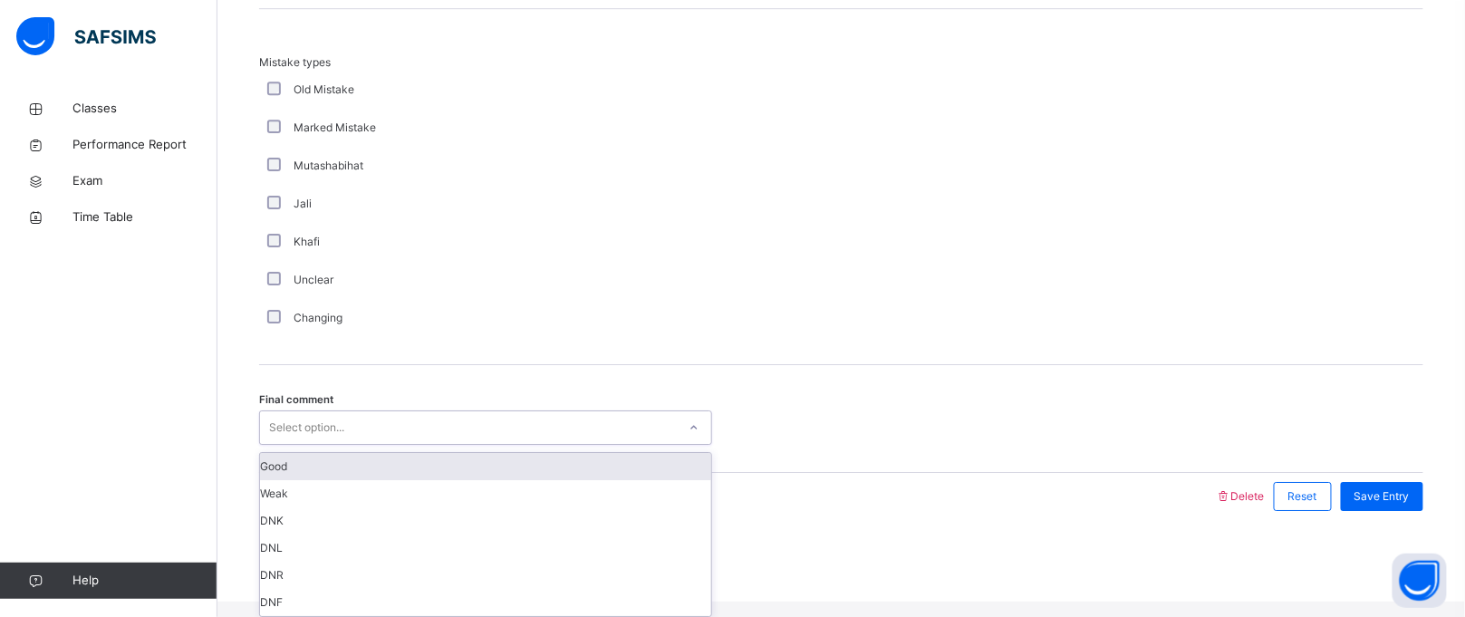
click at [365, 480] on div "Good" at bounding box center [485, 466] width 451 height 27
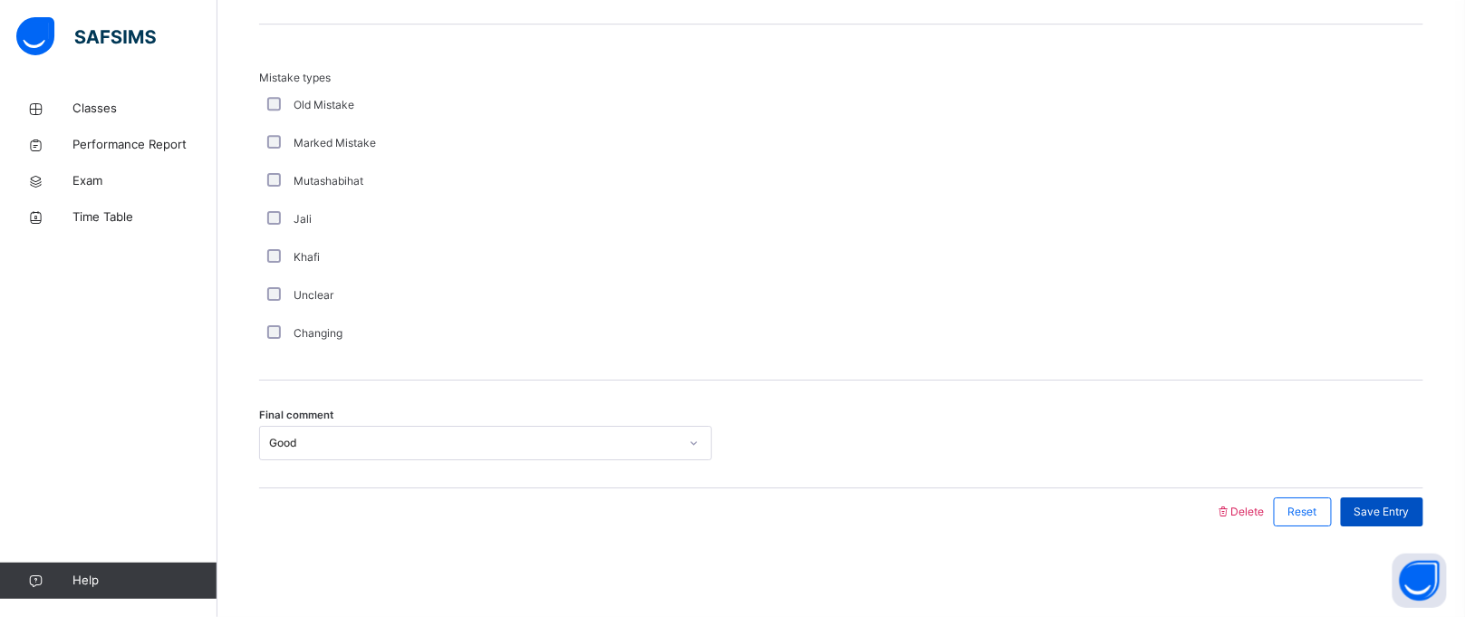
click at [1403, 525] on div "Save Entry" at bounding box center [1382, 511] width 82 height 29
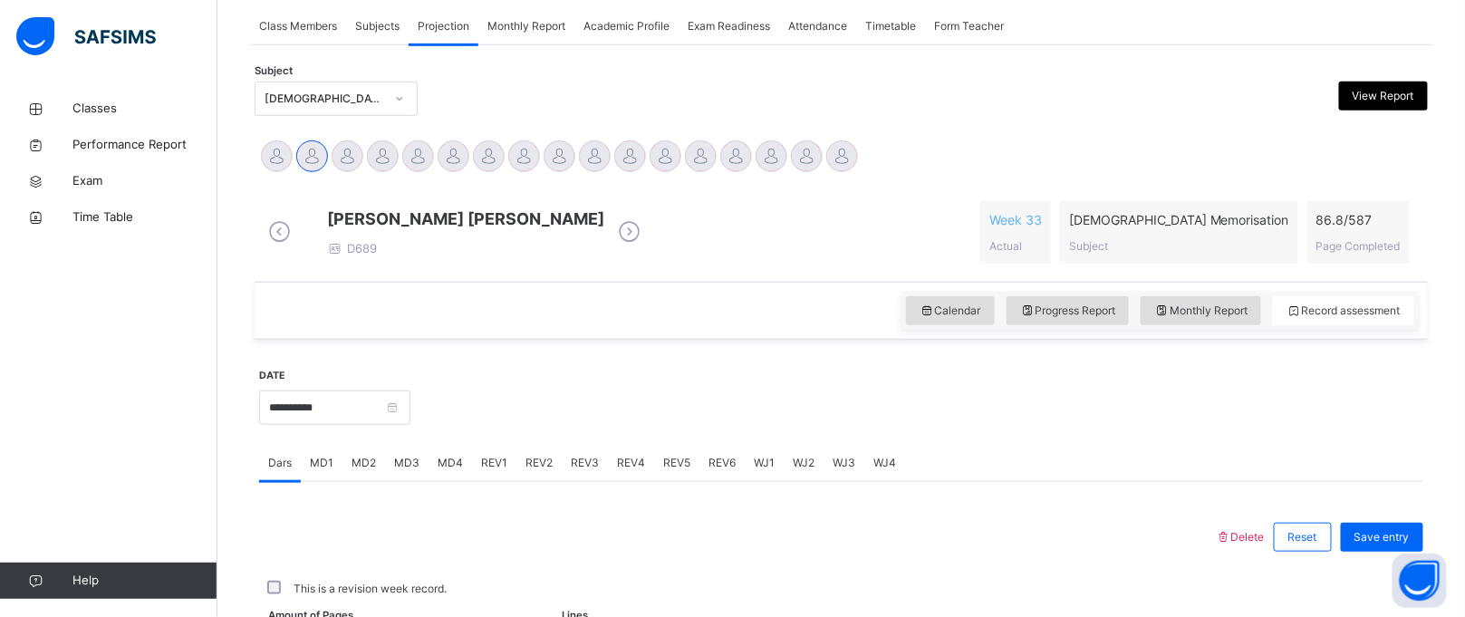
scroll to position [743, 0]
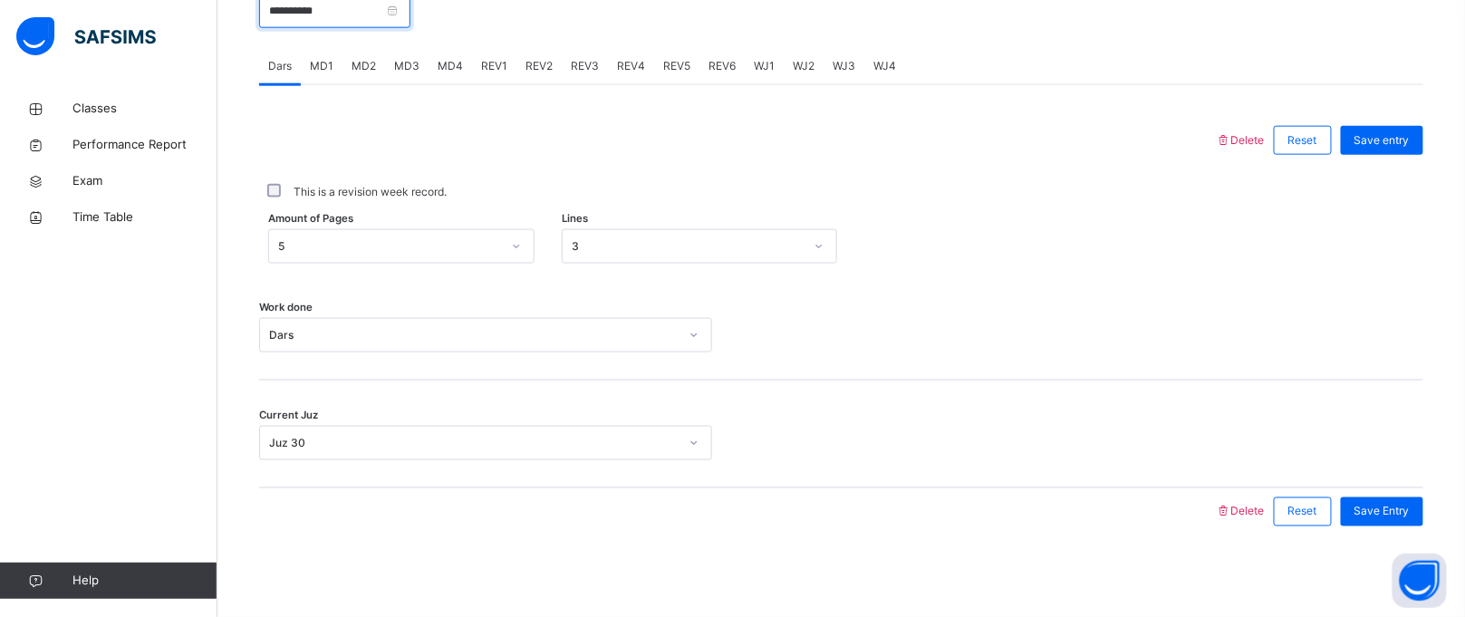
click at [285, 5] on input "**********" at bounding box center [334, 11] width 151 height 34
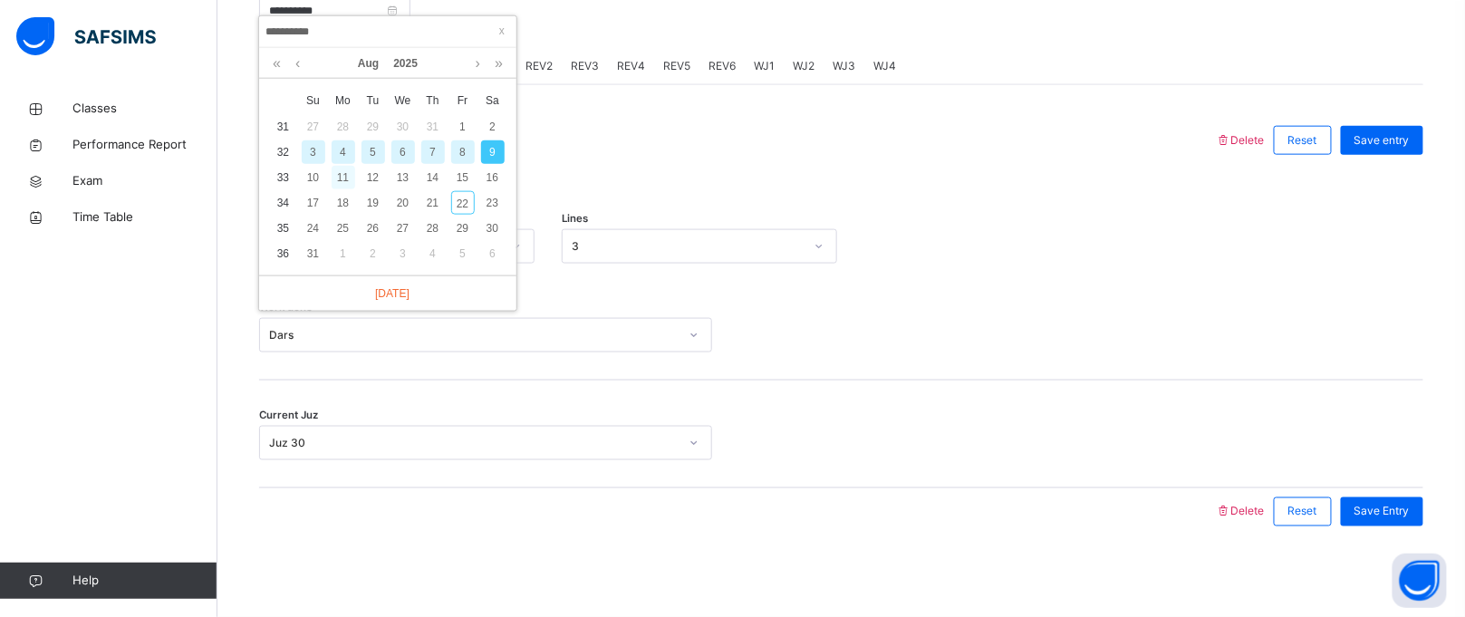
click at [340, 166] on div "11" at bounding box center [344, 178] width 24 height 24
type input "**********"
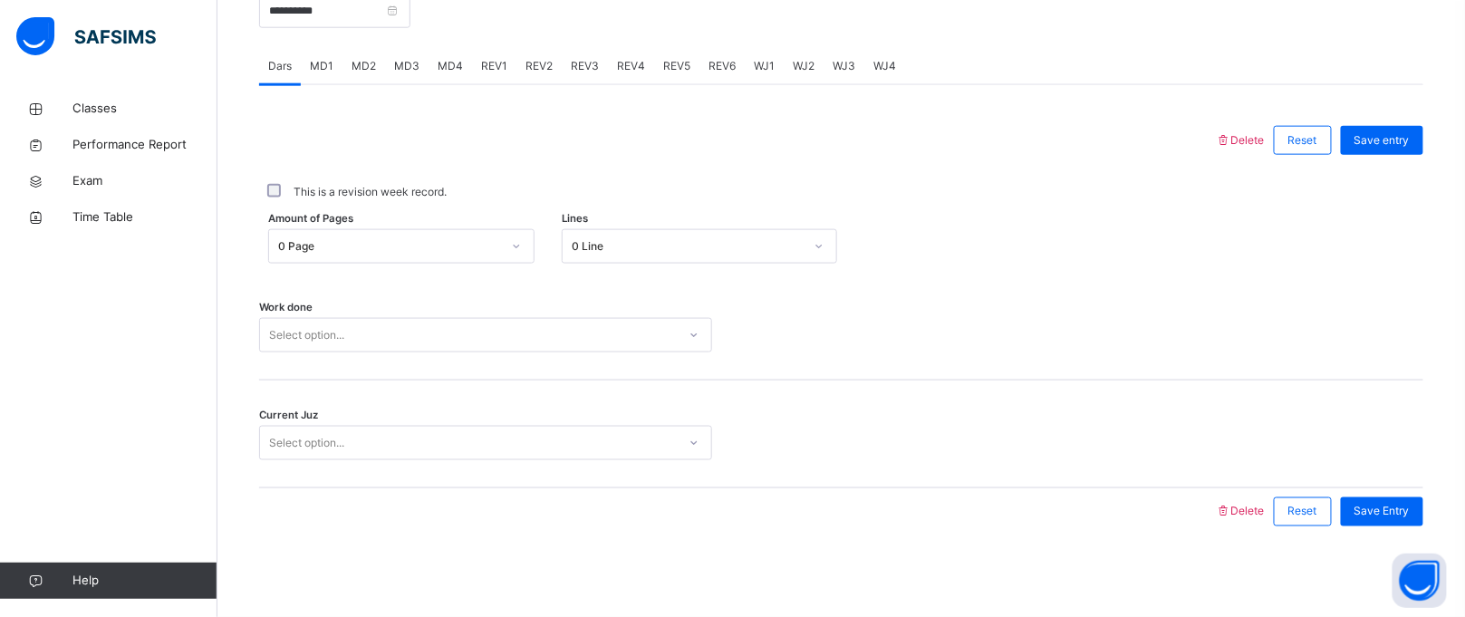
click at [349, 250] on div "0 Page" at bounding box center [389, 246] width 223 height 16
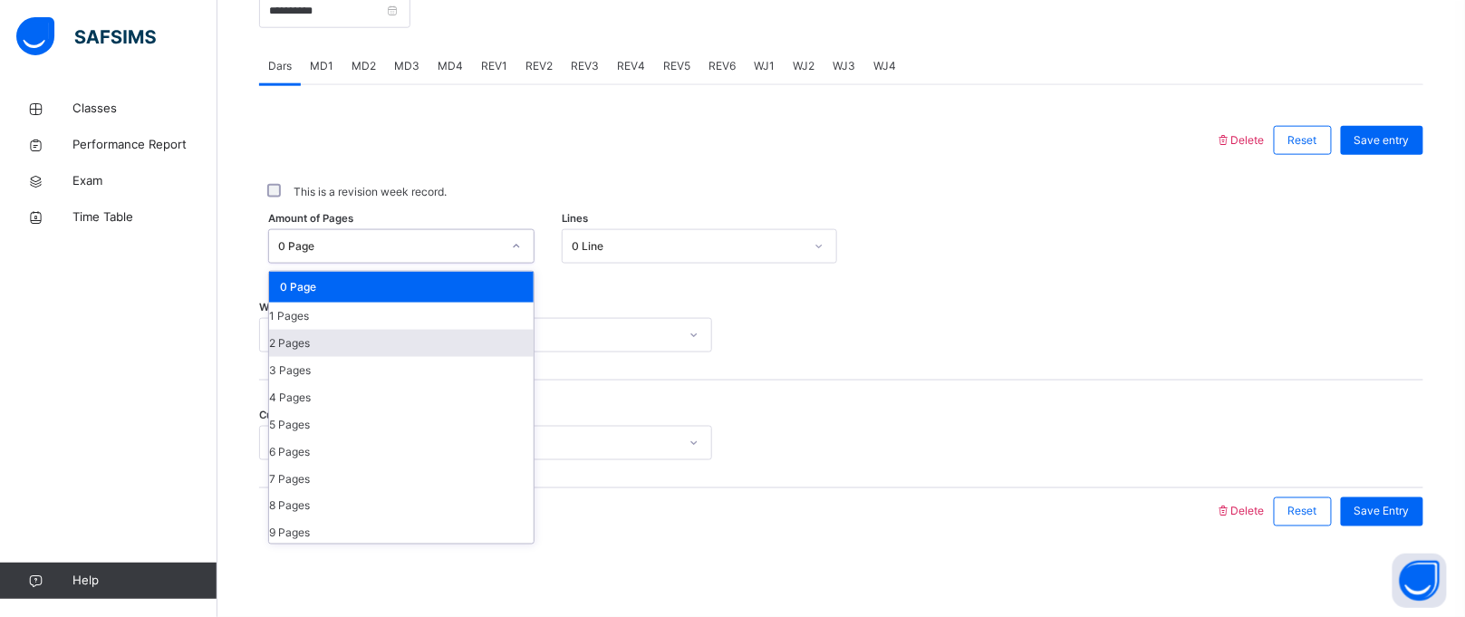
click at [346, 344] on div "2 Pages" at bounding box center [401, 343] width 265 height 27
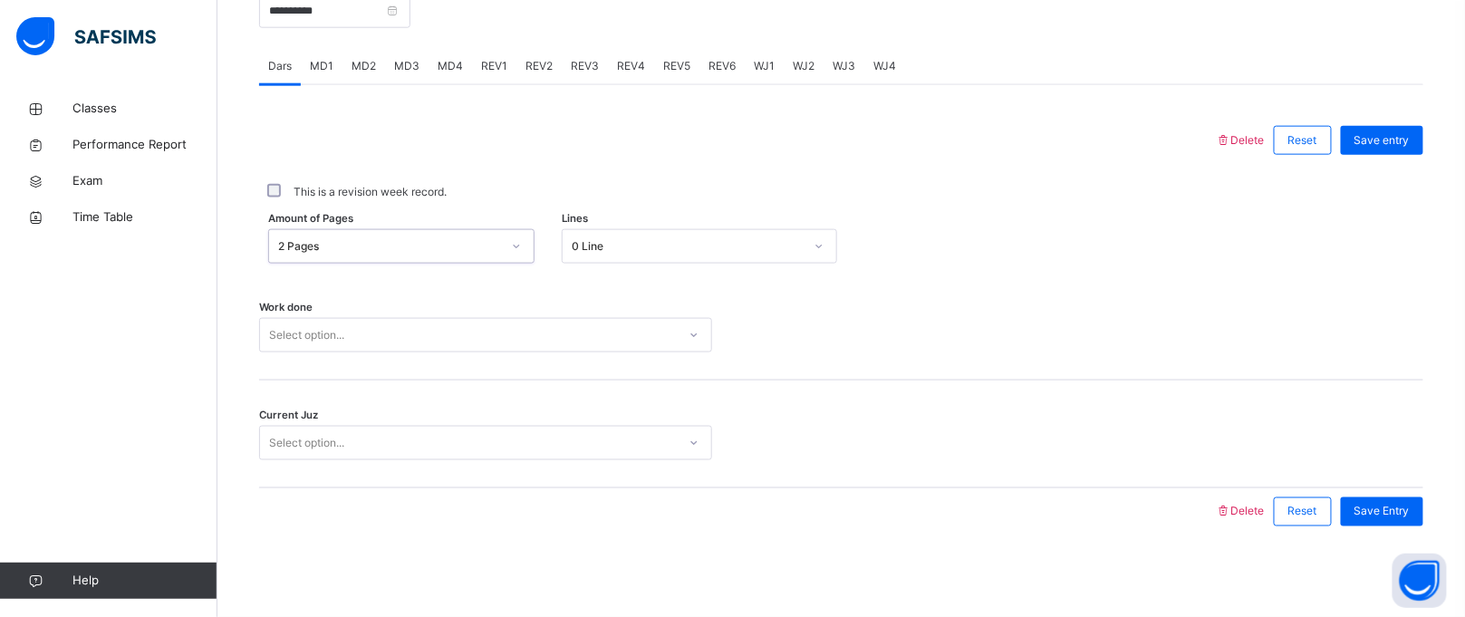
click at [492, 337] on div "Select option..." at bounding box center [468, 336] width 417 height 28
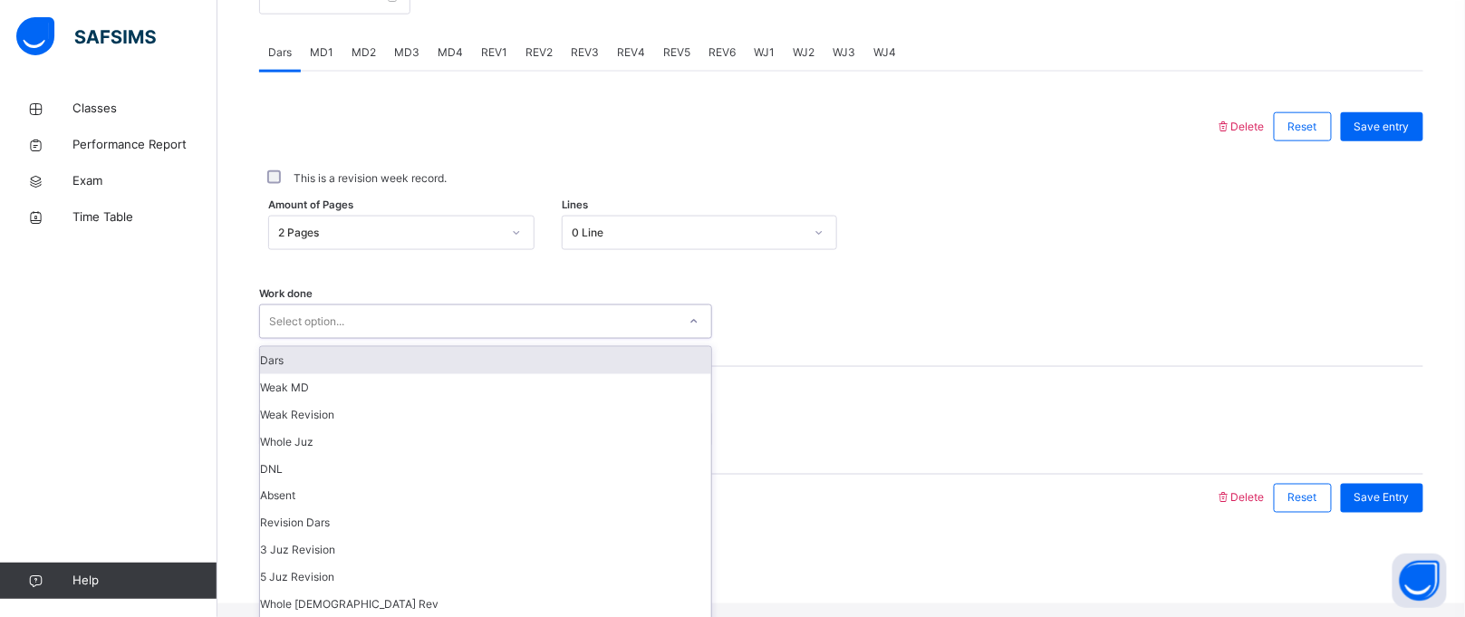
click at [471, 374] on div "Dars" at bounding box center [485, 360] width 451 height 27
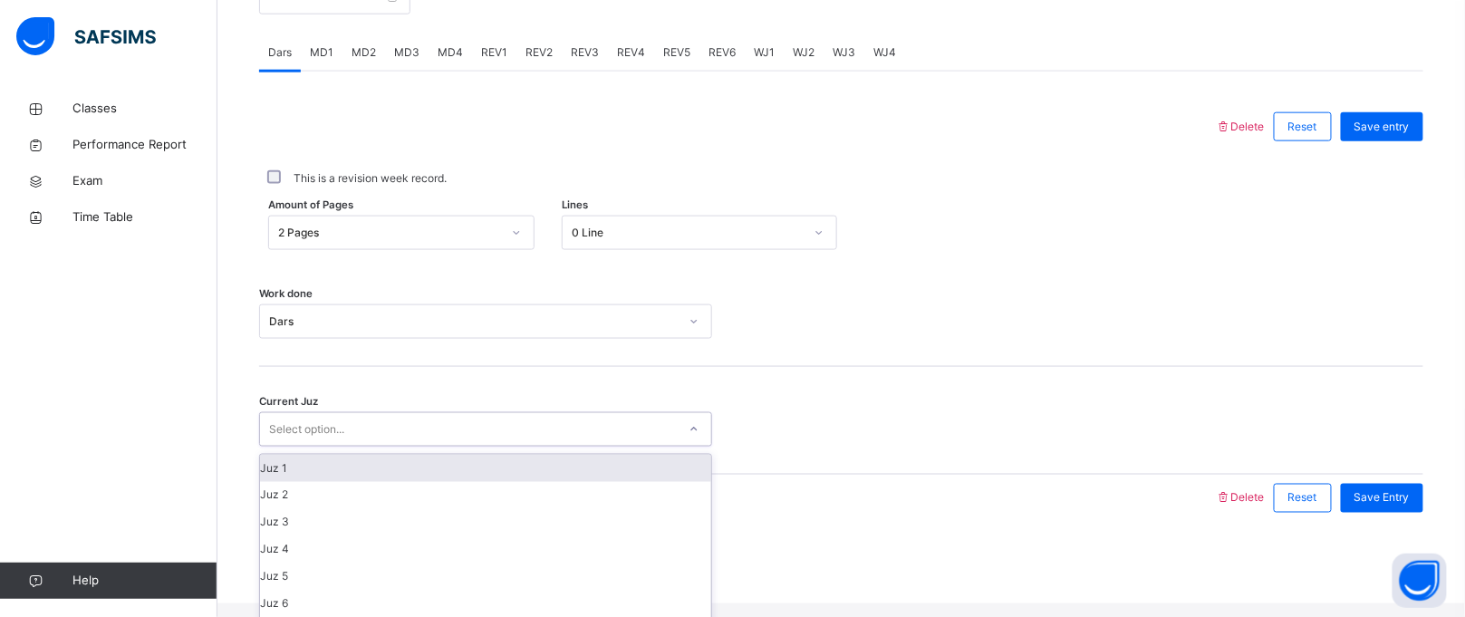
click at [409, 444] on div "Select option..." at bounding box center [468, 430] width 417 height 28
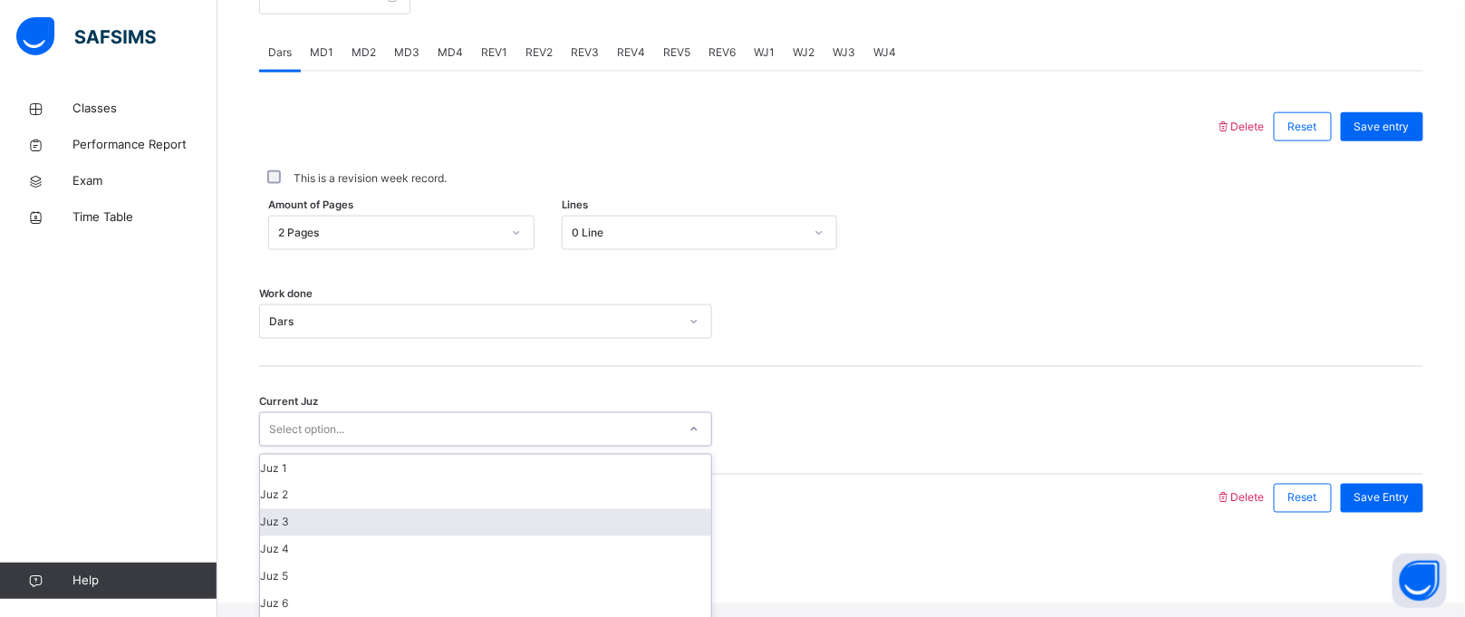
scroll to position [780, 0]
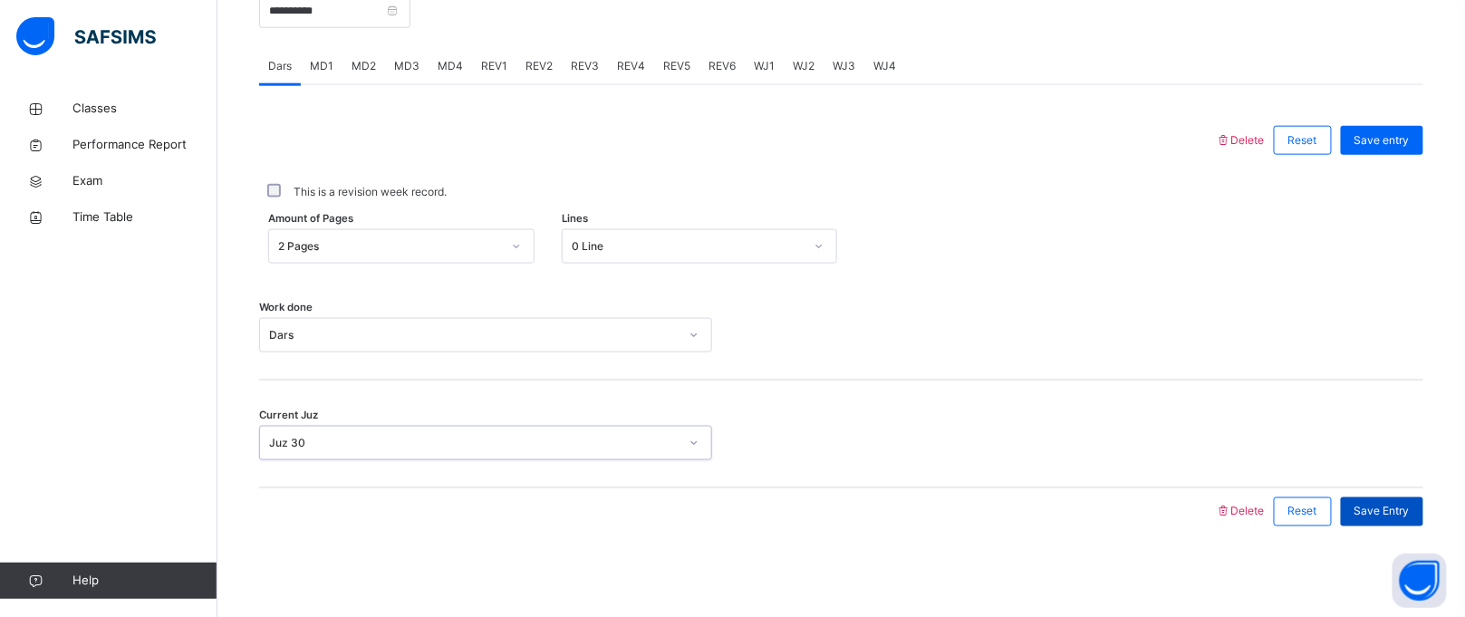
click at [1411, 499] on div "Save Entry" at bounding box center [1382, 511] width 82 height 29
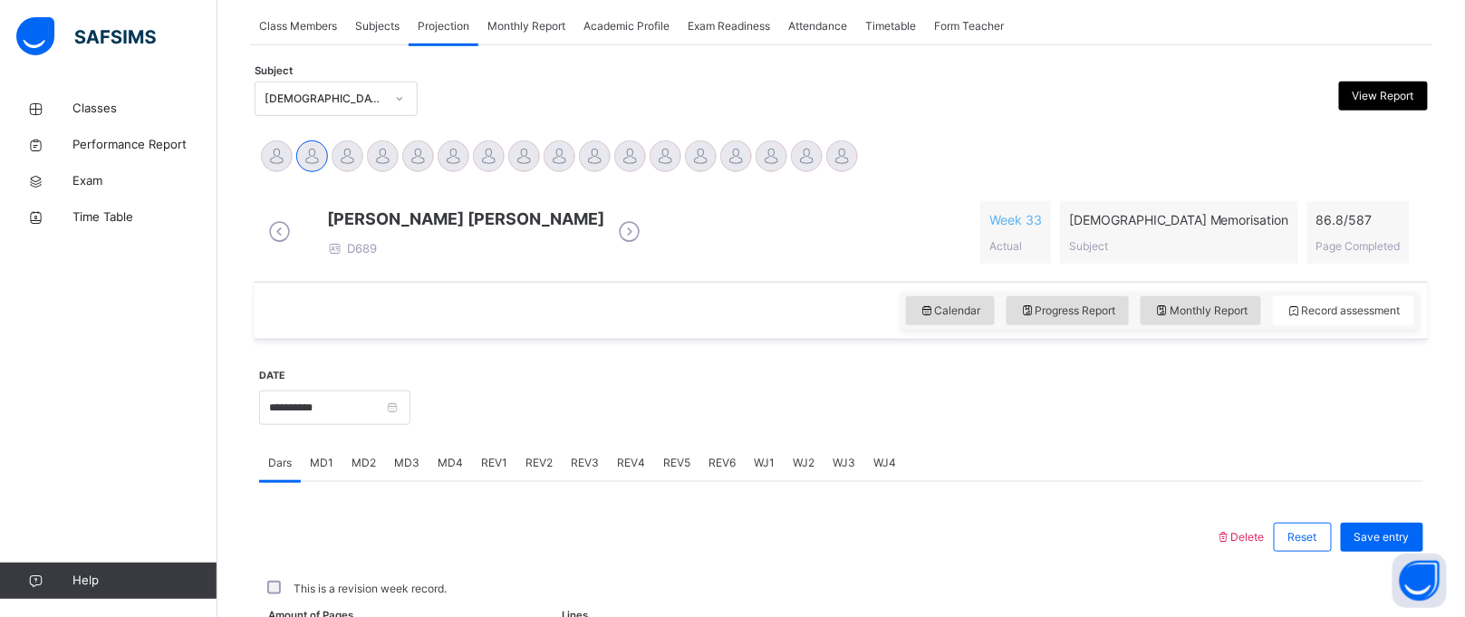
scroll to position [743, 0]
